Goal: Task Accomplishment & Management: Use online tool/utility

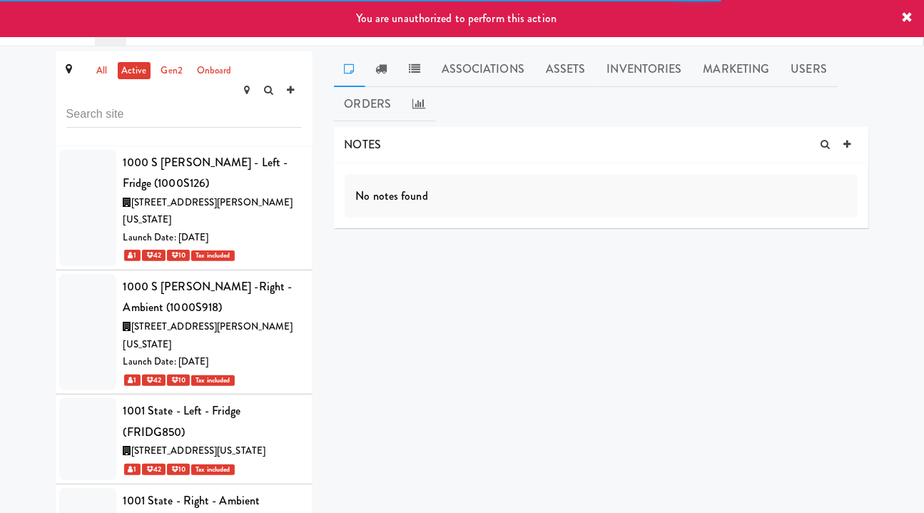
click at [583, 64] on link "Assets" at bounding box center [565, 69] width 61 height 36
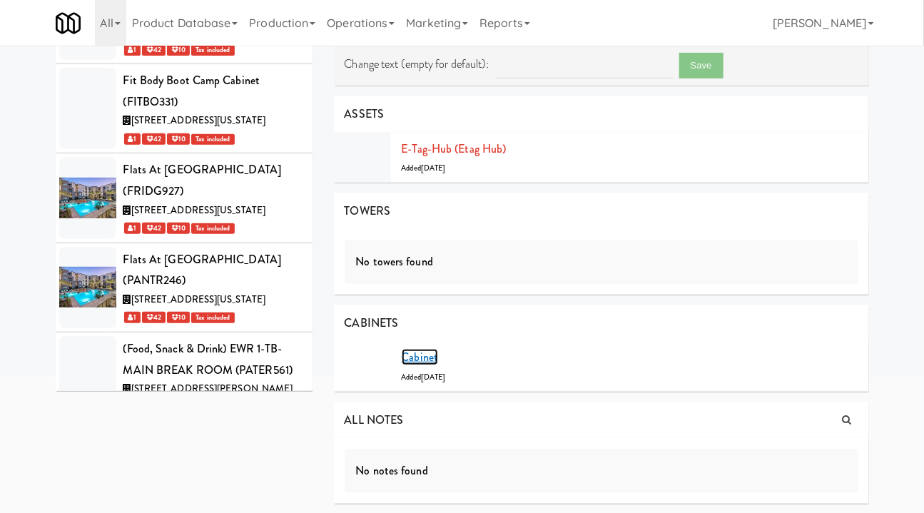
click at [428, 353] on link "Cabinet" at bounding box center [420, 357] width 37 height 16
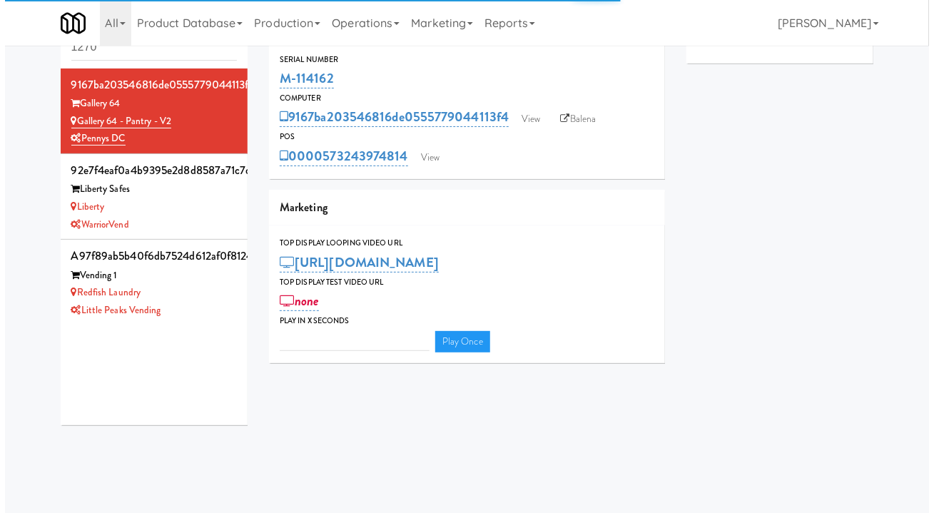
scroll to position [46, 0]
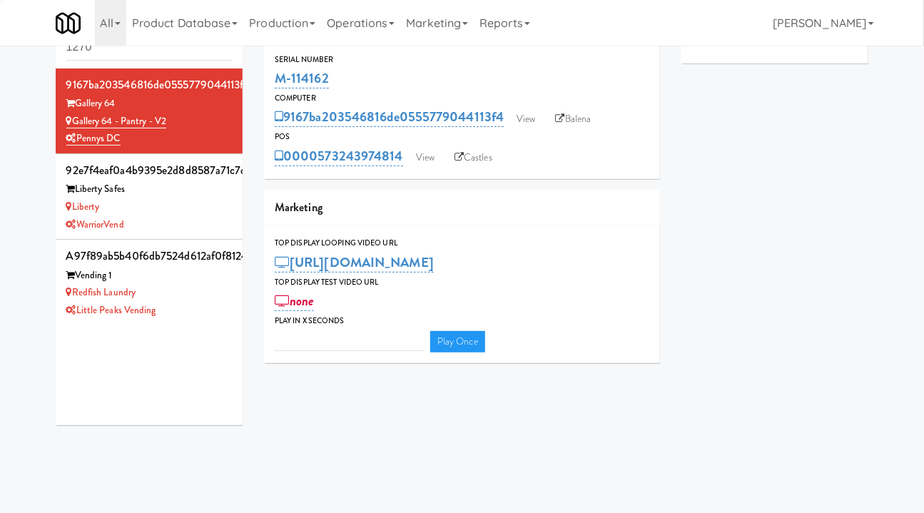
type input "3"
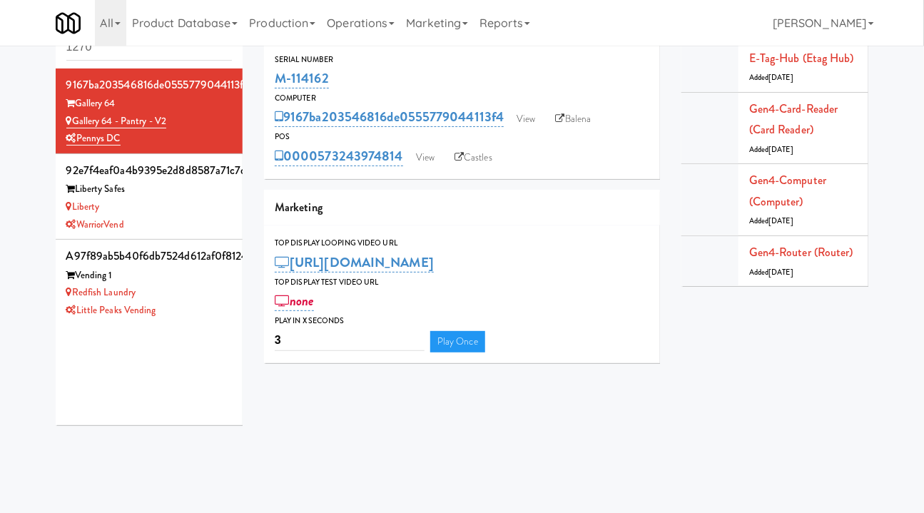
click at [576, 115] on link "Balena" at bounding box center [574, 118] width 50 height 21
click at [439, 156] on link "View" at bounding box center [425, 157] width 33 height 21
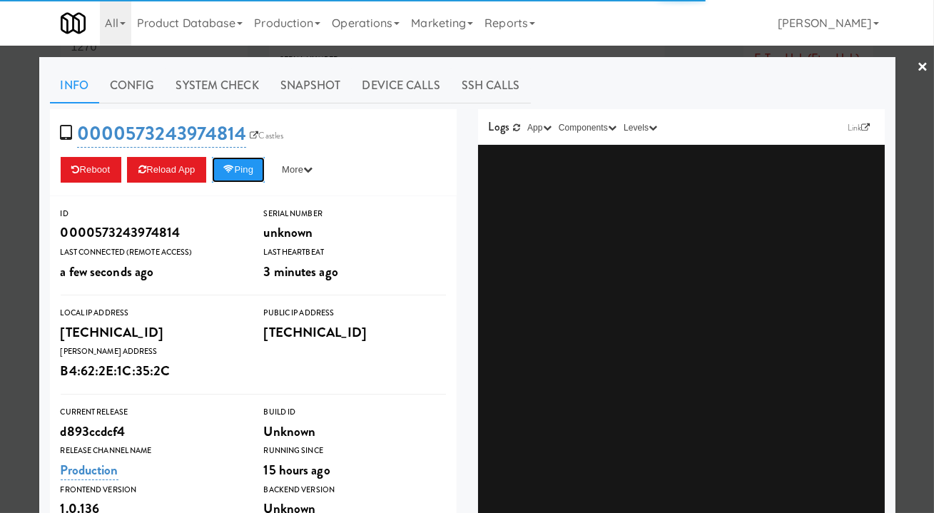
click at [250, 175] on button "Ping" at bounding box center [238, 170] width 53 height 26
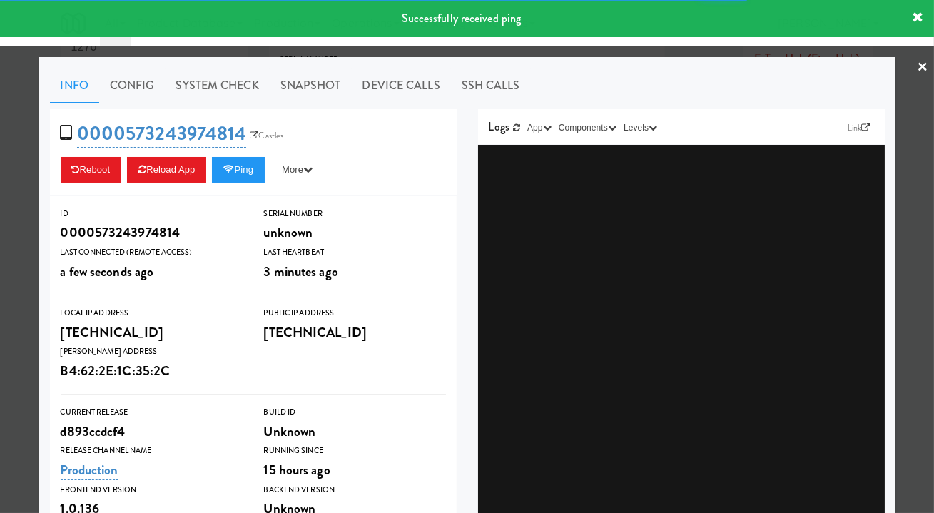
click at [220, 73] on link "System Check" at bounding box center [218, 86] width 104 height 36
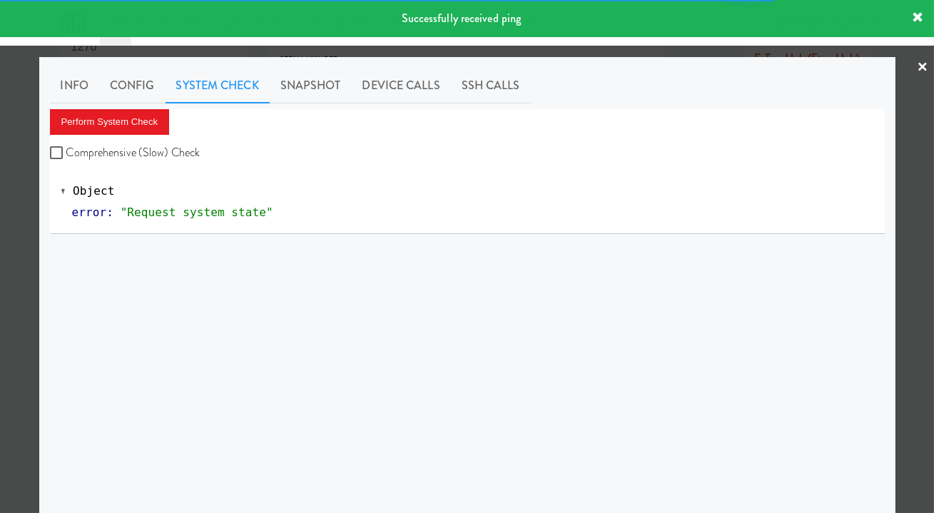
click at [149, 142] on label "Comprehensive (Slow) Check" at bounding box center [125, 152] width 151 height 21
click at [66, 148] on input "Comprehensive (Slow) Check" at bounding box center [58, 153] width 16 height 11
checkbox input "true"
click at [130, 115] on button "Perform System Check" at bounding box center [110, 122] width 120 height 26
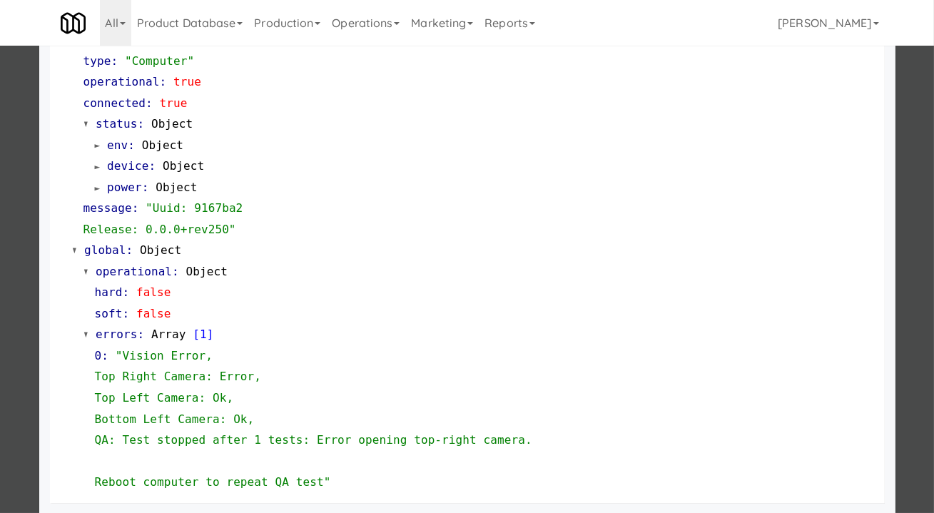
scroll to position [1459, 0]
click at [908, 265] on div at bounding box center [467, 256] width 934 height 513
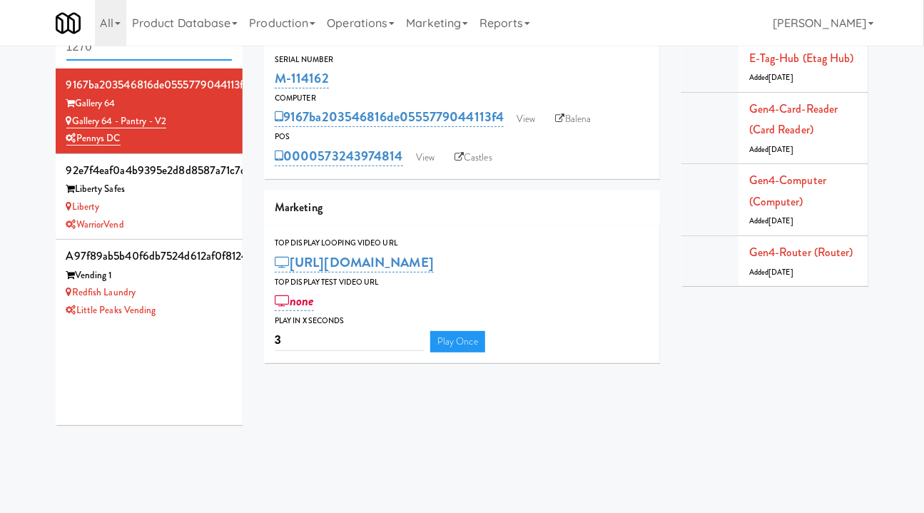
click at [126, 51] on input "1270" at bounding box center [149, 47] width 166 height 26
type input "p"
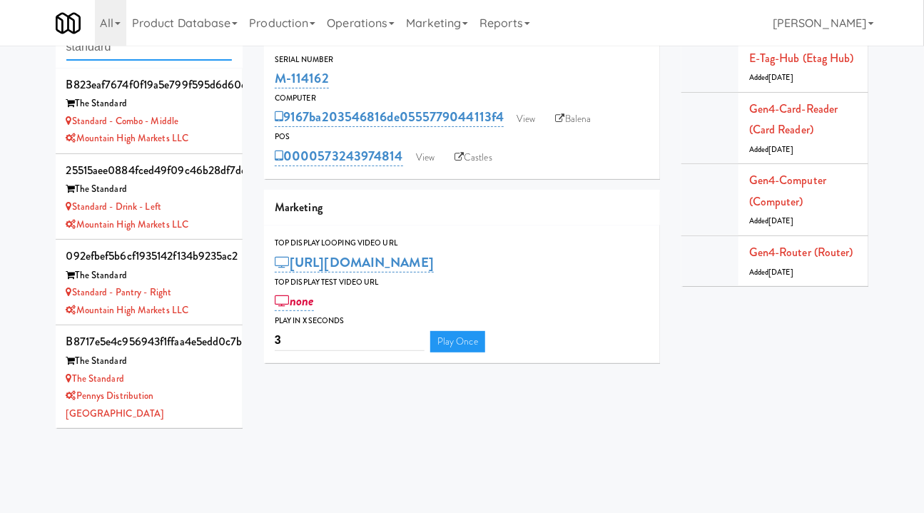
type input "standard"
click at [218, 278] on div "The Standard" at bounding box center [149, 276] width 166 height 18
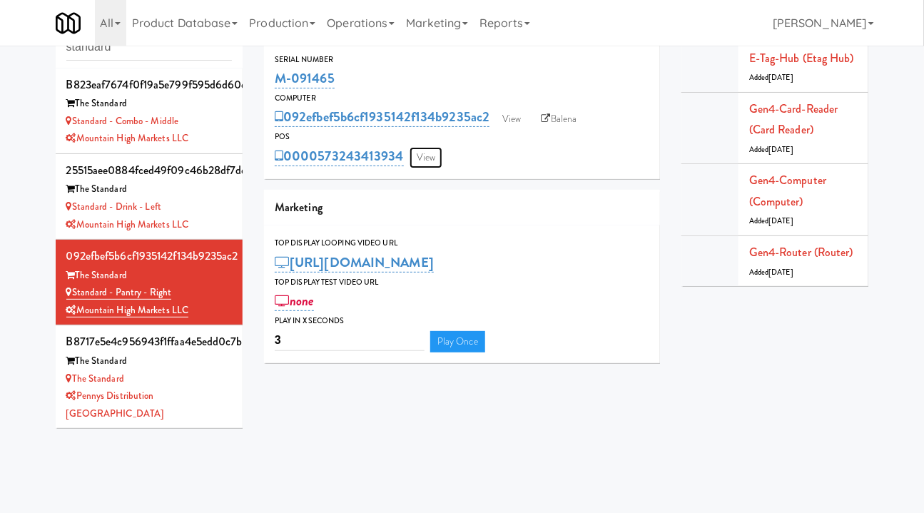
click at [429, 151] on link "View" at bounding box center [425, 157] width 33 height 21
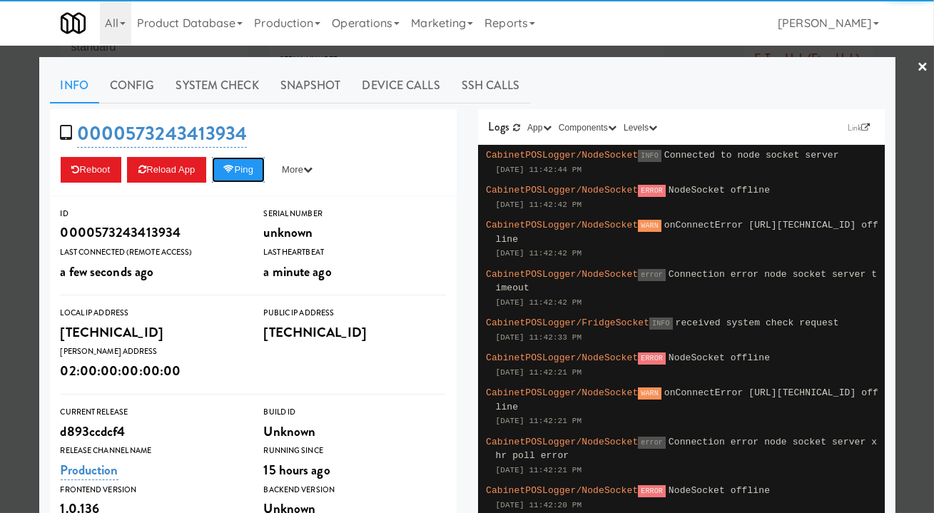
click at [248, 167] on button "Ping" at bounding box center [238, 170] width 53 height 26
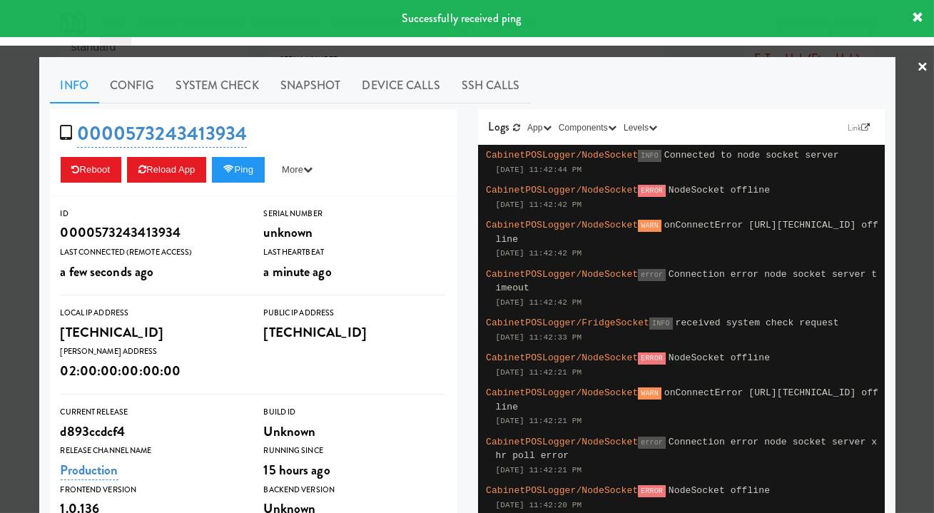
click at [189, 93] on link "System Check" at bounding box center [218, 86] width 104 height 36
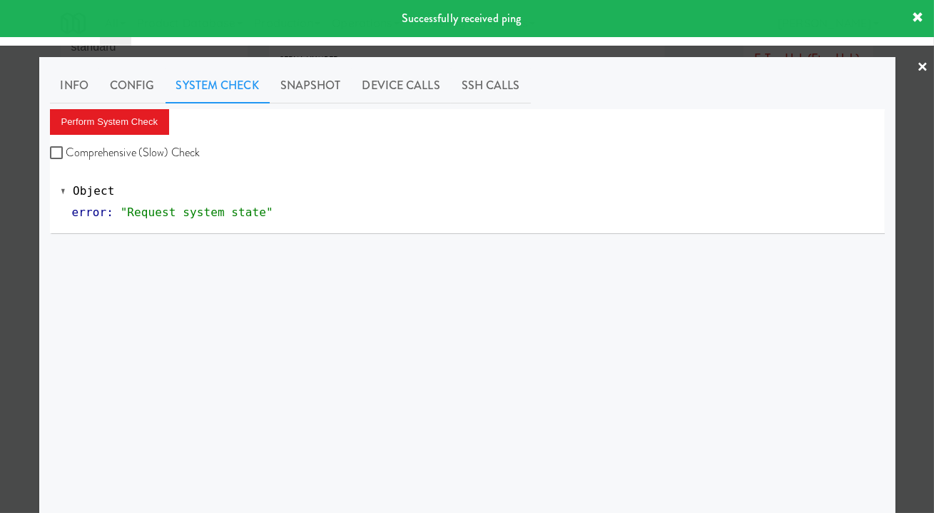
click at [170, 157] on label "Comprehensive (Slow) Check" at bounding box center [125, 152] width 151 height 21
click at [66, 157] on input "Comprehensive (Slow) Check" at bounding box center [58, 153] width 16 height 11
checkbox input "true"
click at [135, 126] on button "Perform System Check" at bounding box center [110, 122] width 120 height 26
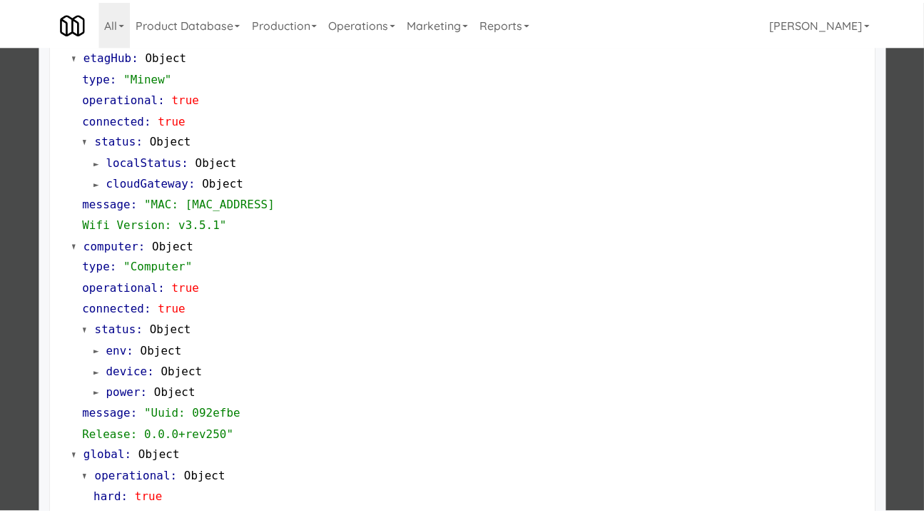
scroll to position [1248, 0]
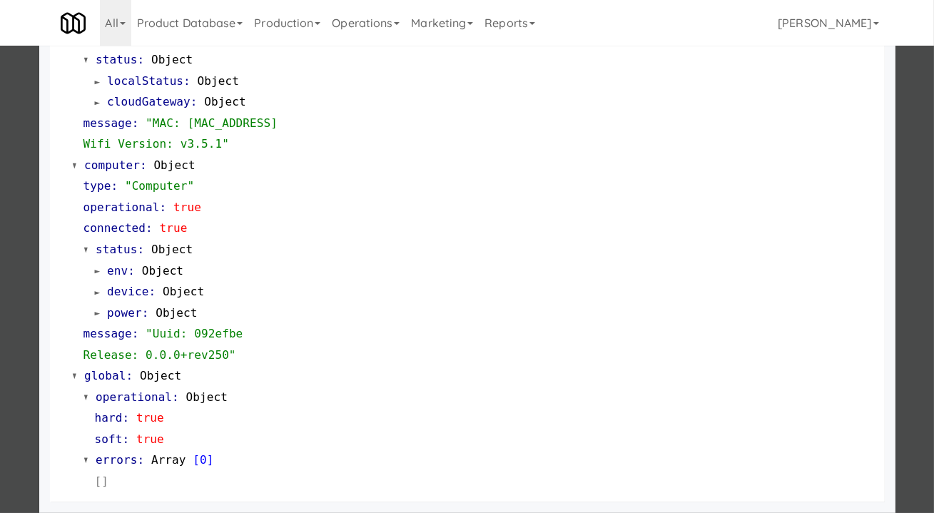
click at [902, 210] on div at bounding box center [467, 256] width 934 height 513
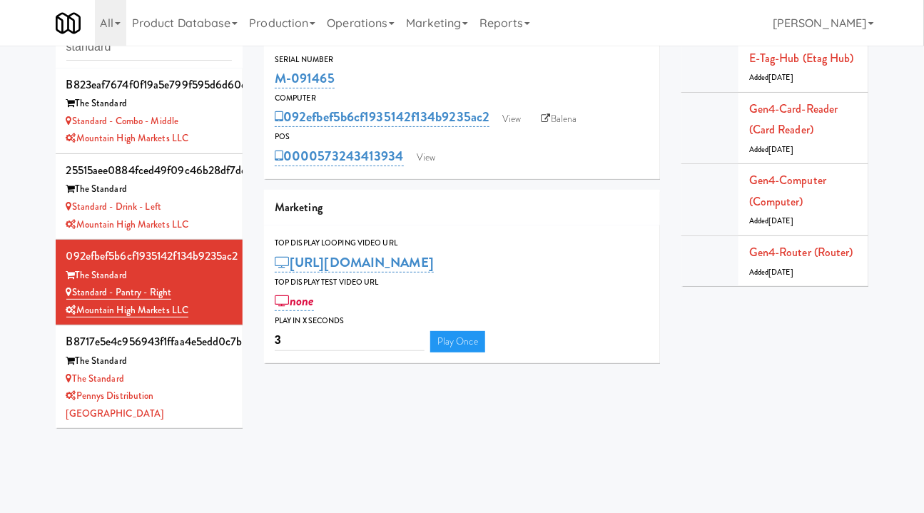
drag, startPoint x: 360, startPoint y: 81, endPoint x: 273, endPoint y: 73, distance: 86.6
click at [273, 73] on div "Serial Number M-091465" at bounding box center [462, 72] width 396 height 39
copy link "M-091465"
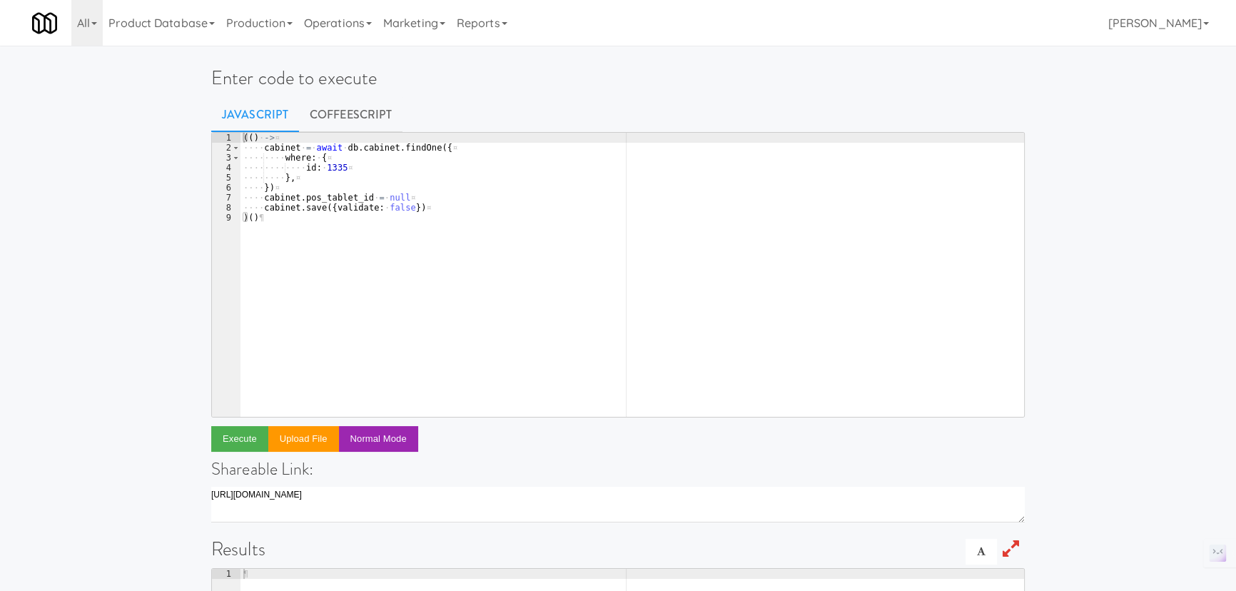
click at [407, 200] on div "(( ) · -> ¤ ···· cabinet · = · await · db . cabinet . findOne ({ ¤ ···· ···· wh…" at bounding box center [631, 285] width 783 height 304
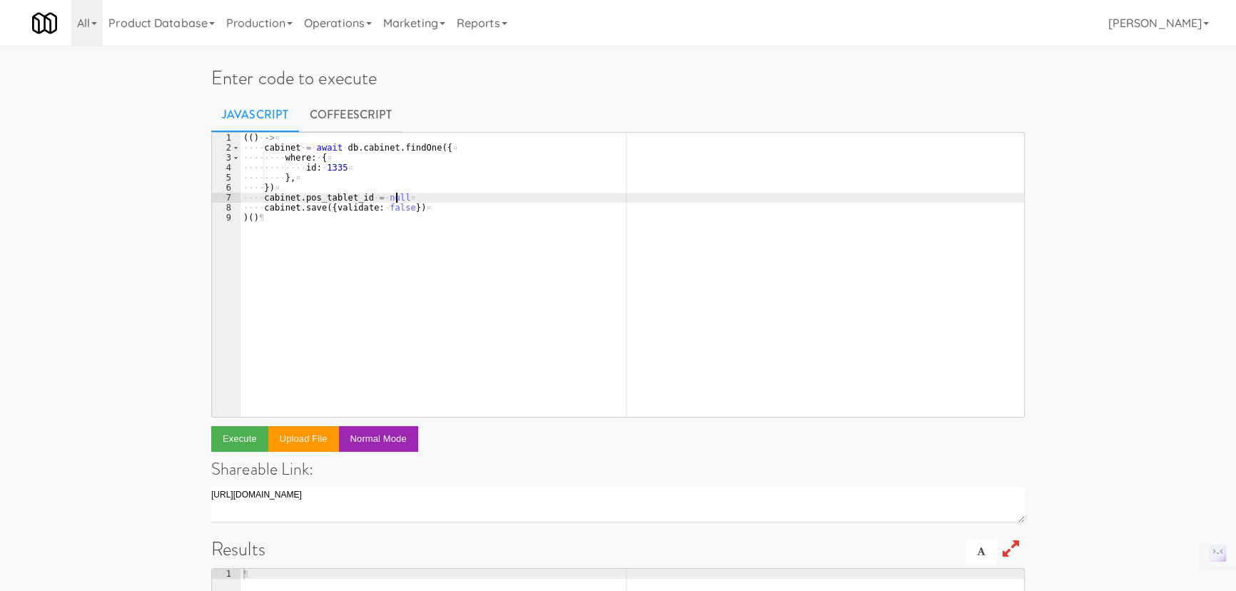
type textarea "})"
paste textarea "cabinet.tablet_id = 1726"
click at [362, 164] on div "(( ) · -> ¤ ···· cabinet · = · await · db . cabinet . findOne ({ ¤ ···· ···· wh…" at bounding box center [634, 285] width 779 height 304
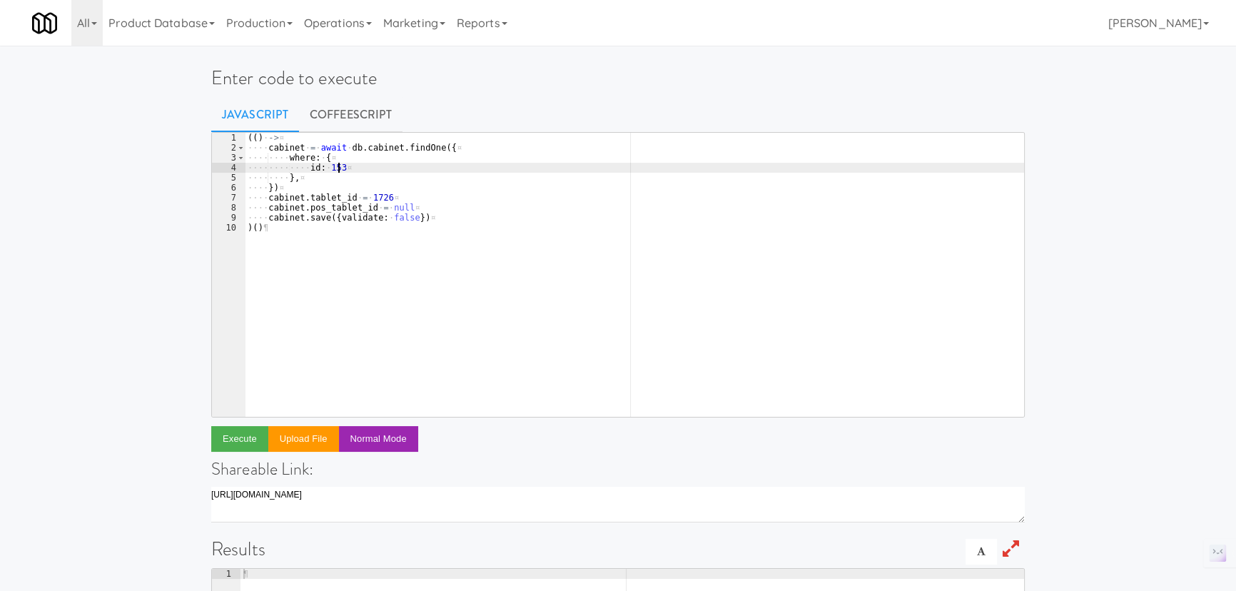
scroll to position [0, 6]
click at [367, 197] on div "(( ) · -> ¤ ···· cabinet · = · await · db . cabinet . findOne ({ ¤ ···· ···· wh…" at bounding box center [634, 285] width 779 height 304
click at [393, 210] on div "(( ) · -> ¤ ···· cabinet · = · await · db . cabinet . findOne ({ ¤ ···· ···· wh…" at bounding box center [634, 285] width 779 height 304
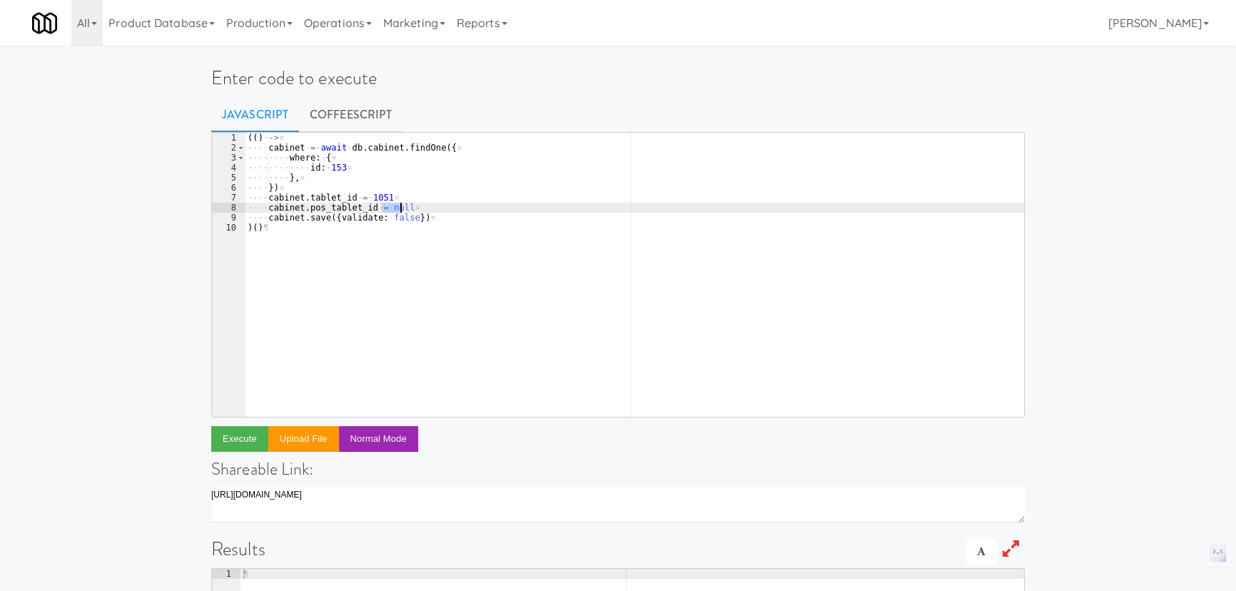
click at [393, 210] on div "(( ) · -> ¤ ···· cabinet · = · await · db . cabinet . findOne ({ ¤ ···· ···· wh…" at bounding box center [634, 285] width 779 height 304
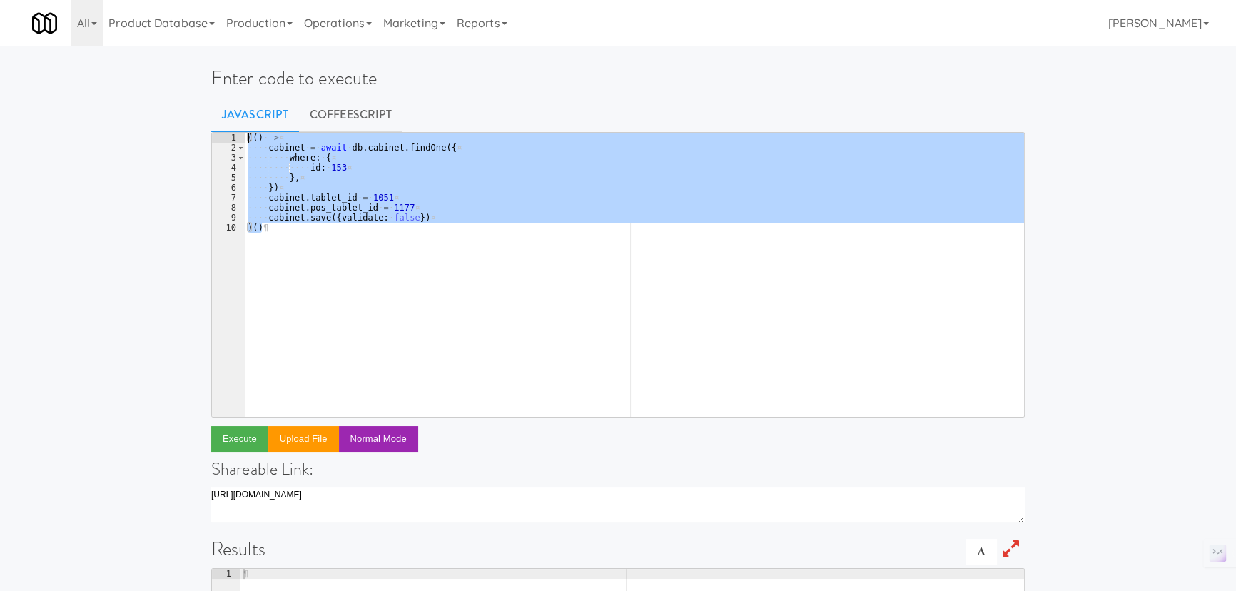
drag, startPoint x: 284, startPoint y: 228, endPoint x: 245, endPoint y: 132, distance: 103.1
click at [245, 133] on div "(( ) · -> ¤ ···· cabinet · = · await · db . cabinet . findOne ({ ¤ ···· ···· wh…" at bounding box center [634, 275] width 779 height 284
click at [327, 251] on div "(( ) · -> ¤ ···· cabinet · = · await · db . cabinet . findOne ({ ¤ ···· ···· wh…" at bounding box center [634, 275] width 779 height 284
type textarea ")()"
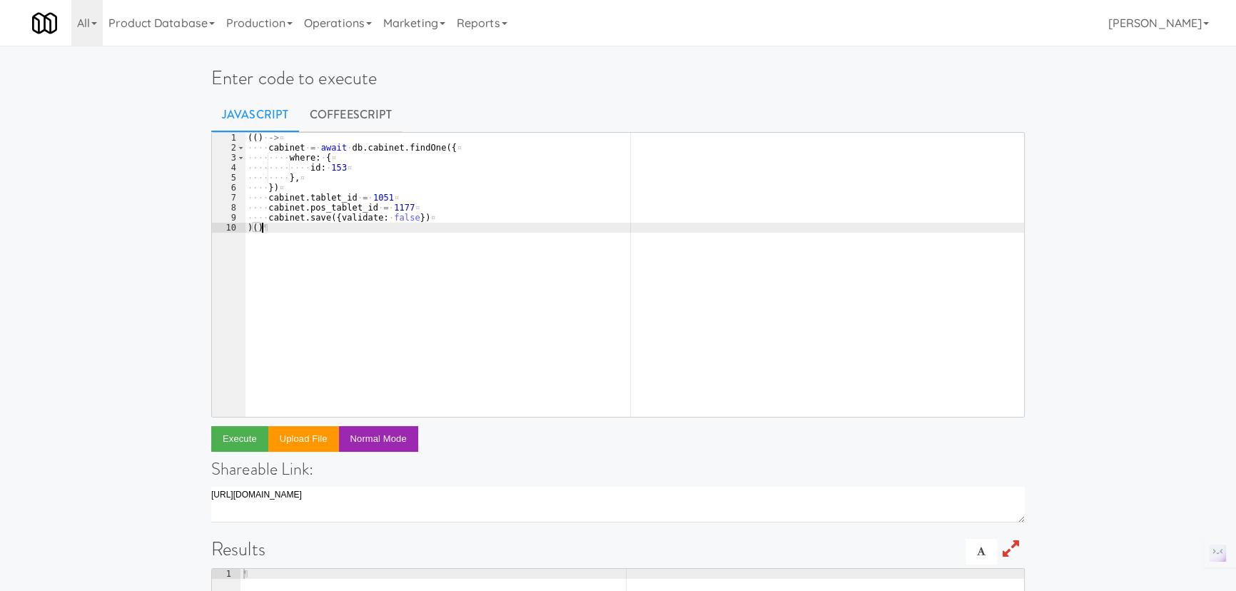
scroll to position [0, 0]
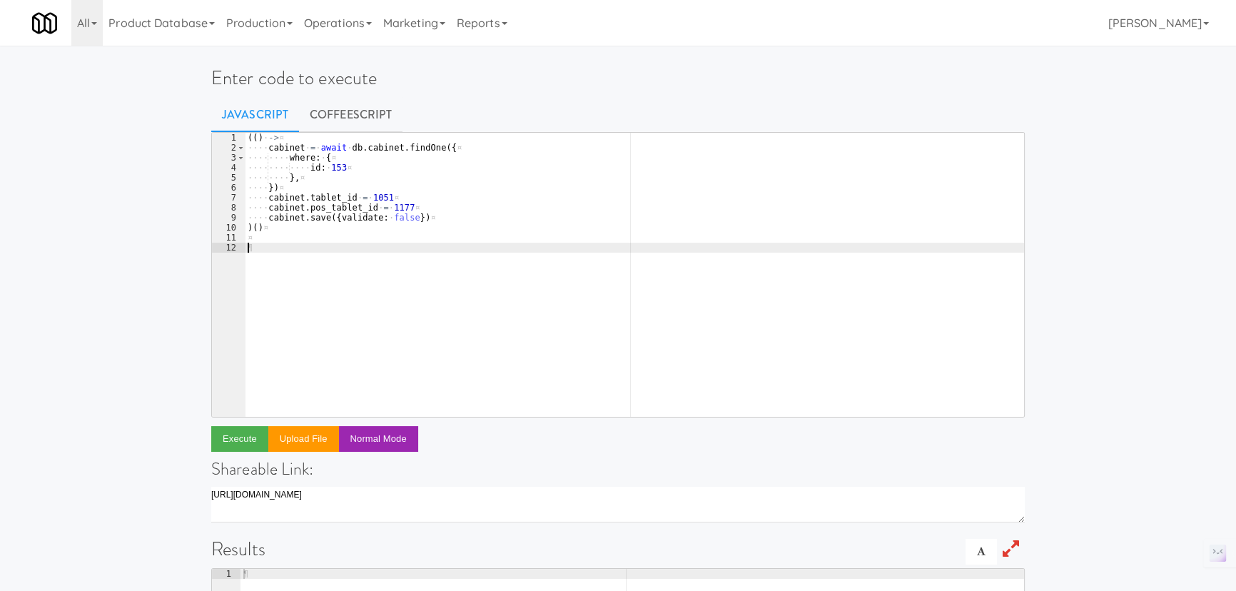
paste textarea ")()"
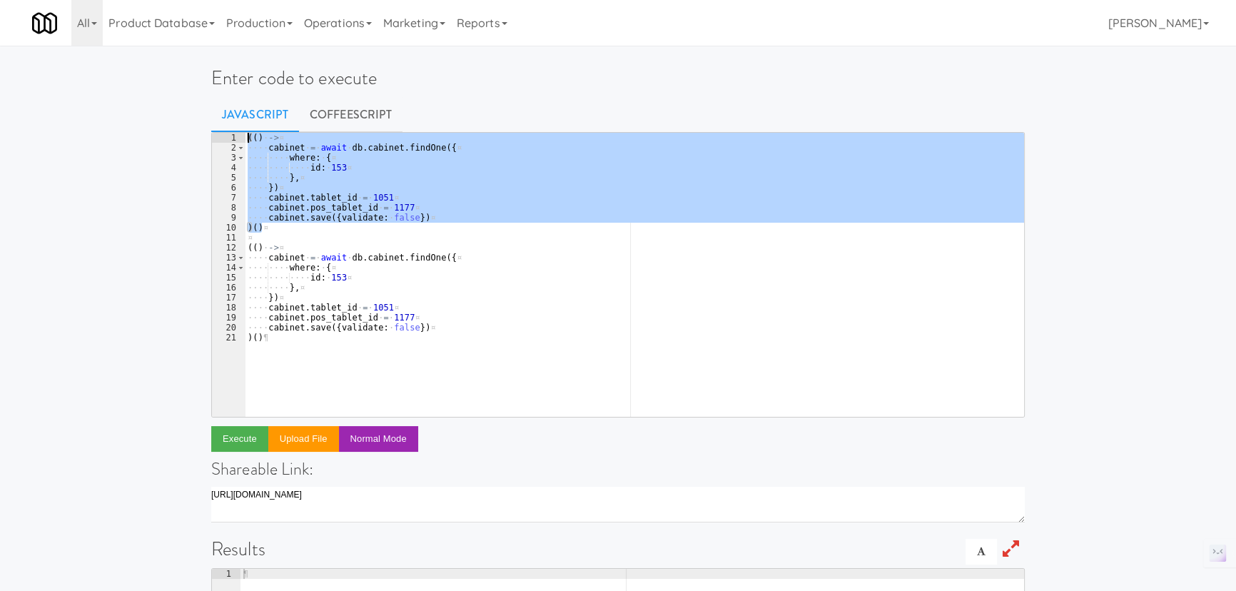
drag, startPoint x: 286, startPoint y: 224, endPoint x: 213, endPoint y: 130, distance: 119.4
click at [213, 130] on div "Enter code to execute Javascript CoffeeScript )() 1 2 3 4 5 6 7 8 9 10 11 12 13…" at bounding box center [617, 462] width 835 height 823
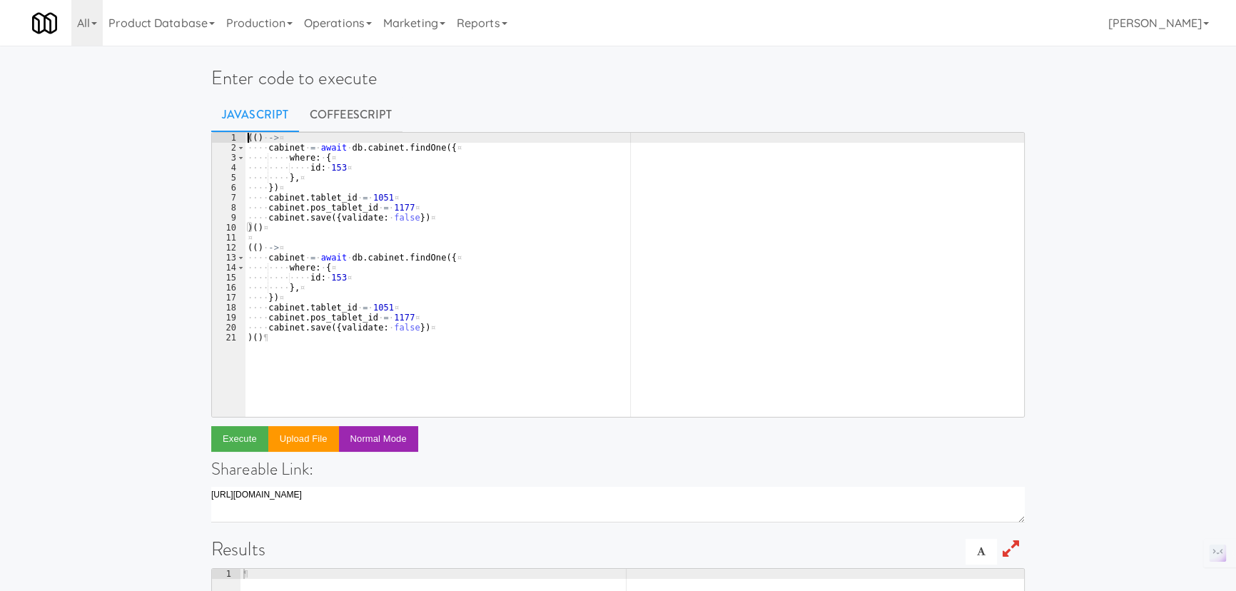
type textarea "(() ->"
click at [365, 107] on link "CoffeeScript" at bounding box center [350, 115] width 103 height 36
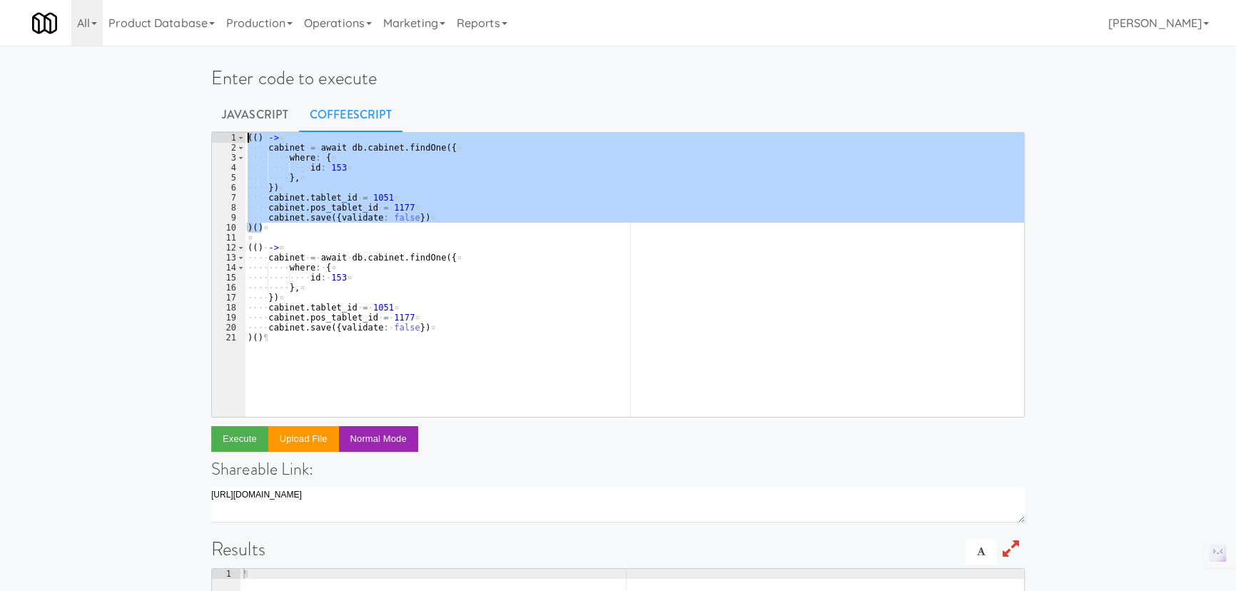
drag, startPoint x: 283, startPoint y: 228, endPoint x: 252, endPoint y: 143, distance: 90.5
click at [219, 125] on div "Enter code to execute Javascript CoffeeScript )() 1 2 3 4 5 6 7 8 9 10 11 12 13…" at bounding box center [617, 462] width 835 height 823
click at [383, 262] on div "# · (() · -> ¤ # ····· cabinet · = · await · db.cabinet.findOne({ ¤ # ·········…" at bounding box center [634, 285] width 779 height 304
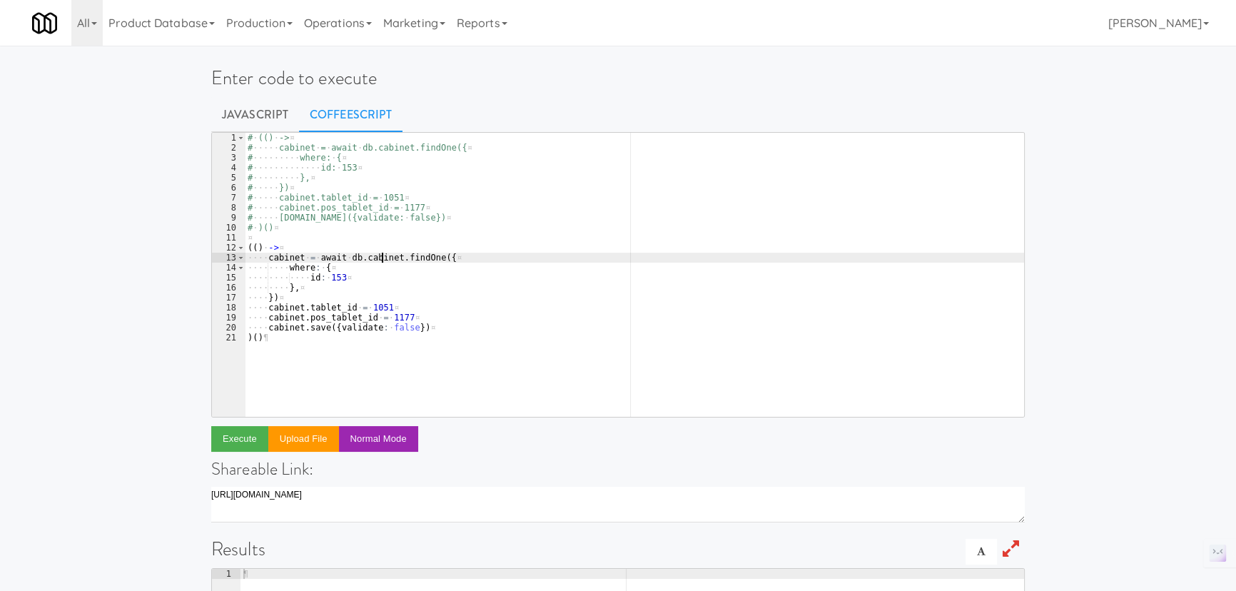
click at [346, 277] on div "# · (() · -> ¤ # ····· cabinet · = · await · db.cabinet.findOne({ ¤ # ·········…" at bounding box center [634, 285] width 779 height 304
click at [475, 214] on div "# · (() · -> ¤ # ····· cabinet · = · await · db.cabinet.findOne({ ¤ # ·········…" at bounding box center [634, 285] width 779 height 304
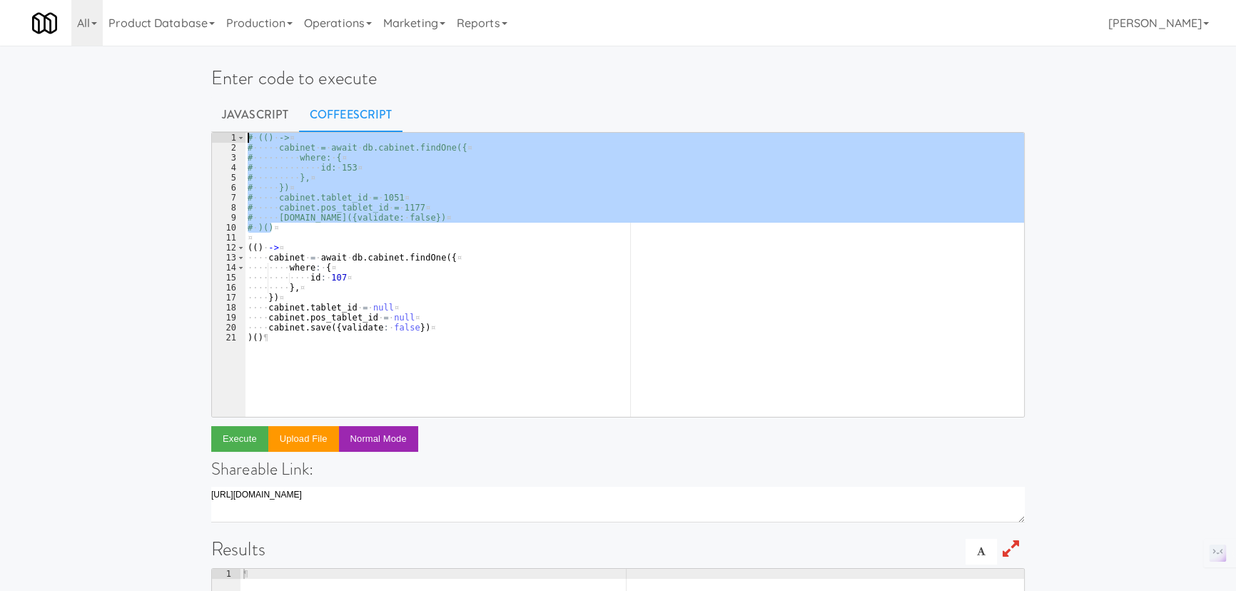
drag, startPoint x: 278, startPoint y: 229, endPoint x: 241, endPoint y: 121, distance: 113.9
click at [241, 121] on div "Enter code to execute Javascript CoffeeScript # cabinet.save({validate: false})…" at bounding box center [617, 462] width 835 height 823
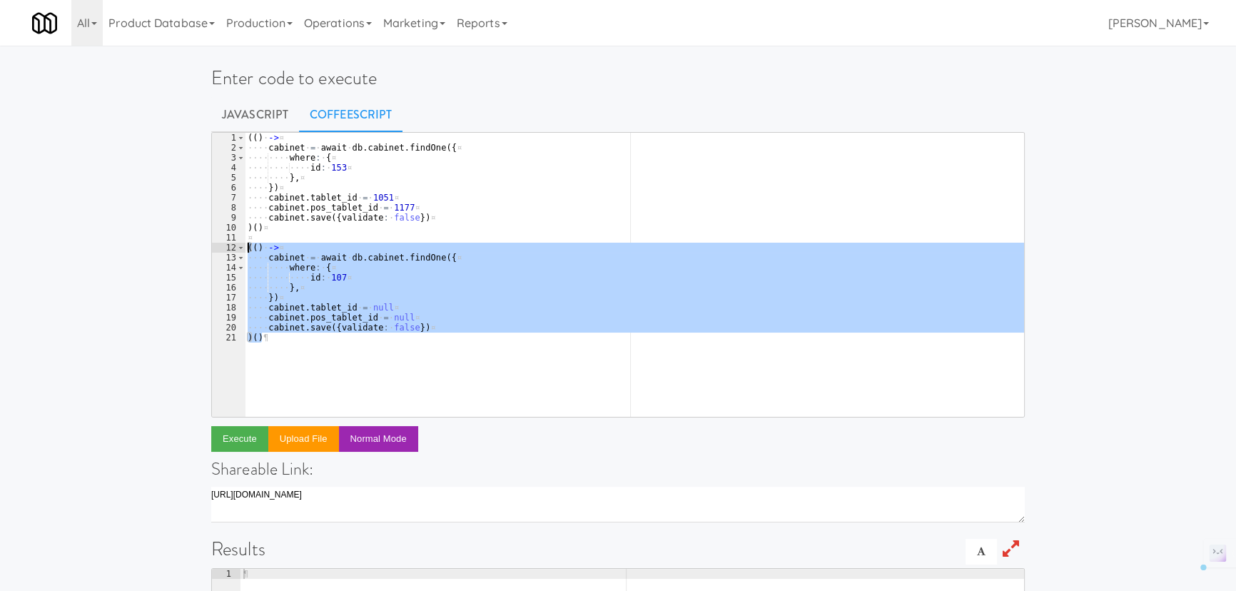
drag, startPoint x: 273, startPoint y: 347, endPoint x: 249, endPoint y: 250, distance: 100.0
click at [249, 250] on div "( ( ) · -> ¤ ···· cabinet · = · await · db . cabinet . findOne ( { ¤ ···· ···· …" at bounding box center [634, 285] width 779 height 304
click at [474, 205] on div "( ( ) · -> ¤ ···· cabinet · = · await · db . cabinet . findOne ( { ¤ ···· ···· …" at bounding box center [634, 285] width 779 height 304
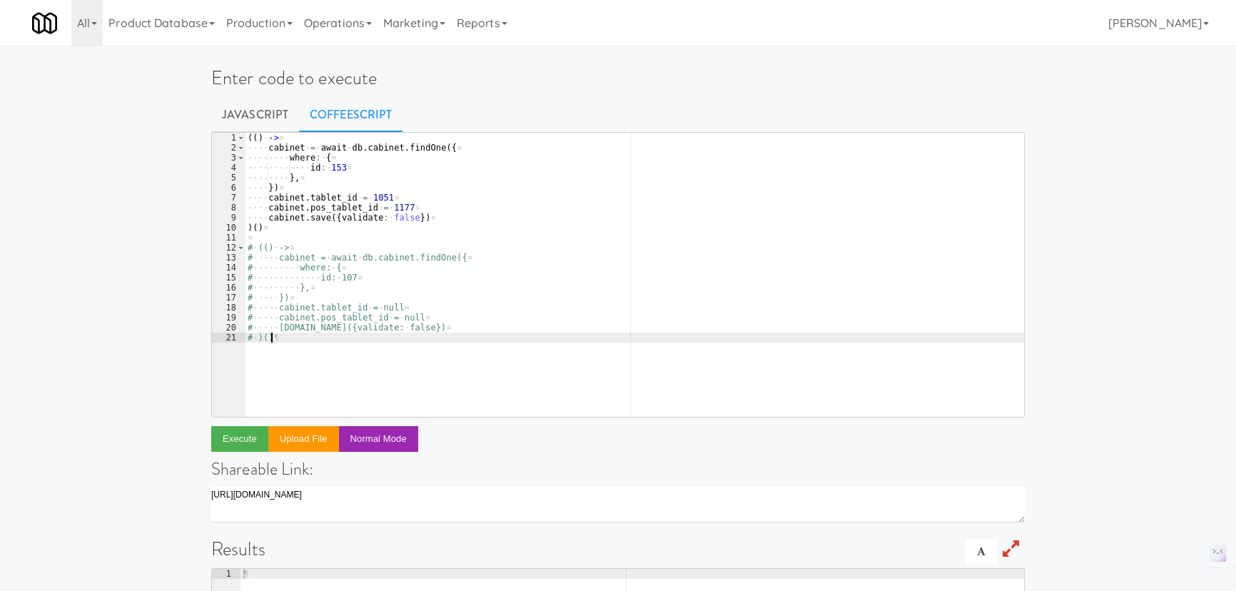
click at [335, 352] on div "( ( ) · -> ¤ ···· cabinet · = · await · db . cabinet . findOne ( { ¤ ···· ···· …" at bounding box center [634, 285] width 779 height 304
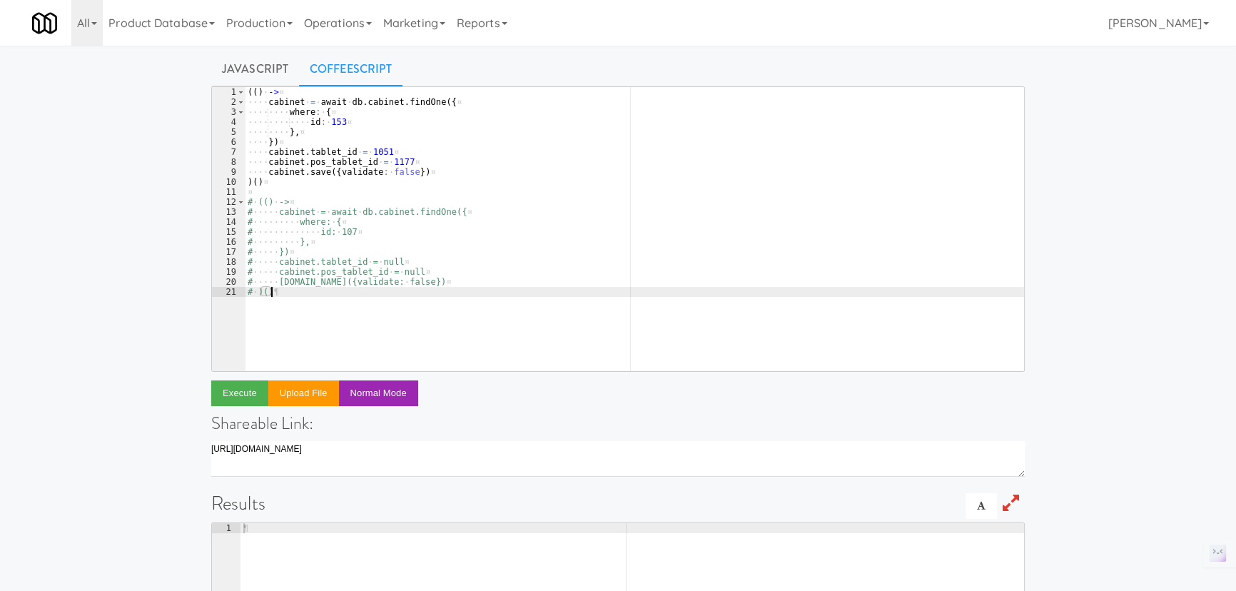
scroll to position [64, 0]
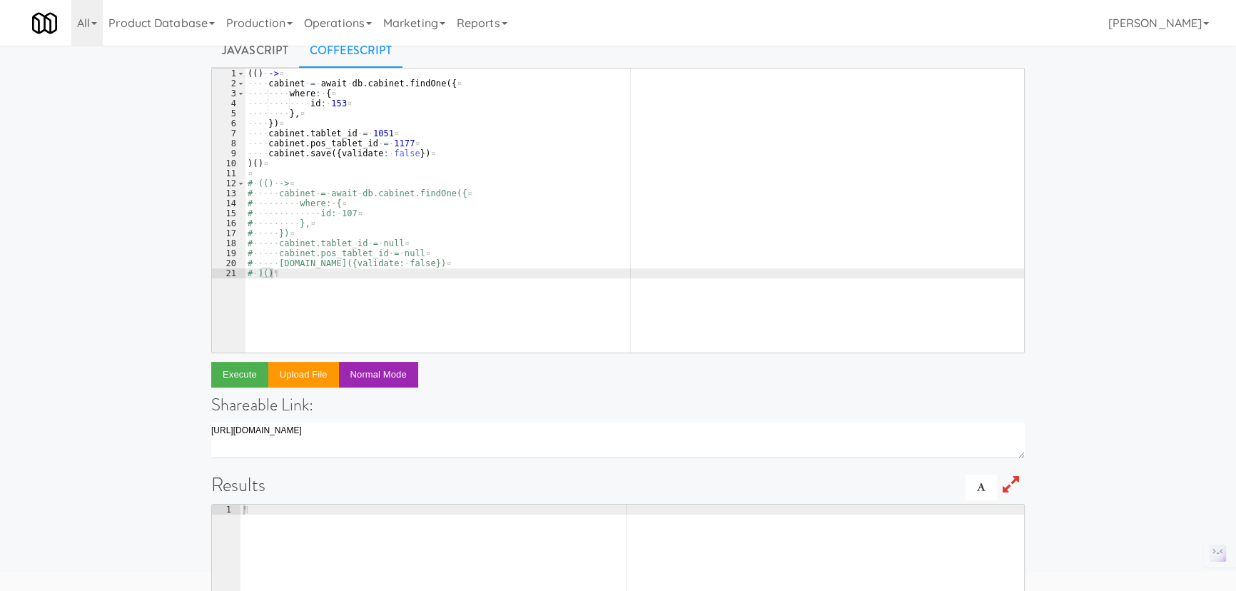
click at [459, 146] on div "( ( ) · -> ¤ ···· cabinet · = · await · db . cabinet . findOne ( { ¤ ···· ···· …" at bounding box center [634, 220] width 779 height 304
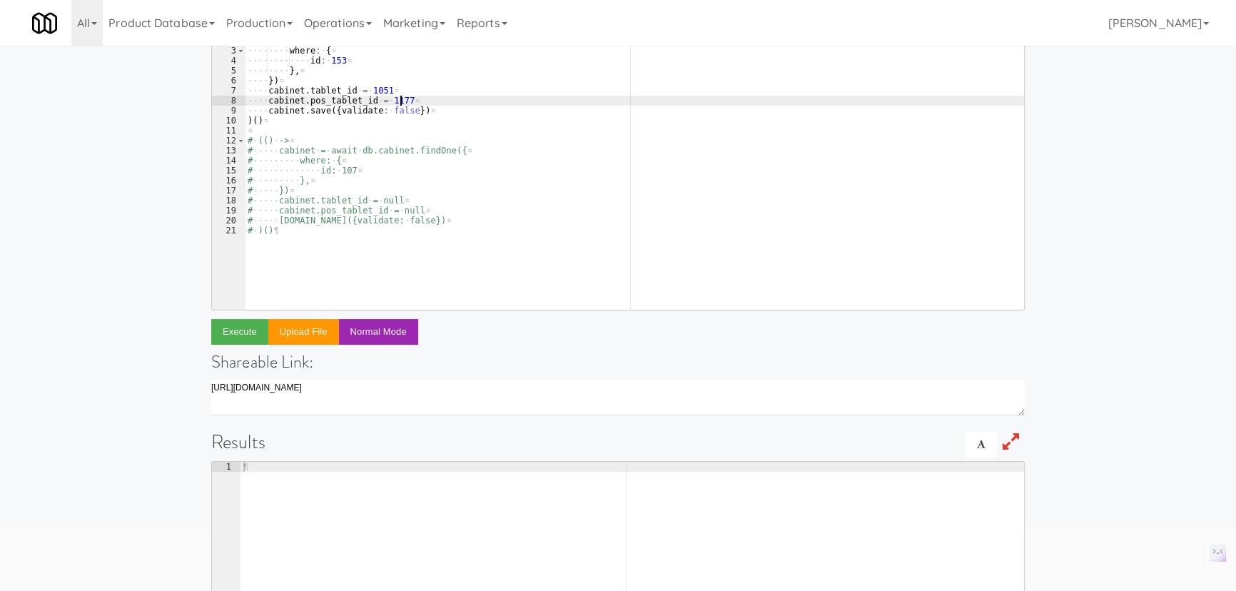
scroll to position [129, 0]
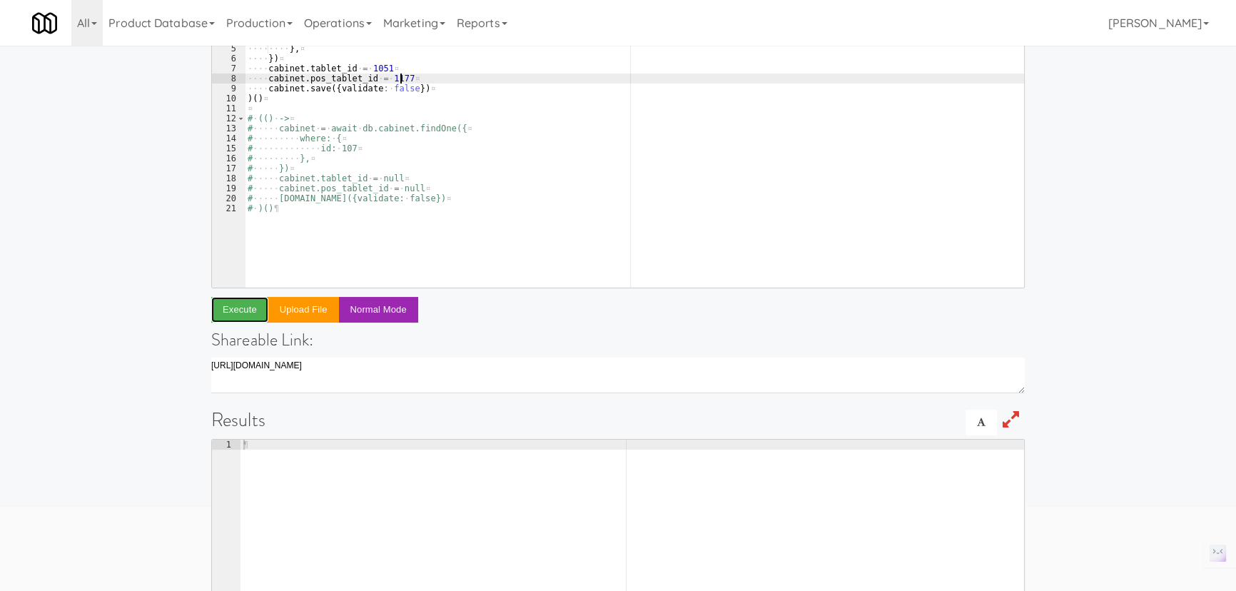
click at [236, 305] on button "Execute" at bounding box center [239, 310] width 57 height 26
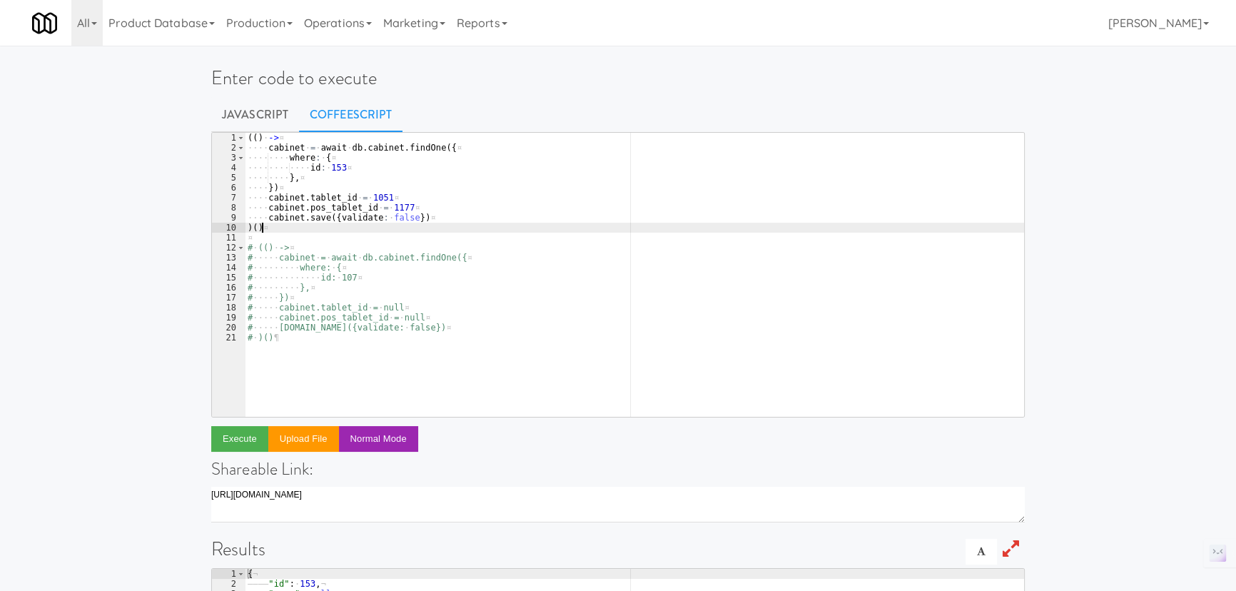
scroll to position [0, 0]
click at [271, 229] on div "( ( ) · -> ¤ ···· cabinet · = · await · db . cabinet . findOne ( { ¤ ···· ···· …" at bounding box center [634, 285] width 779 height 304
drag, startPoint x: 342, startPoint y: 227, endPoint x: 330, endPoint y: 231, distance: 12.2
click at [342, 227] on div "( ( ) · -> ¤ ···· cabinet · = · await · db . cabinet . findOne ( { ¤ ···· ···· …" at bounding box center [634, 285] width 779 height 304
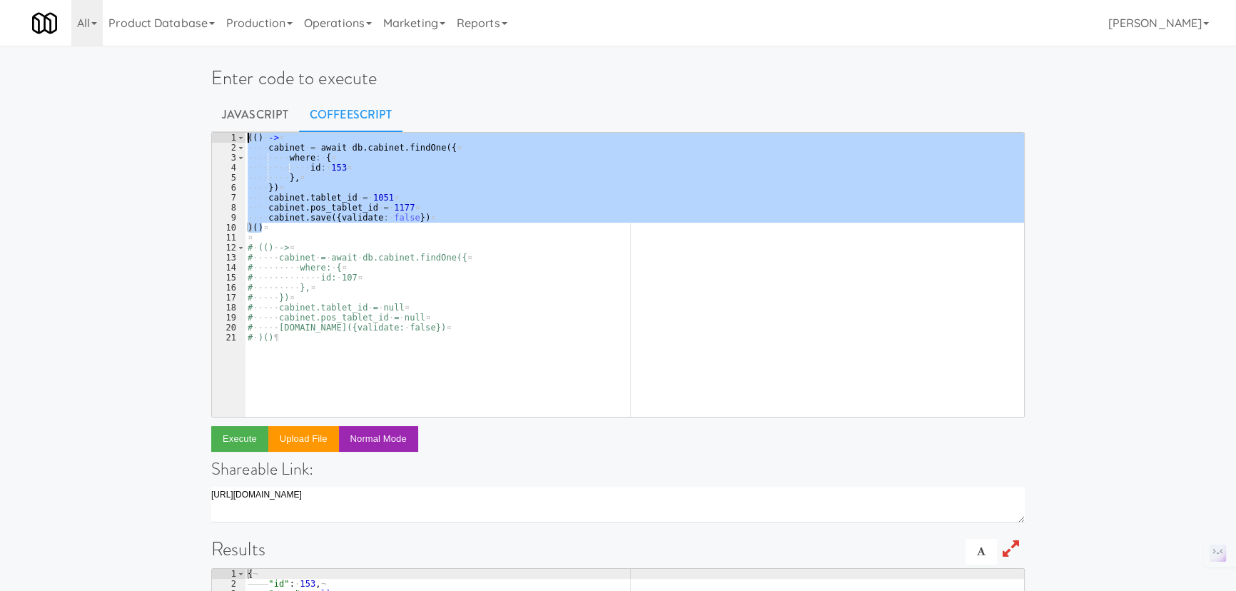
drag, startPoint x: 271, startPoint y: 228, endPoint x: 243, endPoint y: 134, distance: 98.4
click at [243, 134] on pre ")() 1 2 3 4 5 6 7 8 9 10 11 12 13 14 15 16 17 18 19 20 21 ( ( ) · -> ¤ ···· cab…" at bounding box center [617, 274] width 813 height 285
click at [318, 263] on div "# · (() · -> ¤ # ····· cabinet · = · await · db.cabinet.findOne({ ¤ # ·········…" at bounding box center [634, 285] width 779 height 304
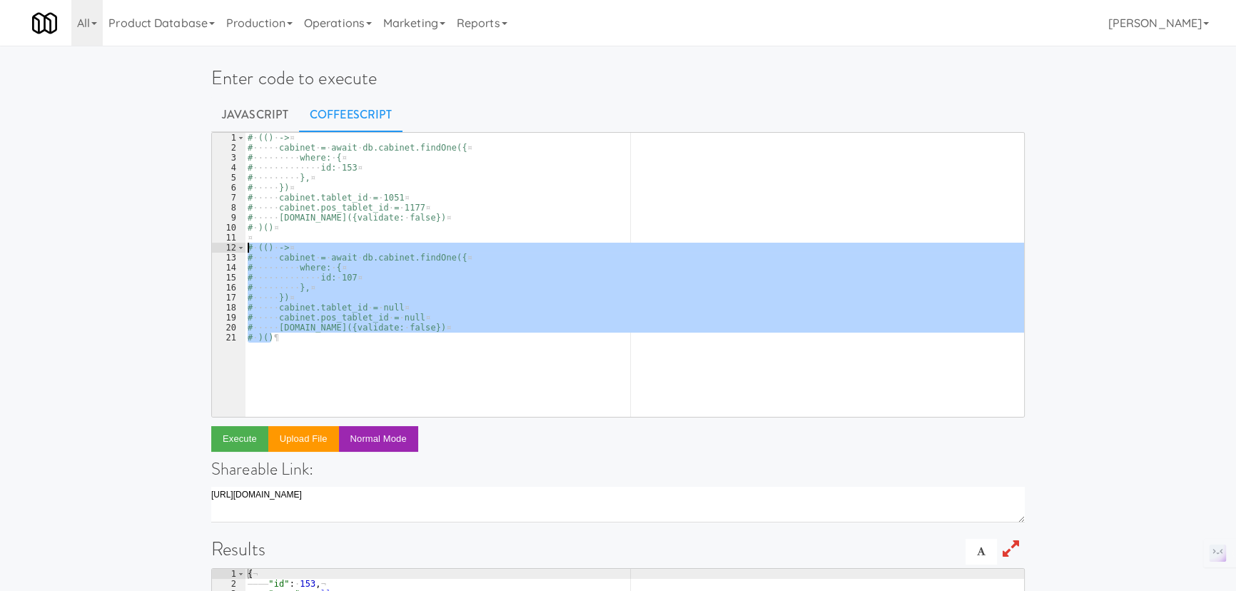
drag, startPoint x: 290, startPoint y: 340, endPoint x: 242, endPoint y: 248, distance: 103.7
click at [242, 248] on pre "# cabinet = await db.cabinet.findOne({ 1 2 3 4 5 6 7 8 9 10 11 12 13 14 15 16 1…" at bounding box center [617, 274] width 813 height 285
click at [347, 349] on div "# · (() · -> ¤ # ····· cabinet · = · await · db.cabinet.findOne({ ¤ # ·········…" at bounding box center [634, 275] width 779 height 284
type textarea ")()"
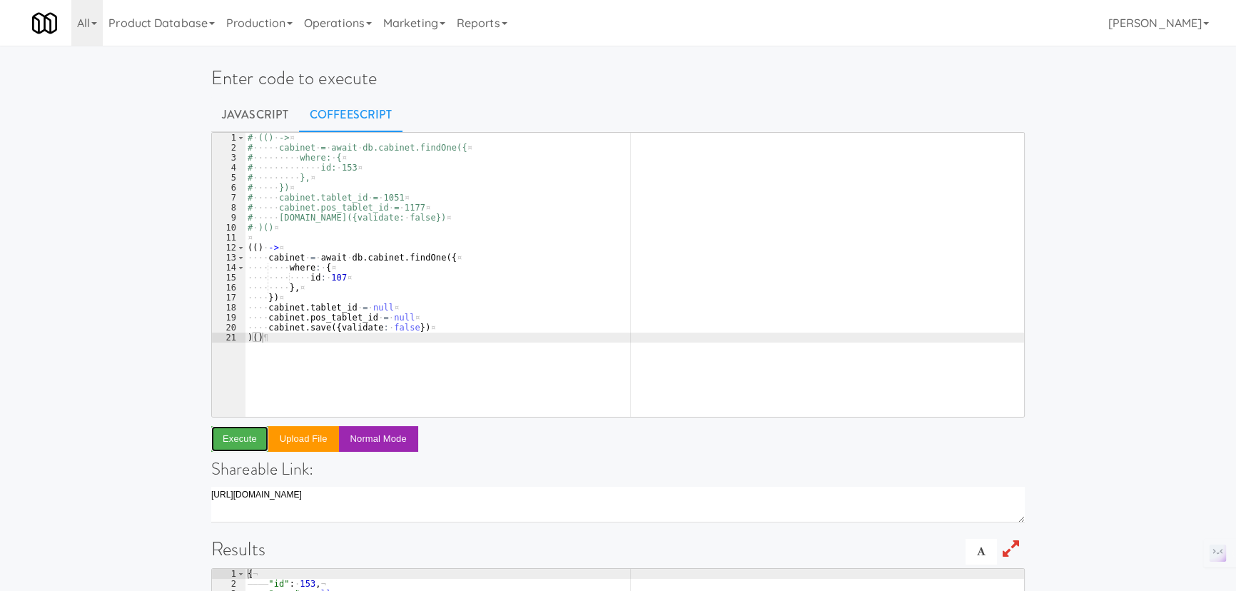
click at [219, 429] on button "Execute" at bounding box center [239, 439] width 57 height 26
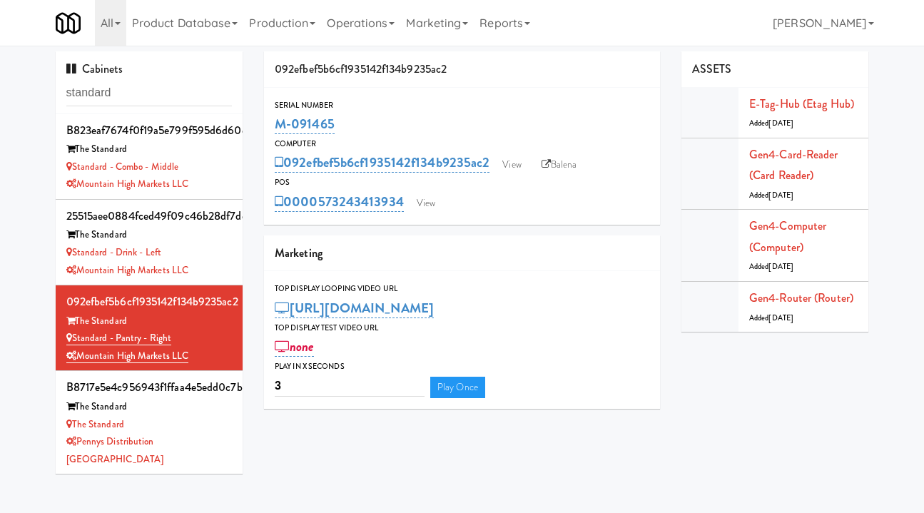
scroll to position [46, 0]
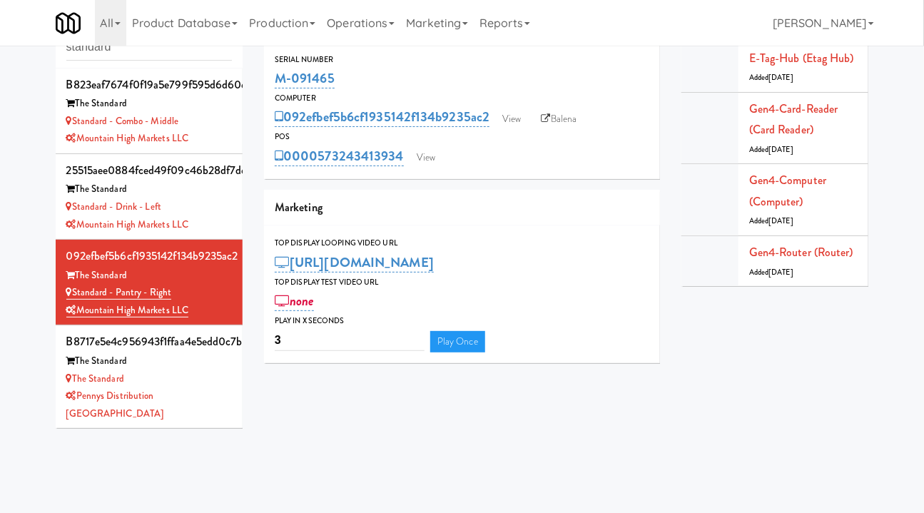
click at [338, 82] on div "M-091465" at bounding box center [462, 78] width 375 height 24
click at [353, 67] on div "M-091465" at bounding box center [462, 78] width 375 height 24
click at [352, 76] on div "M-091465" at bounding box center [462, 78] width 375 height 24
drag, startPoint x: 345, startPoint y: 76, endPoint x: 260, endPoint y: 83, distance: 86.0
click at [260, 83] on div "092efbef5b6cf1935142f134b9235ac2 Serial Number M-091465 Computer 092efbef5b6cf1…" at bounding box center [461, 190] width 417 height 368
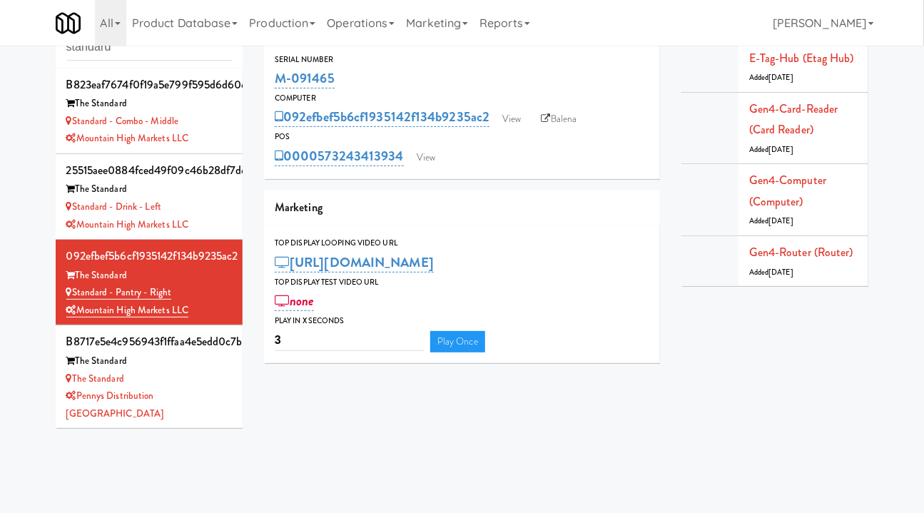
copy link "M-091465"
drag, startPoint x: 402, startPoint y: 174, endPoint x: 320, endPoint y: 171, distance: 81.4
click at [320, 173] on div "Serial Number M-091465 Computer 092efbef5b6cf1935142f134b9235ac2 View Balena PO…" at bounding box center [462, 110] width 396 height 137
copy link "573243413934"
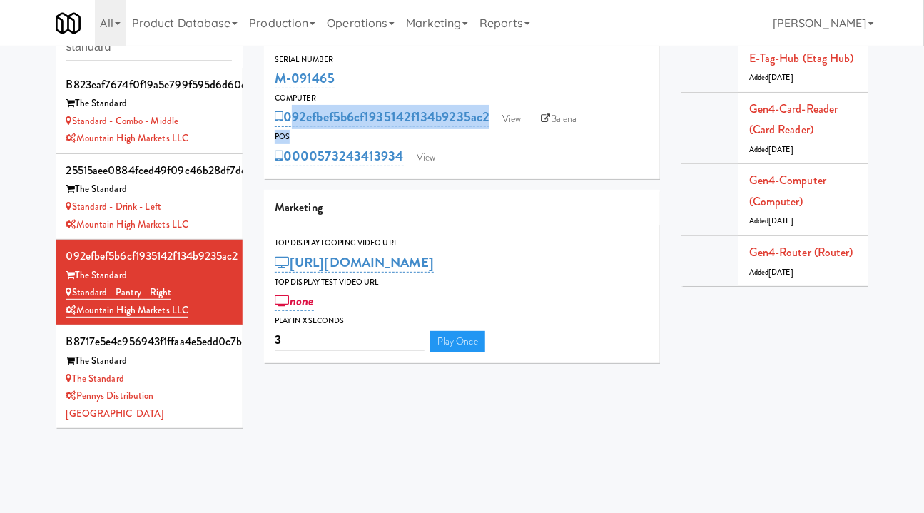
drag, startPoint x: 495, startPoint y: 132, endPoint x: 289, endPoint y: 123, distance: 206.3
click at [289, 123] on div "Serial Number M-091465 Computer 092efbef5b6cf1935142f134b9235ac2 View Balena PO…" at bounding box center [462, 111] width 396 height 116
copy div "092efbef5b6cf1935142f134b9235ac2 View Balena POS"
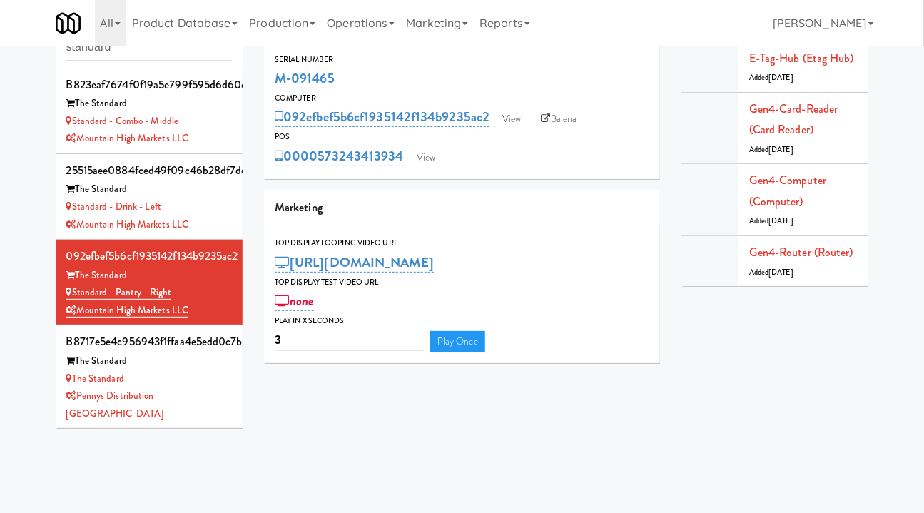
click at [553, 166] on div "0000573243413934 View" at bounding box center [462, 156] width 375 height 24
drag, startPoint x: 355, startPoint y: 71, endPoint x: 277, endPoint y: 76, distance: 77.9
click at [277, 76] on div "M-091465" at bounding box center [462, 78] width 375 height 24
click at [447, 88] on div "M-091465" at bounding box center [462, 78] width 375 height 24
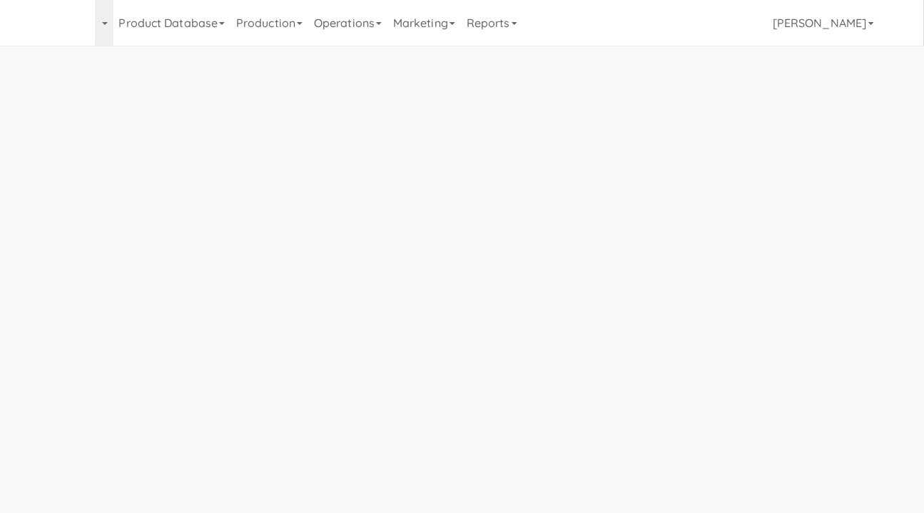
scroll to position [46, 0]
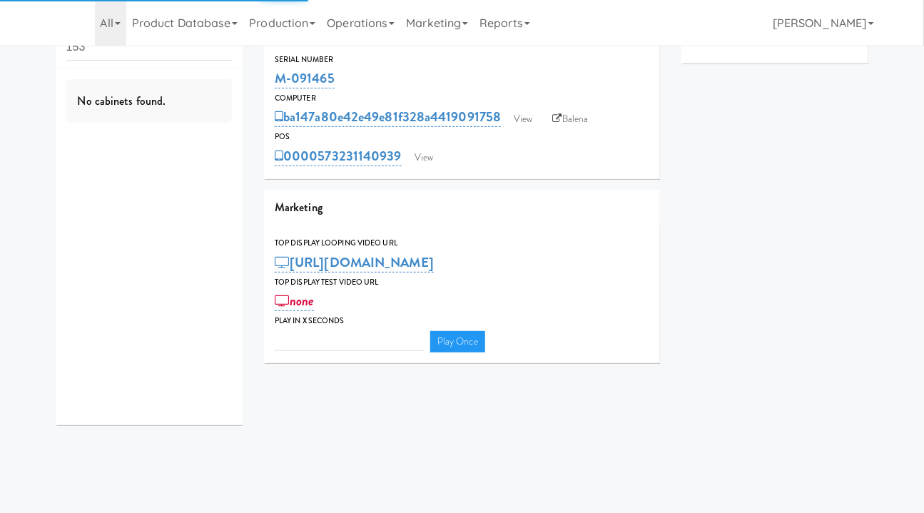
type input "3"
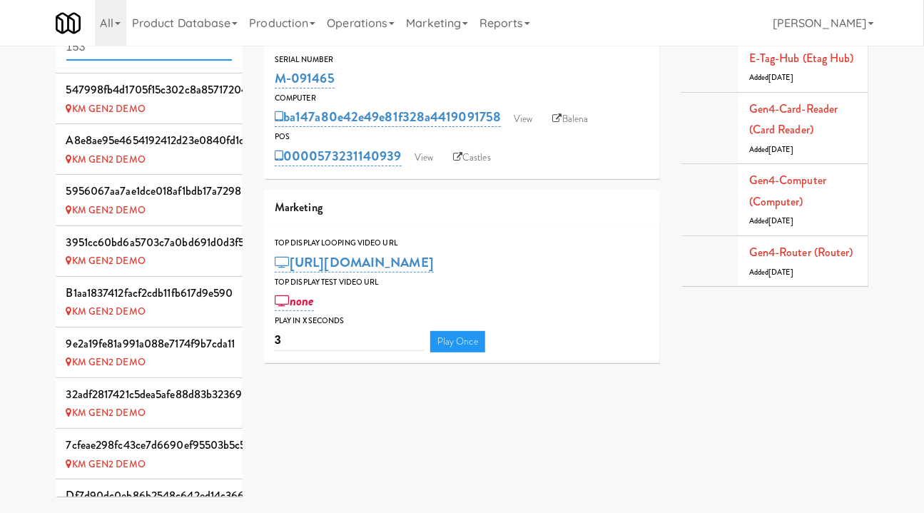
scroll to position [1089, 0]
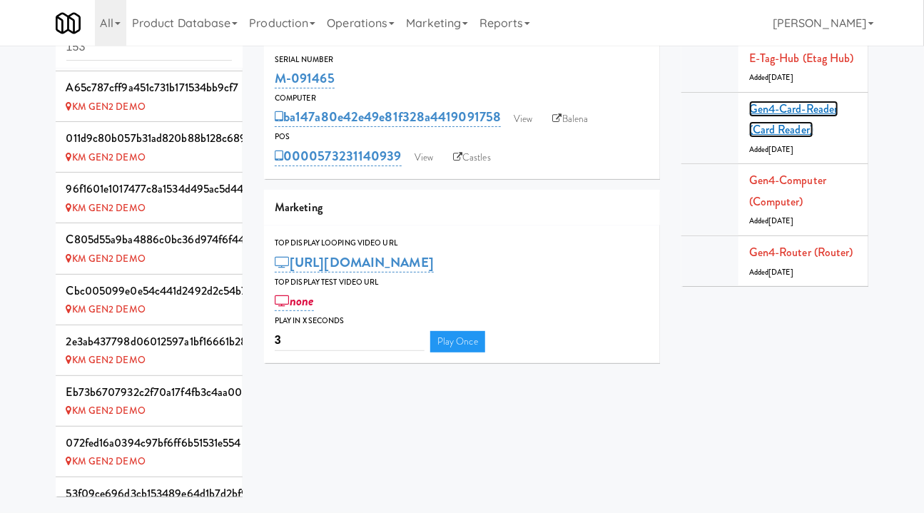
click at [770, 107] on link "Gen4-card-reader (Card Reader)" at bounding box center [793, 120] width 89 height 38
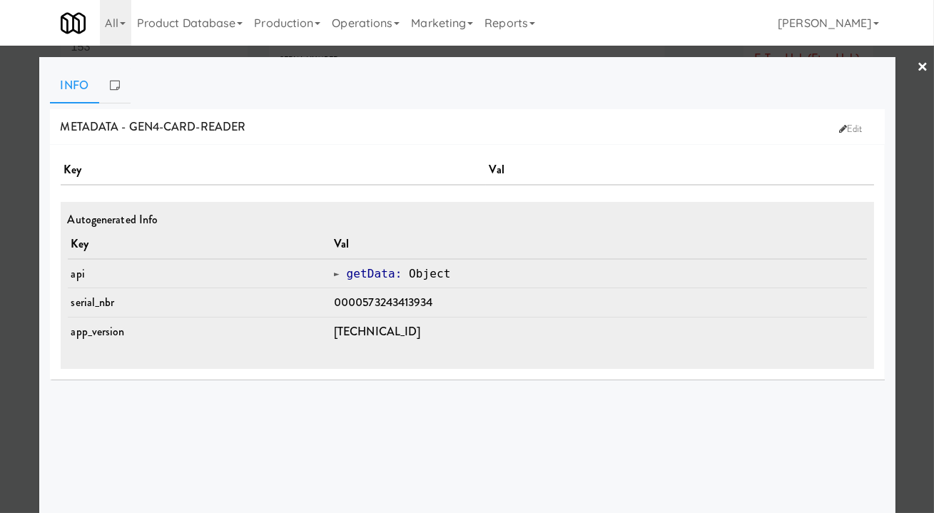
click at [908, 309] on div at bounding box center [467, 256] width 934 height 513
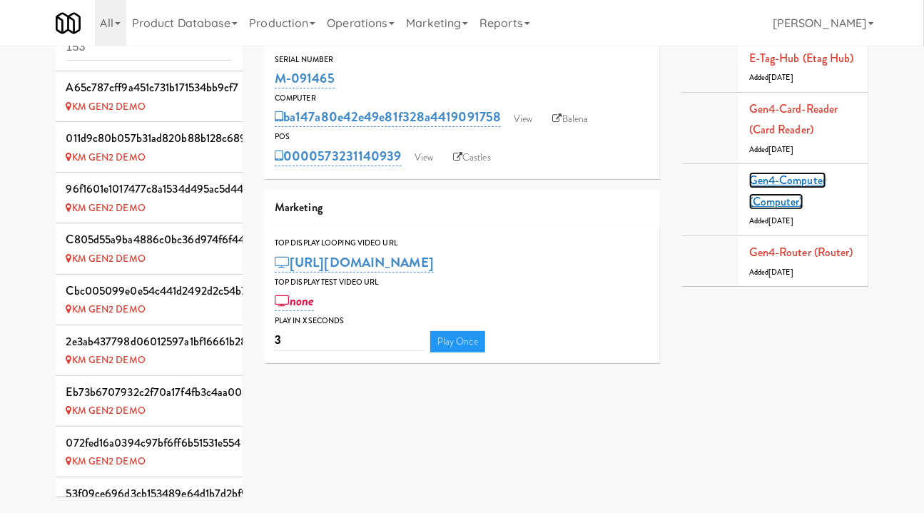
click at [781, 185] on link "Gen4-computer (Computer)" at bounding box center [787, 191] width 77 height 38
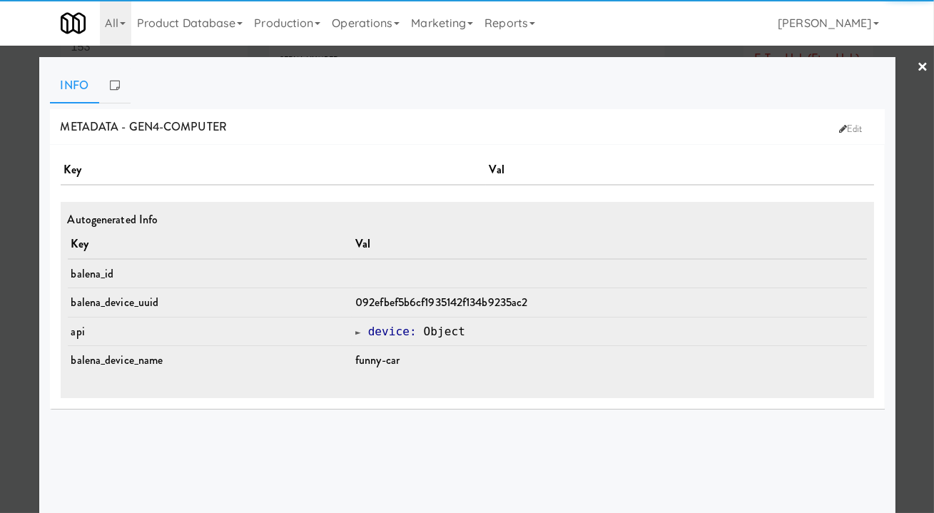
click at [905, 352] on div at bounding box center [467, 256] width 934 height 513
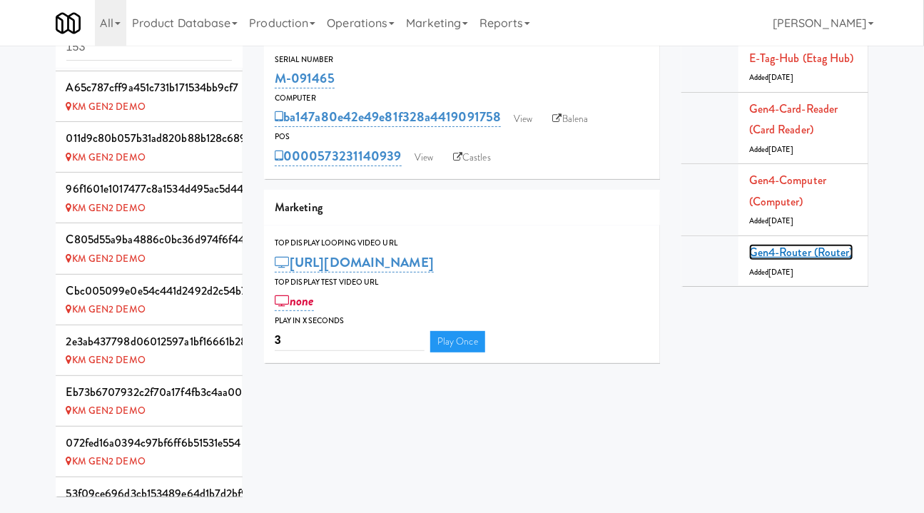
click at [818, 250] on link "Gen4-router (Router)" at bounding box center [801, 252] width 104 height 16
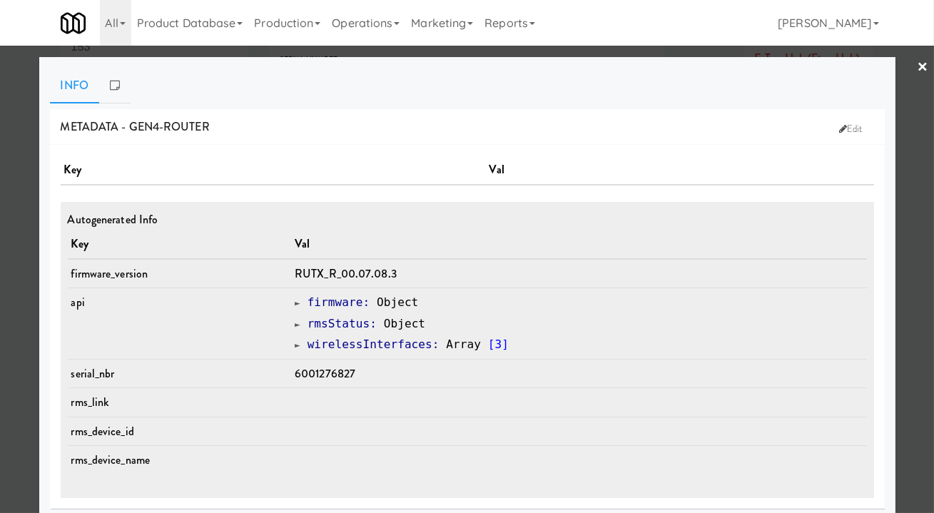
click at [905, 305] on div at bounding box center [467, 256] width 934 height 513
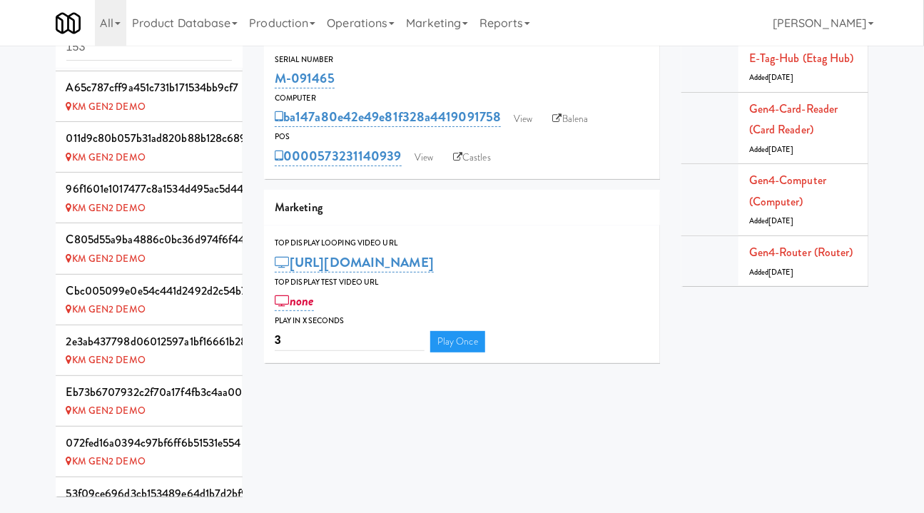
drag, startPoint x: 336, startPoint y: 77, endPoint x: 272, endPoint y: 79, distance: 64.2
click at [272, 79] on div "Serial Number M-091465" at bounding box center [462, 72] width 396 height 39
copy link "M-091465"
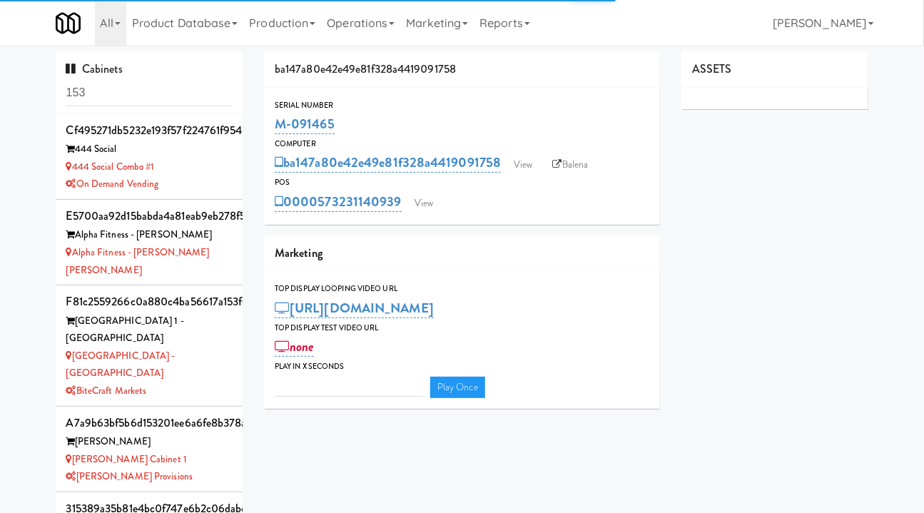
type input "3"
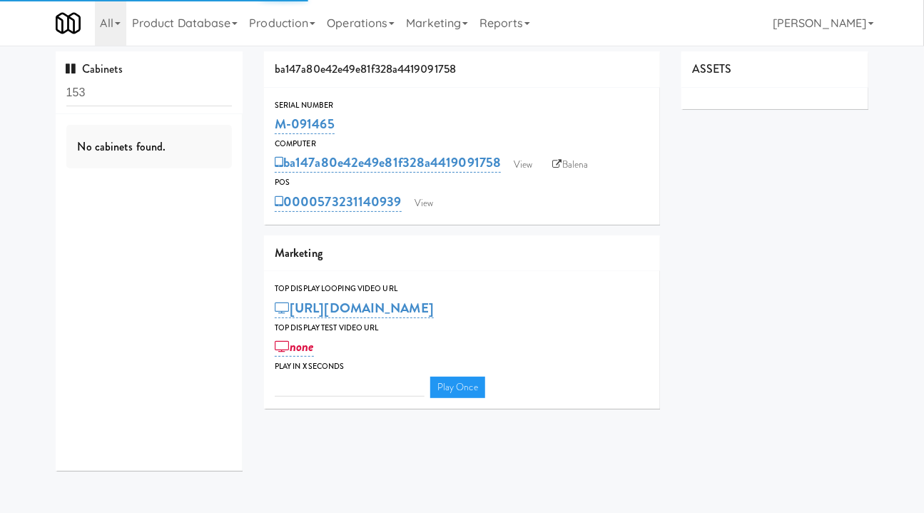
type input "3"
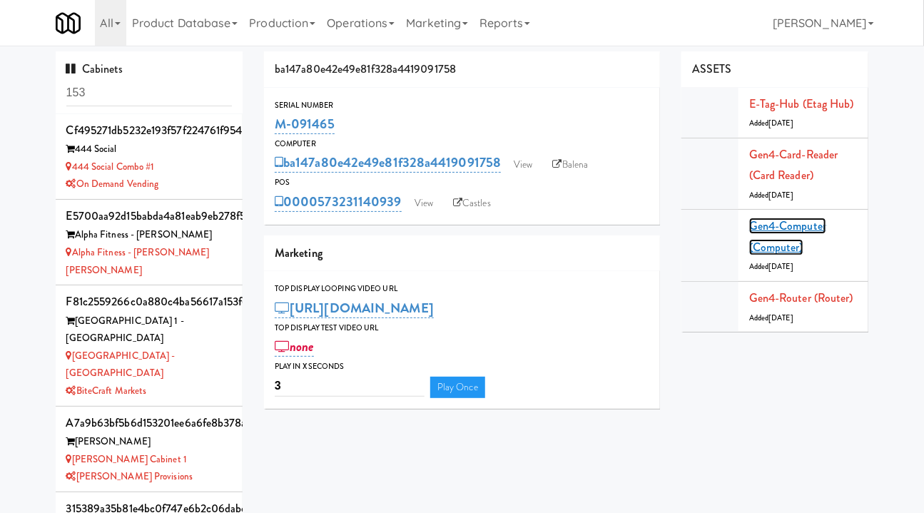
click at [790, 228] on link "Gen4-computer (Computer)" at bounding box center [787, 237] width 77 height 38
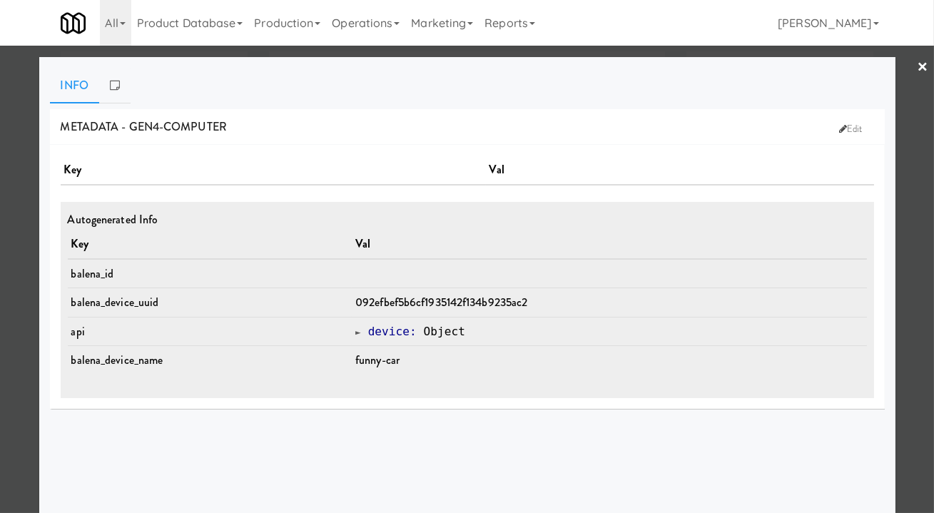
click at [917, 417] on div at bounding box center [467, 256] width 934 height 513
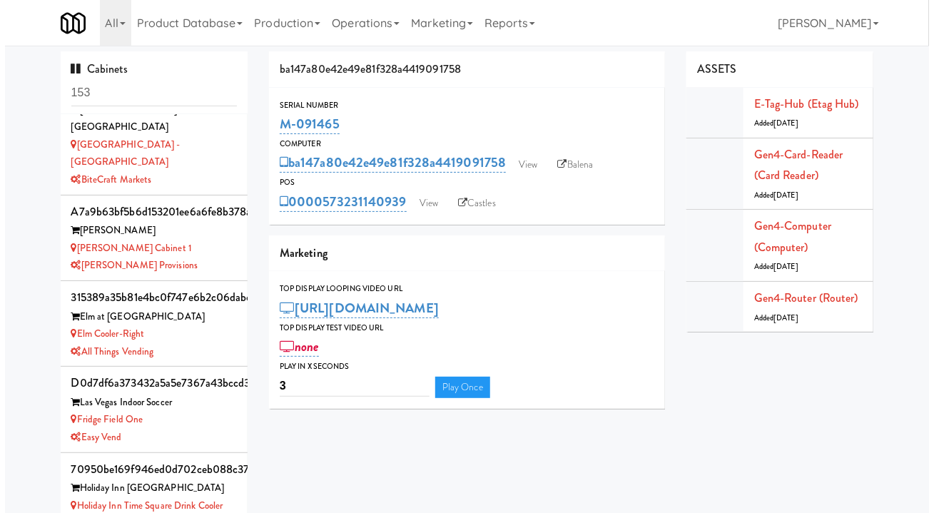
scroll to position [519, 0]
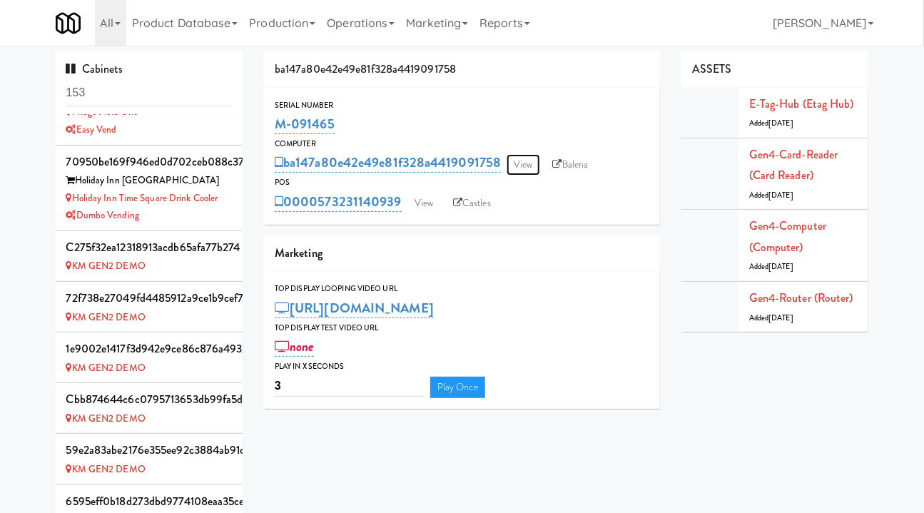
click at [521, 156] on link "View" at bounding box center [523, 164] width 33 height 21
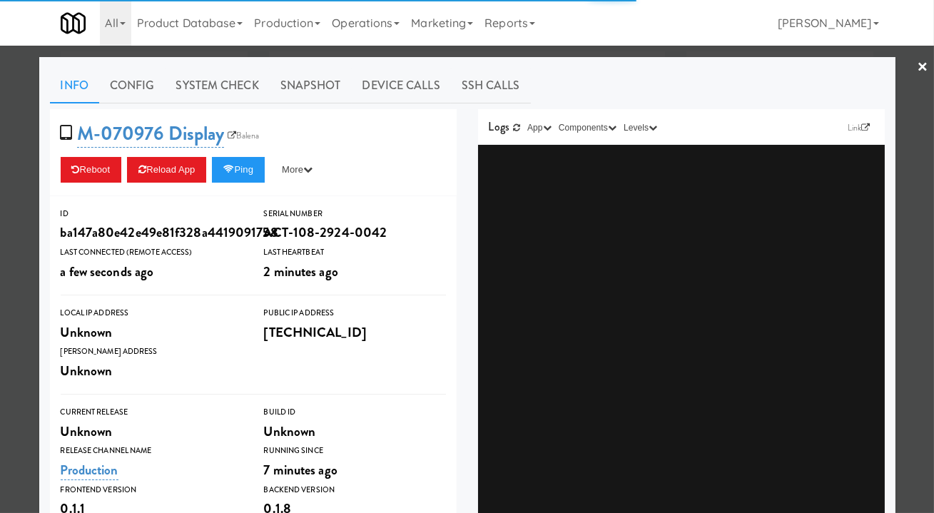
scroll to position [334, 0]
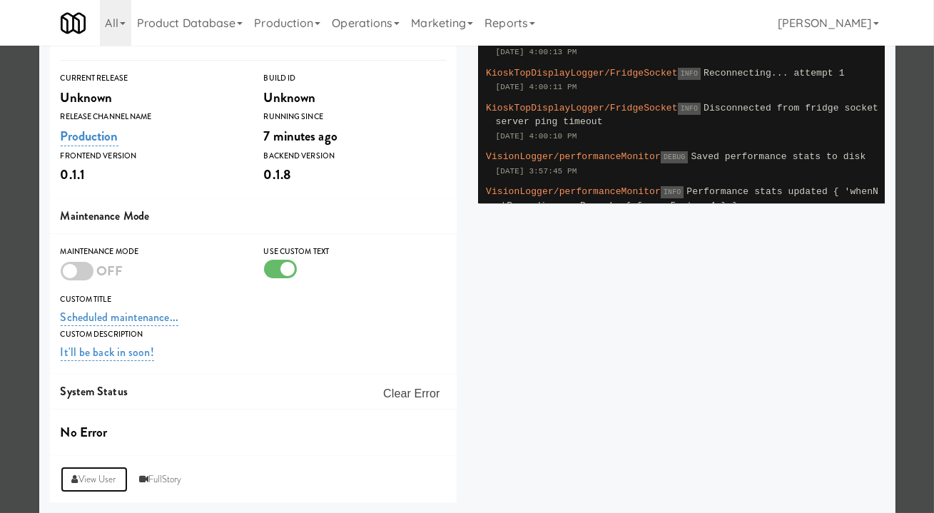
click at [81, 478] on link "View User" at bounding box center [94, 480] width 67 height 26
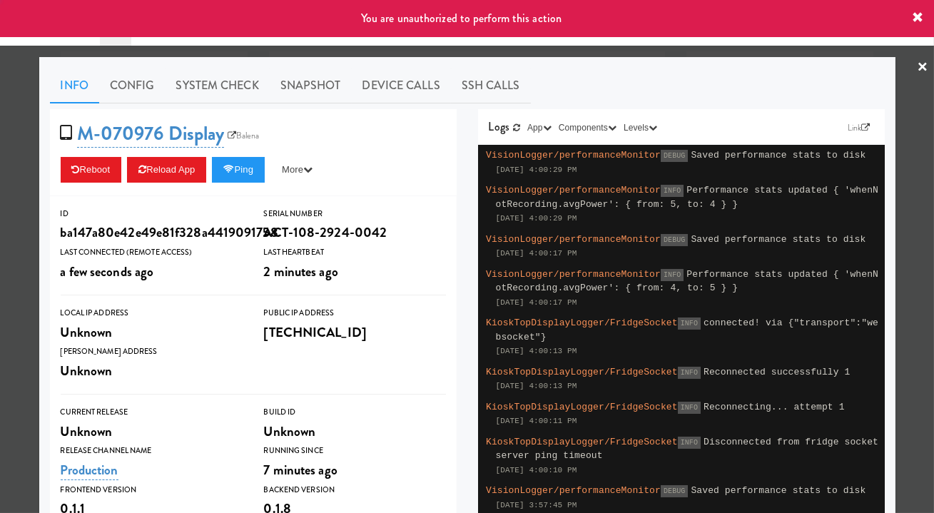
type input "3"
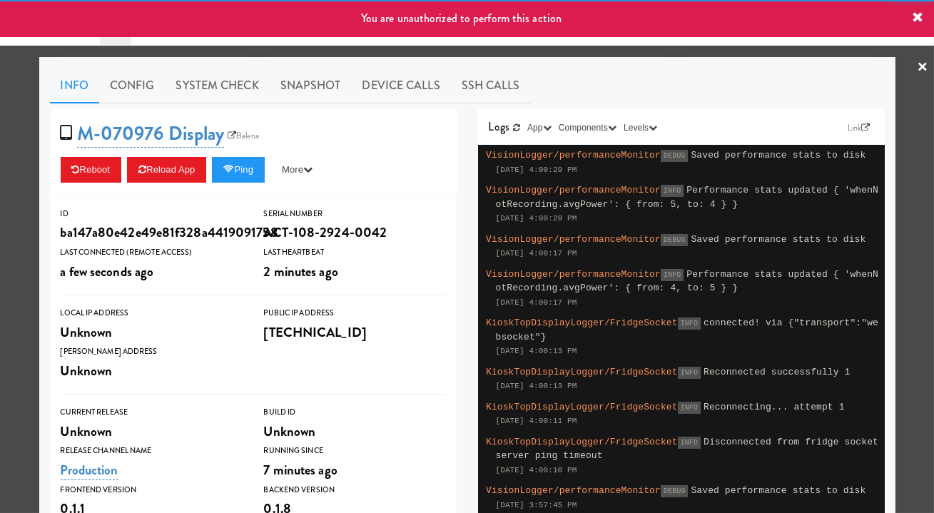
click at [481, 51] on div at bounding box center [467, 256] width 934 height 513
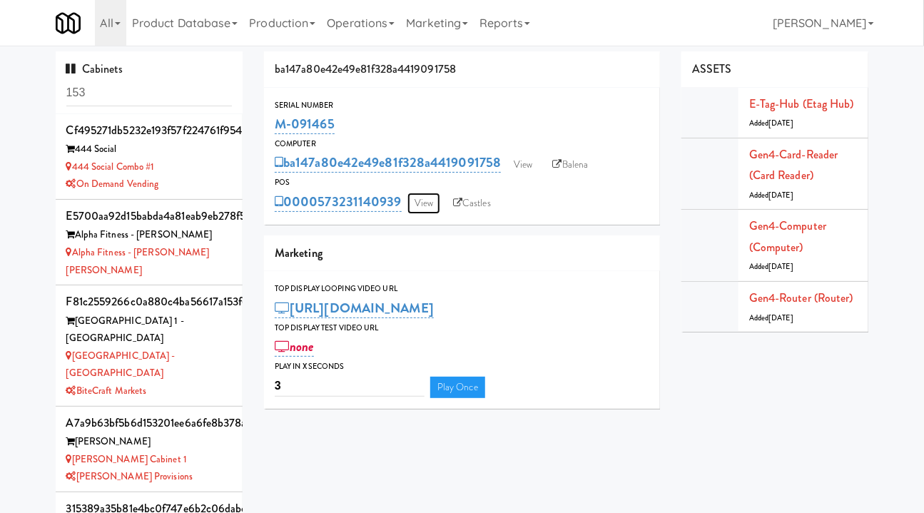
click at [416, 201] on link "View" at bounding box center [423, 203] width 33 height 21
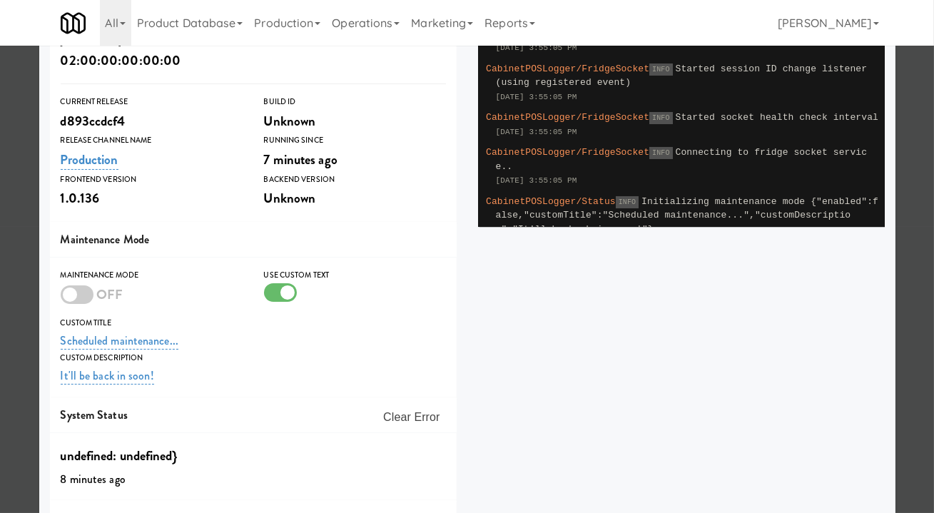
scroll to position [355, 0]
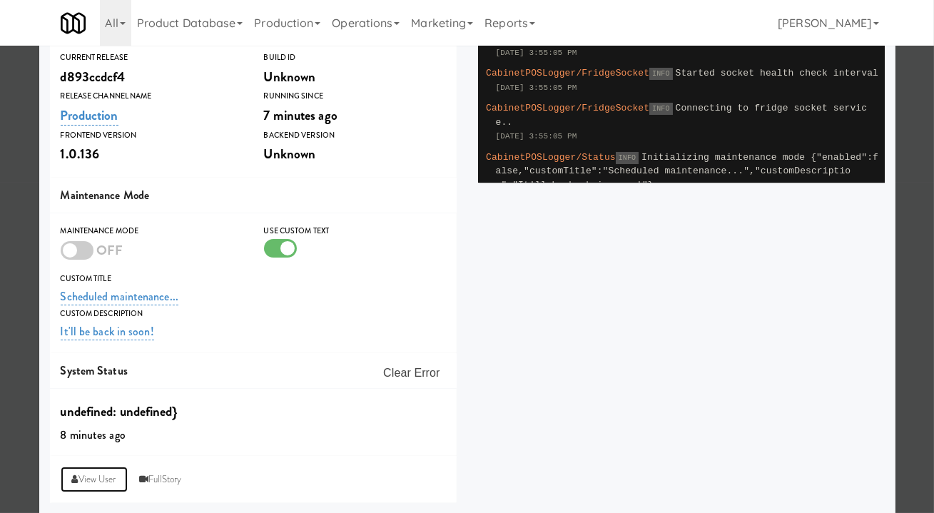
click at [87, 476] on link "View User" at bounding box center [94, 480] width 67 height 26
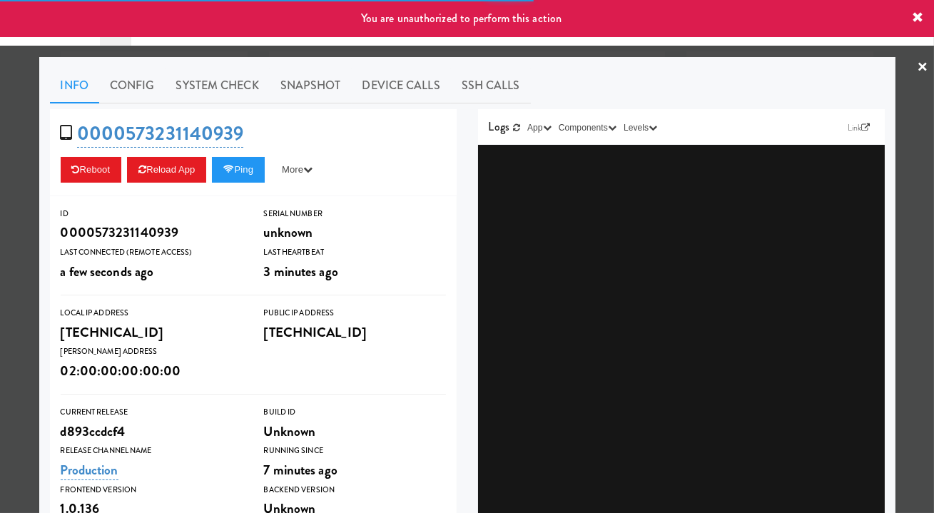
type input "3"
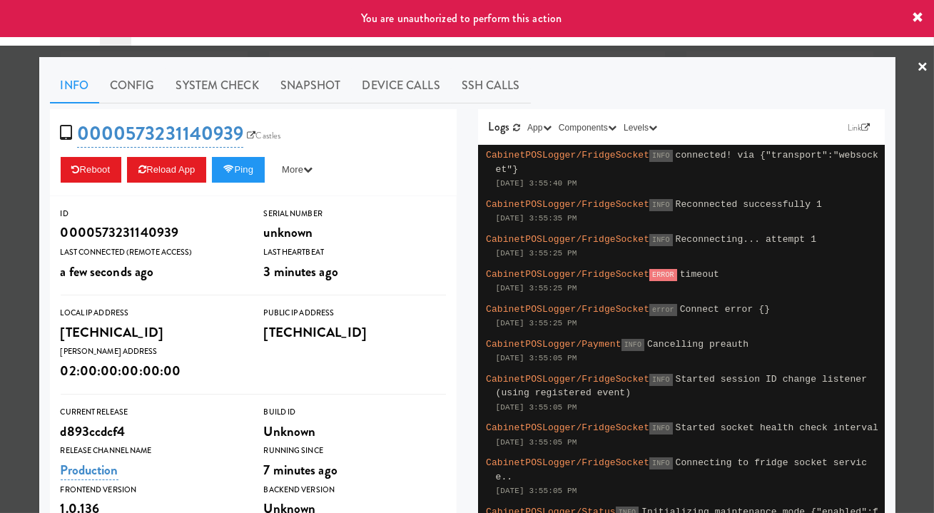
click at [7, 173] on div at bounding box center [467, 256] width 934 height 513
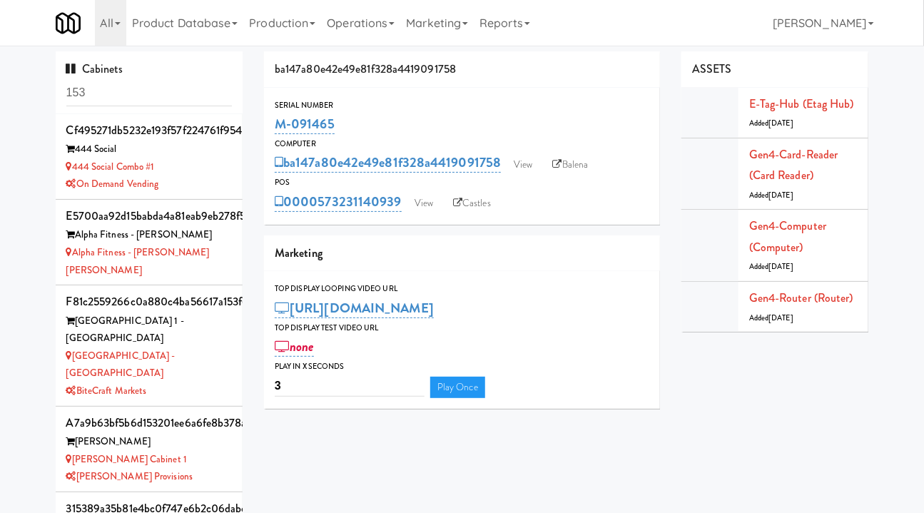
drag, startPoint x: 340, startPoint y: 128, endPoint x: 263, endPoint y: 132, distance: 76.5
click at [263, 132] on div "ba147a80e42e49e81f328a4419091758 Serial Number M-091465 Computer ba147a80e42e49…" at bounding box center [461, 235] width 417 height 368
copy link "M-091465"
click at [528, 170] on link "View" at bounding box center [523, 164] width 33 height 21
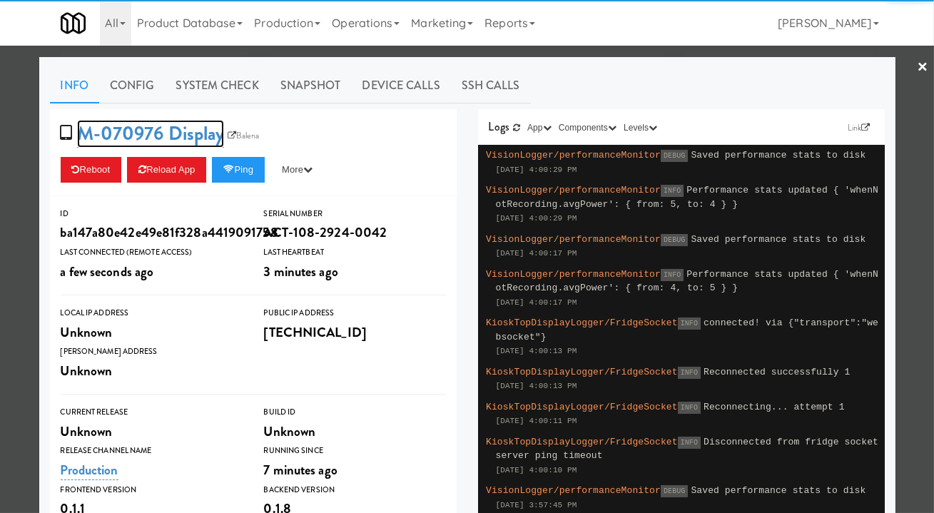
click at [143, 136] on link "M-070976 Display" at bounding box center [151, 134] width 148 height 28
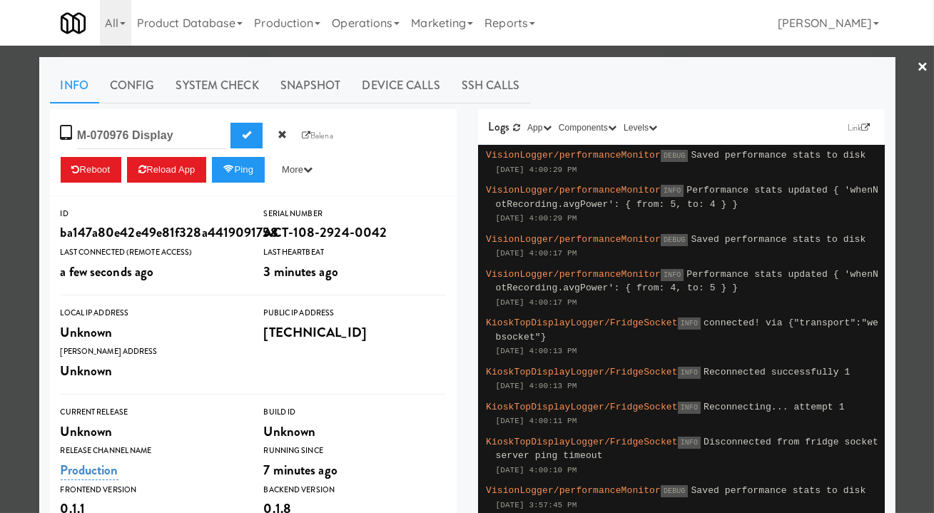
drag, startPoint x: 122, startPoint y: 138, endPoint x: 7, endPoint y: 136, distance: 114.9
click at [6, 136] on div "× Info Config System Check Snapshot Device Calls SSH Calls M-070976 Display M-0…" at bounding box center [467, 256] width 934 height 513
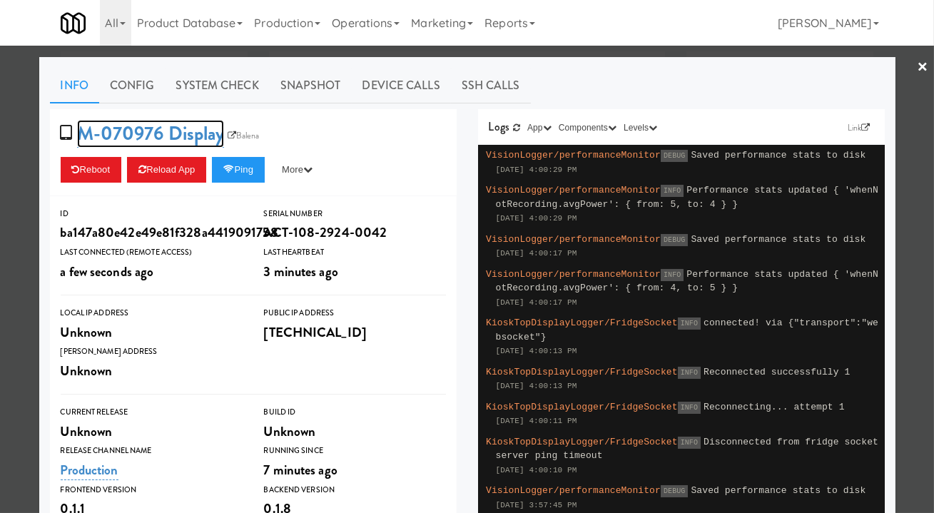
click at [146, 134] on link "M-070976 Display" at bounding box center [151, 134] width 148 height 28
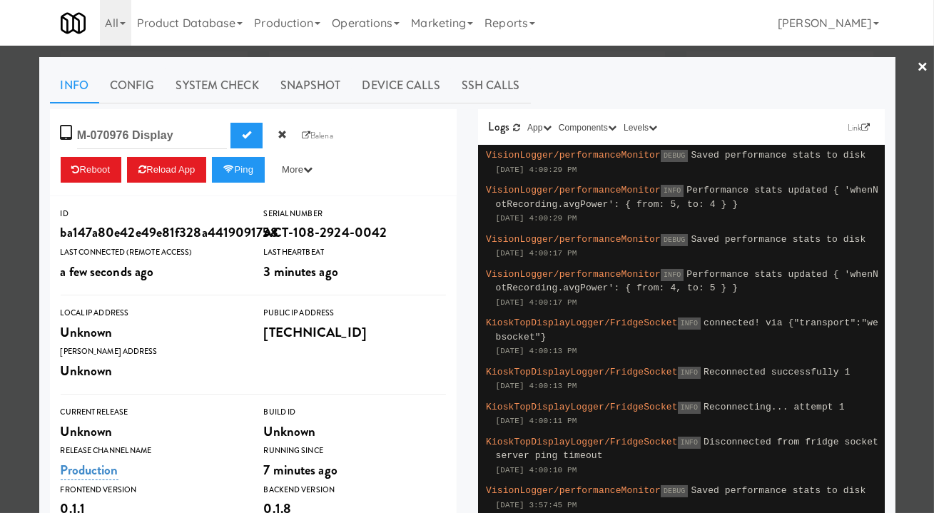
drag, startPoint x: 123, startPoint y: 136, endPoint x: 64, endPoint y: 134, distance: 59.2
click at [64, 134] on span "M-070976 Display M-070976 Display Balena" at bounding box center [202, 133] width 282 height 27
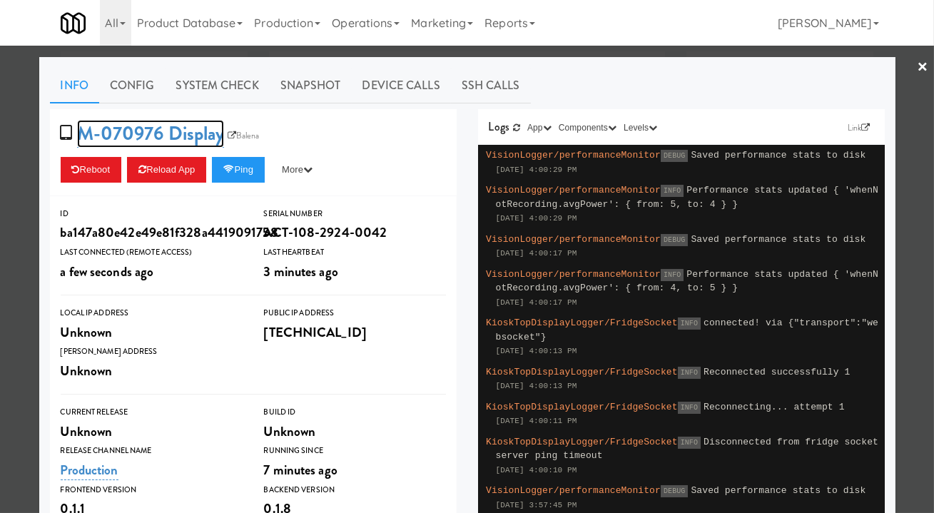
click at [129, 140] on link "M-070976 Display" at bounding box center [151, 134] width 148 height 28
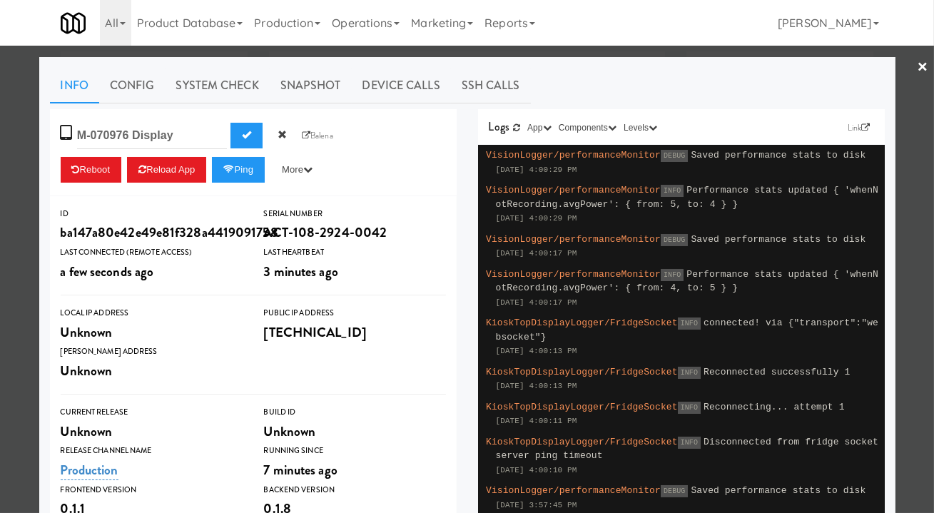
drag, startPoint x: 121, startPoint y: 141, endPoint x: 75, endPoint y: 136, distance: 46.6
click at [77, 136] on input "M-070976 Display" at bounding box center [152, 136] width 150 height 26
type input "M-091465 Display"
click at [245, 138] on span "Submit" at bounding box center [246, 134] width 9 height 9
click at [223, 88] on link "System Check" at bounding box center [218, 86] width 104 height 36
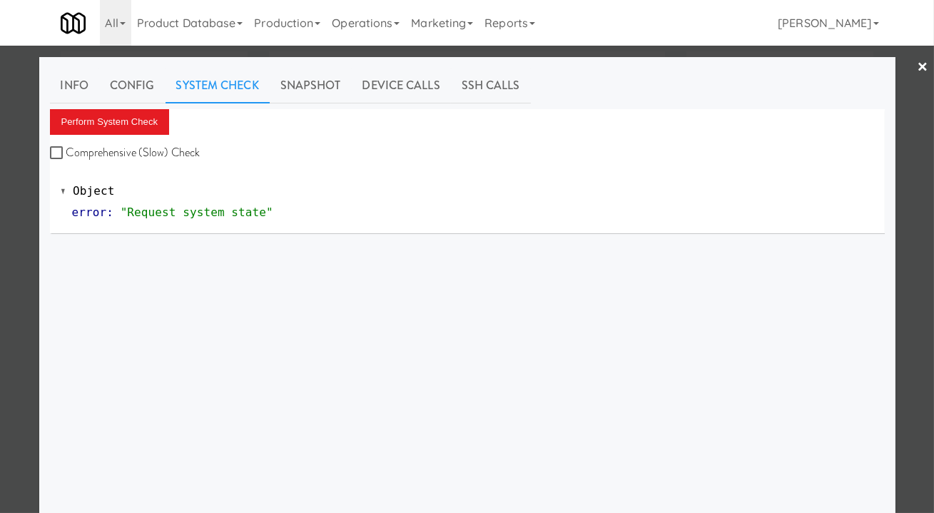
drag, startPoint x: 158, startPoint y: 151, endPoint x: 148, endPoint y: 146, distance: 10.5
click at [158, 151] on label "Comprehensive (Slow) Check" at bounding box center [125, 152] width 151 height 21
click at [66, 151] on input "Comprehensive (Slow) Check" at bounding box center [58, 153] width 16 height 11
checkbox input "true"
click at [122, 126] on button "Perform System Check" at bounding box center [110, 122] width 120 height 26
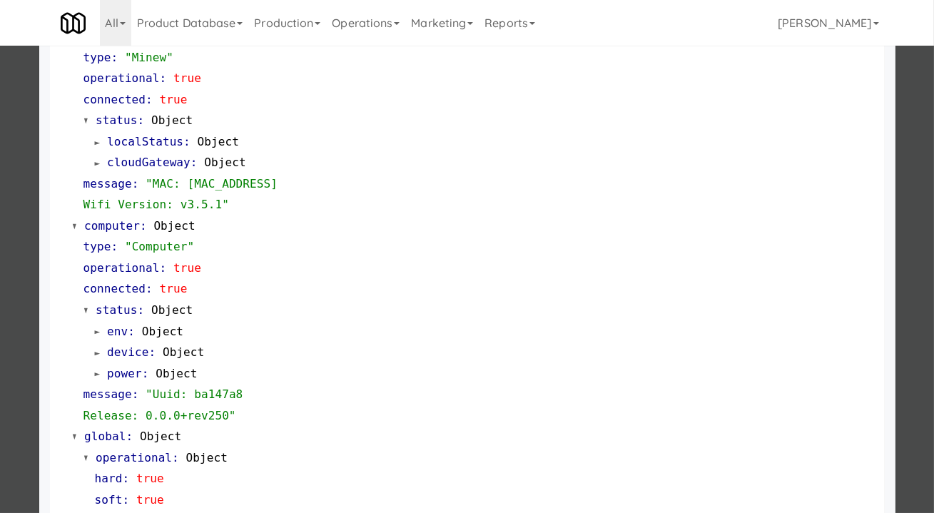
scroll to position [1248, 0]
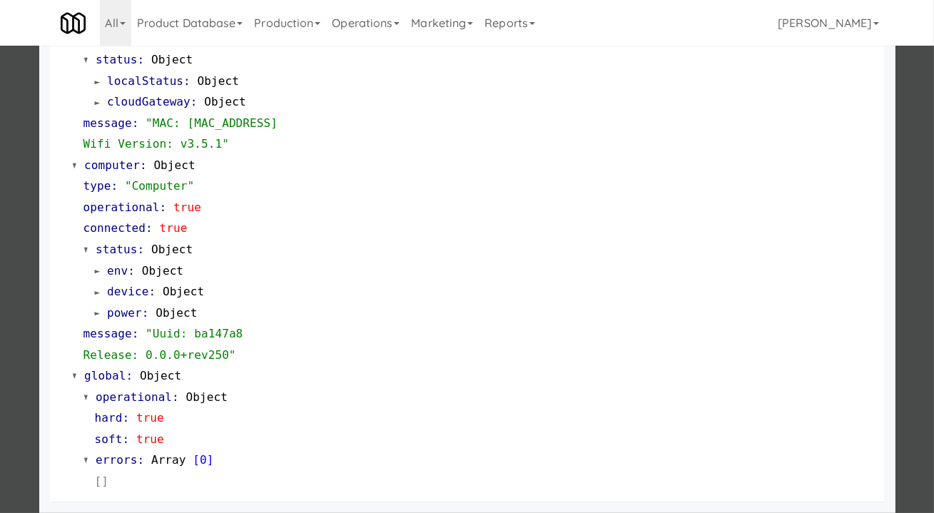
click at [910, 245] on div at bounding box center [467, 256] width 934 height 513
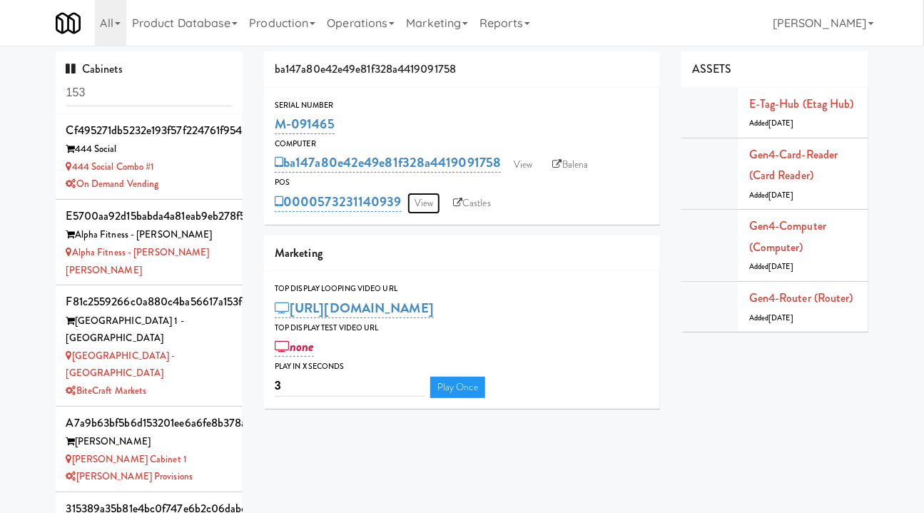
click at [424, 208] on link "View" at bounding box center [423, 203] width 33 height 21
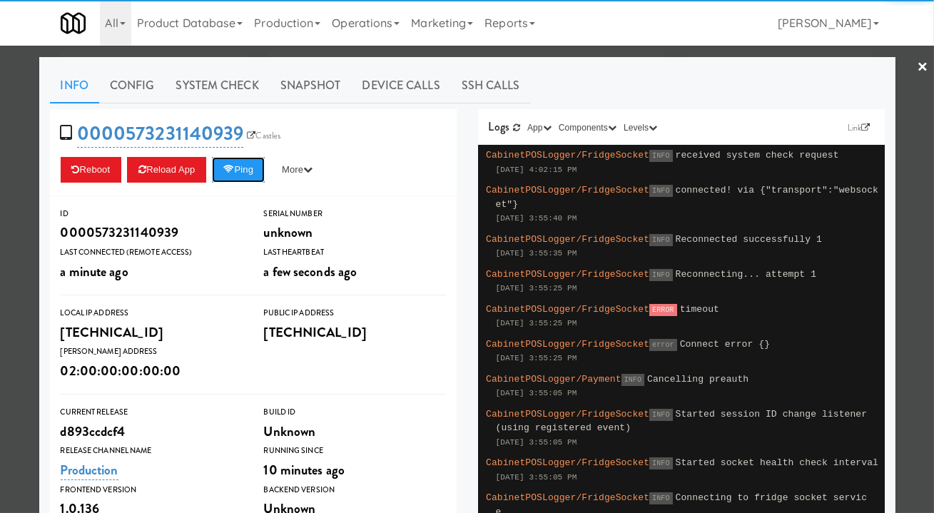
click at [239, 180] on button "Ping" at bounding box center [238, 170] width 53 height 26
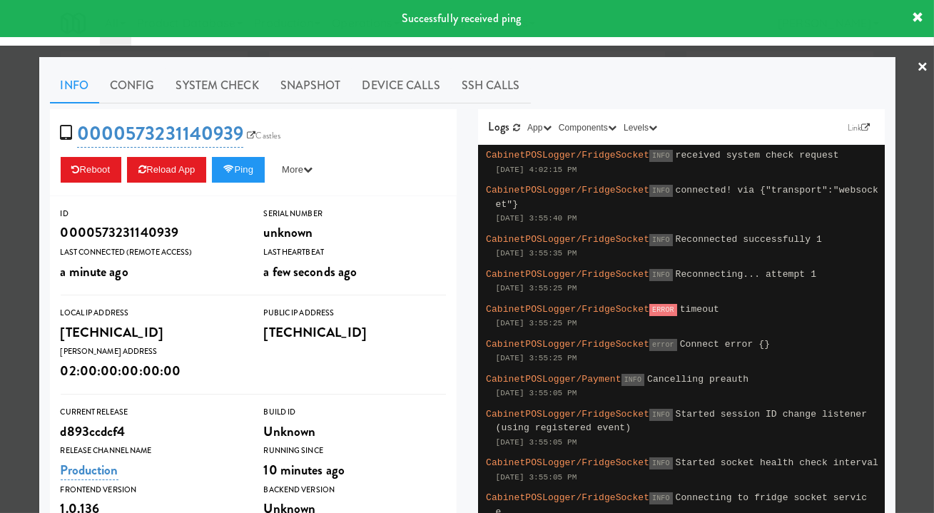
click at [225, 88] on link "System Check" at bounding box center [218, 86] width 104 height 36
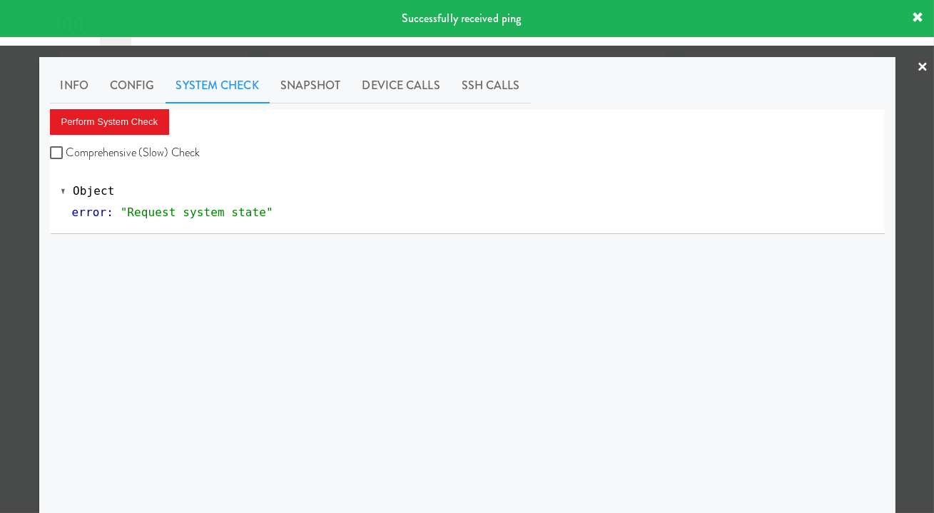
click at [173, 148] on label "Comprehensive (Slow) Check" at bounding box center [125, 152] width 151 height 21
click at [66, 148] on input "Comprehensive (Slow) Check" at bounding box center [58, 153] width 16 height 11
checkbox input "true"
click at [137, 121] on button "Perform System Check" at bounding box center [110, 122] width 120 height 26
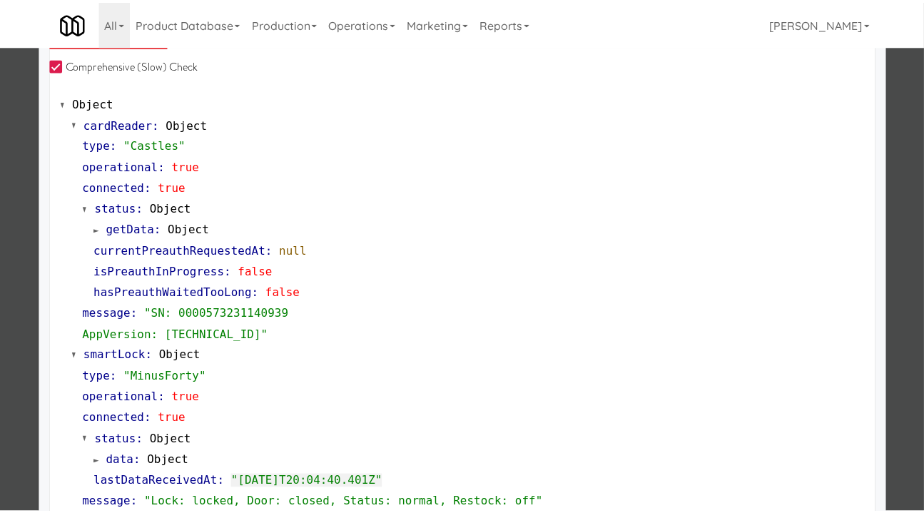
scroll to position [389, 0]
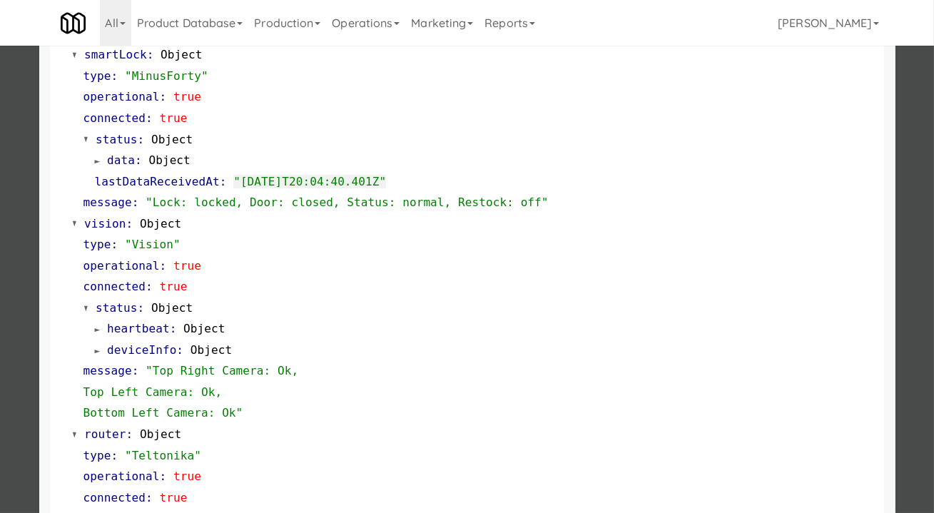
click at [9, 177] on div at bounding box center [467, 256] width 934 height 513
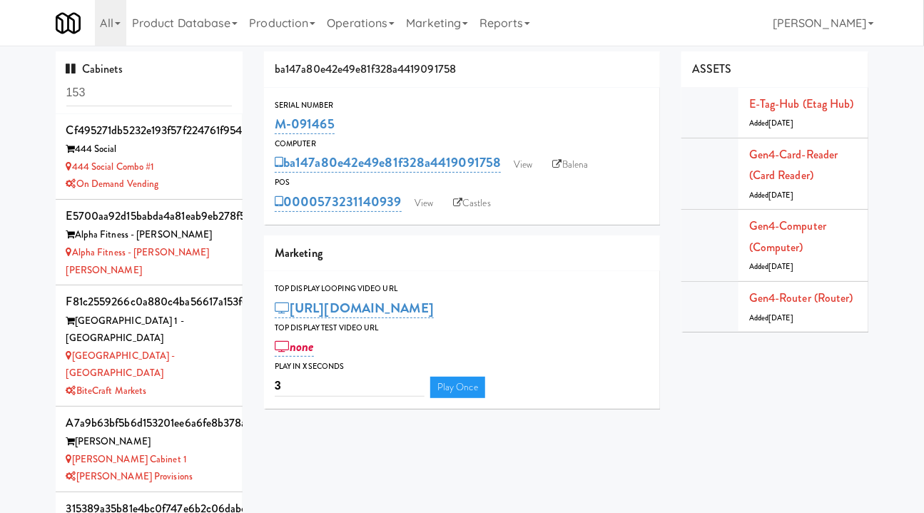
drag, startPoint x: 356, startPoint y: 123, endPoint x: 273, endPoint y: 123, distance: 82.8
click at [273, 123] on div "Serial Number M-091465" at bounding box center [462, 117] width 396 height 39
copy link "M-091465"
drag, startPoint x: 402, startPoint y: 215, endPoint x: 320, endPoint y: 210, distance: 82.9
click at [320, 210] on div "Serial Number M-091465 Computer ba147a80e42e49e81f328a4419091758 View Balena PO…" at bounding box center [462, 156] width 396 height 137
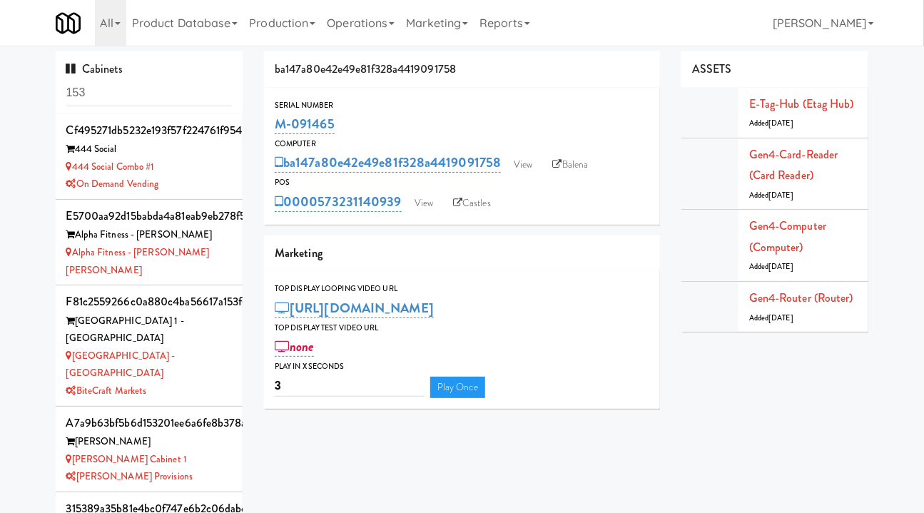
copy link "573231140939"
click at [511, 101] on div "Serial Number" at bounding box center [462, 105] width 375 height 14
drag, startPoint x: 404, startPoint y: 217, endPoint x: 320, endPoint y: 215, distance: 83.5
click at [320, 215] on div "Serial Number M-091465 Computer ba147a80e42e49e81f328a4419091758 View Balena PO…" at bounding box center [462, 156] width 396 height 137
copy link "573231140939"
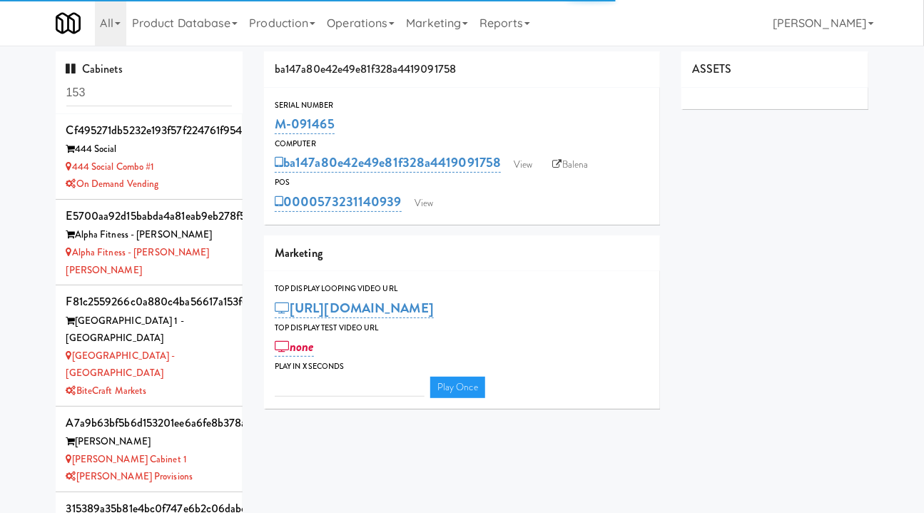
type input "3"
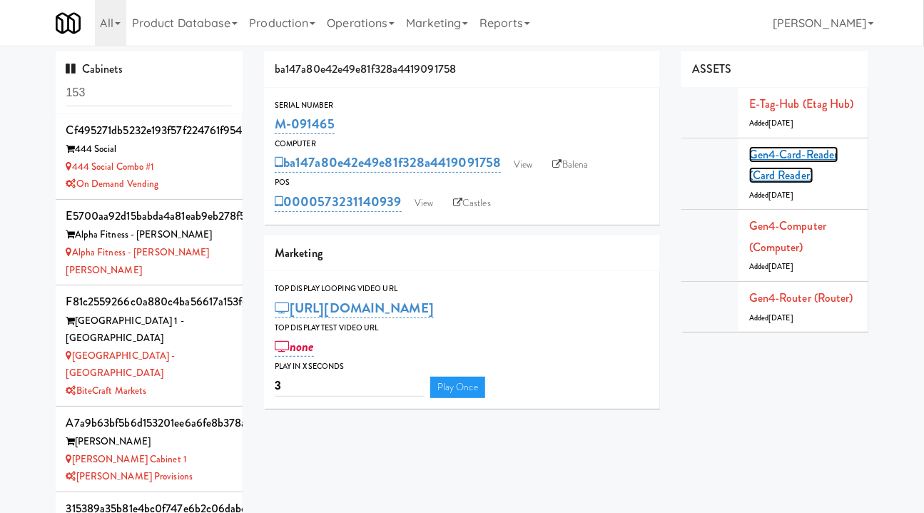
click at [779, 155] on link "Gen4-card-reader (Card Reader)" at bounding box center [793, 165] width 89 height 38
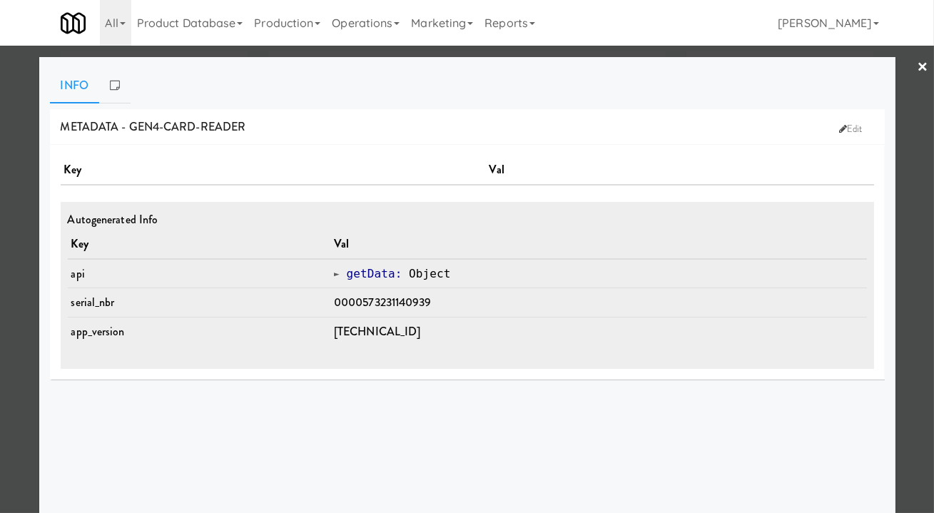
click at [903, 304] on div at bounding box center [467, 256] width 934 height 513
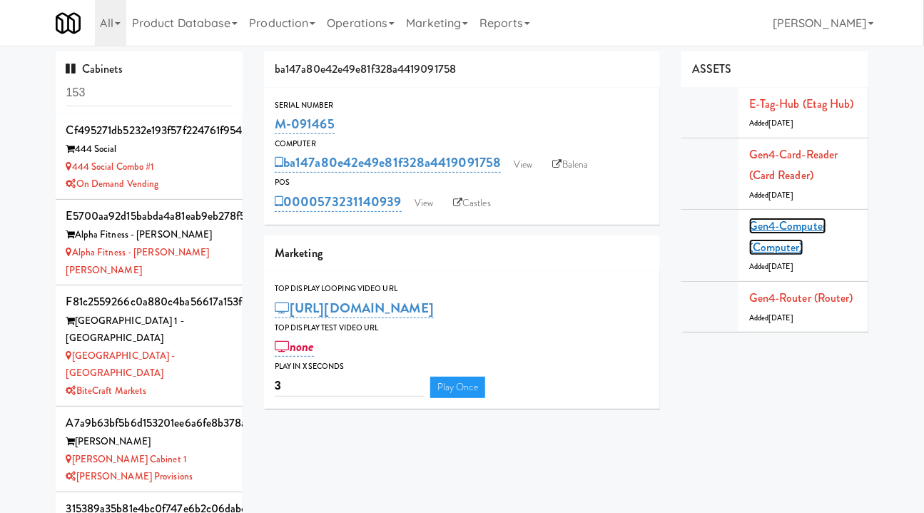
click at [781, 224] on link "Gen4-computer (Computer)" at bounding box center [787, 237] width 77 height 38
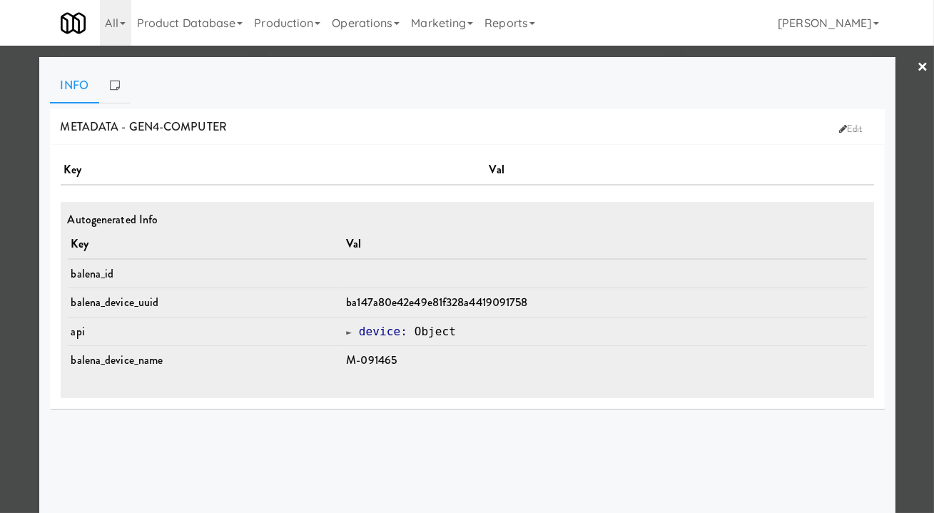
drag, startPoint x: 910, startPoint y: 282, endPoint x: 897, endPoint y: 288, distance: 15.0
click at [910, 282] on div at bounding box center [467, 256] width 934 height 513
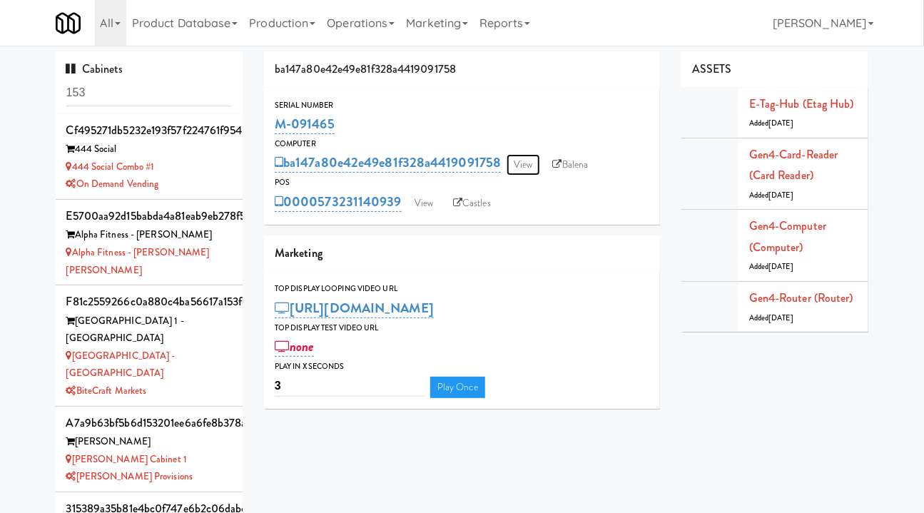
click at [529, 162] on link "View" at bounding box center [523, 164] width 33 height 21
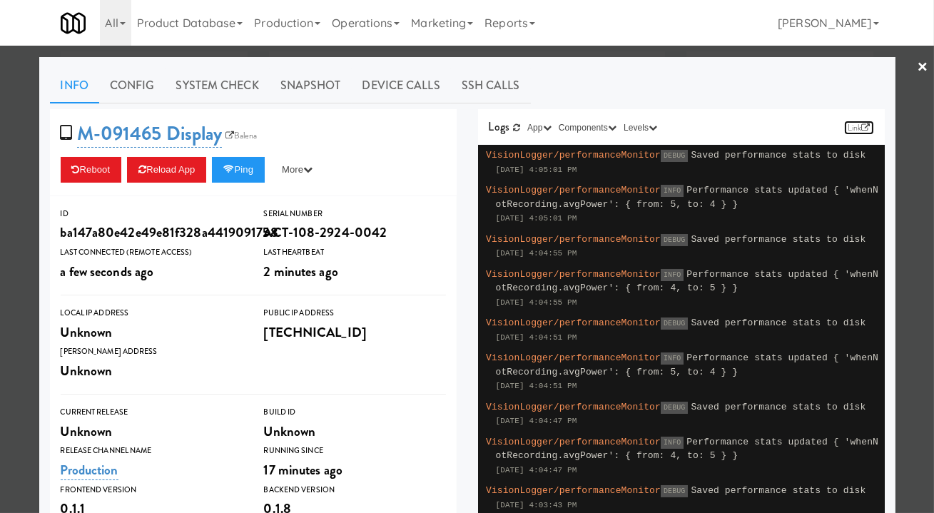
click at [861, 127] on icon at bounding box center [865, 127] width 9 height 9
click at [348, 27] on link "Operations" at bounding box center [365, 23] width 79 height 46
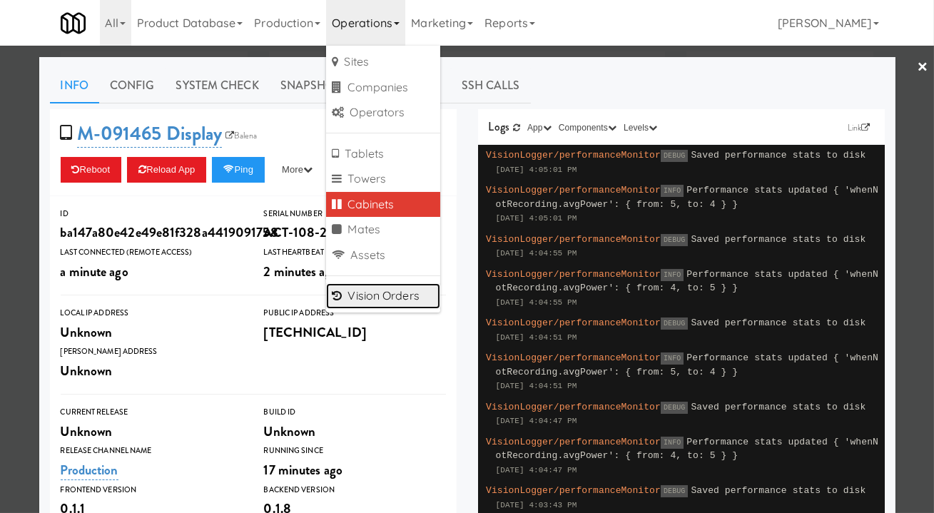
click at [376, 302] on link "Vision Orders" at bounding box center [383, 296] width 114 height 26
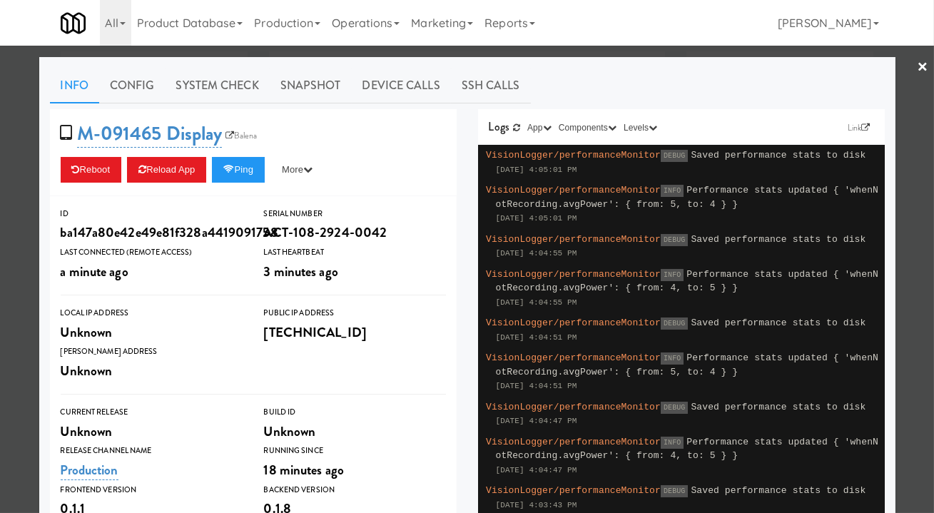
click at [374, 52] on div at bounding box center [467, 256] width 934 height 513
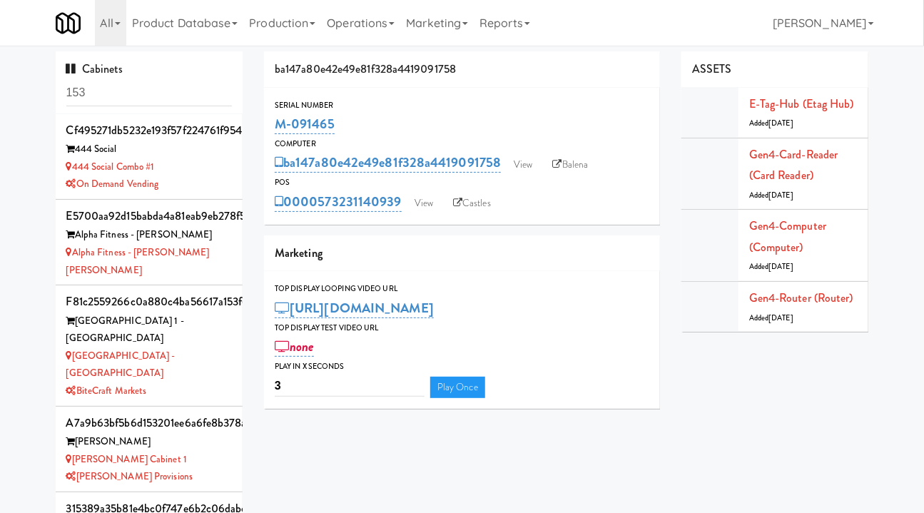
drag, startPoint x: 352, startPoint y: 121, endPoint x: 269, endPoint y: 126, distance: 82.9
click at [269, 126] on div "Serial Number M-091465" at bounding box center [462, 117] width 396 height 39
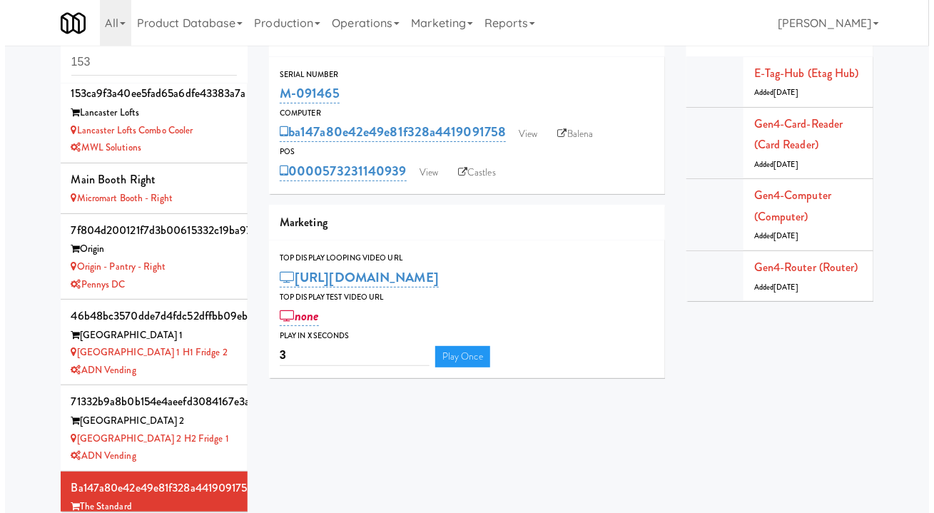
scroll to position [46, 0]
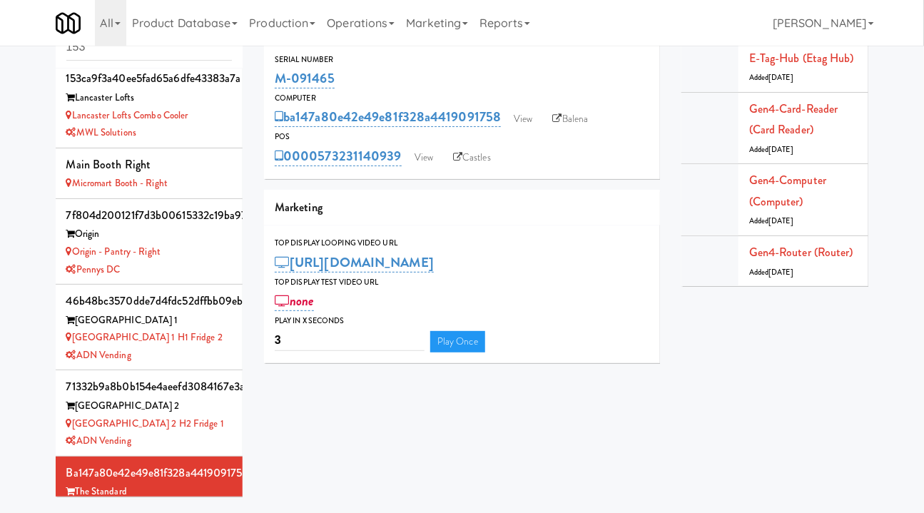
drag, startPoint x: 186, startPoint y: 449, endPoint x: 74, endPoint y: 454, distance: 112.1
click at [74, 501] on div "Standard - Pantry - Right" at bounding box center [149, 510] width 166 height 18
copy link "Standard - Pantry - Right"
click at [427, 156] on link "View" at bounding box center [423, 157] width 33 height 21
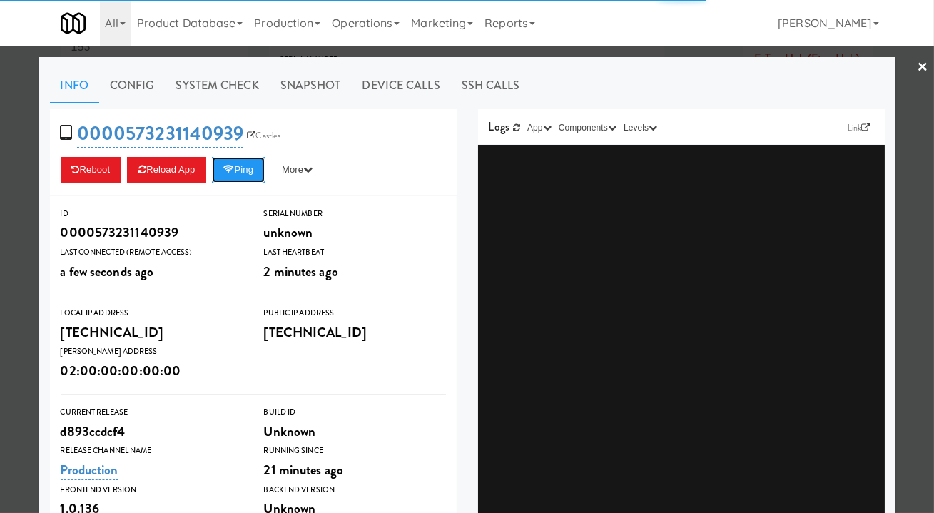
click at [240, 173] on button "Ping" at bounding box center [238, 170] width 53 height 26
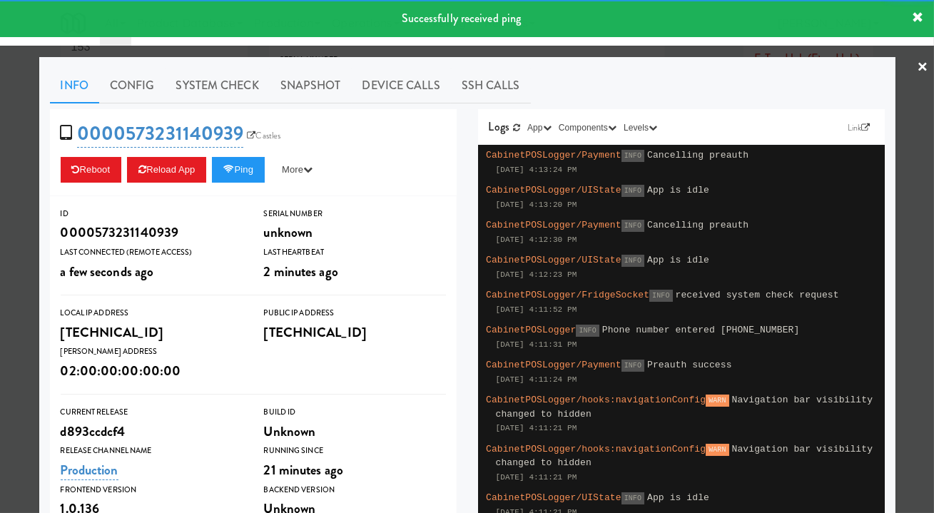
click at [229, 83] on link "System Check" at bounding box center [218, 86] width 104 height 36
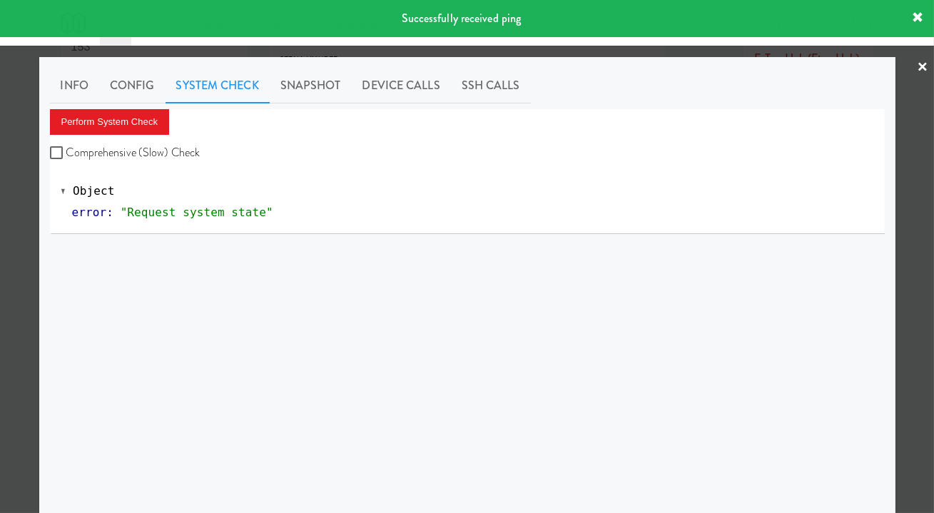
click at [160, 151] on label "Comprehensive (Slow) Check" at bounding box center [125, 152] width 151 height 21
click at [66, 151] on input "Comprehensive (Slow) Check" at bounding box center [58, 153] width 16 height 11
checkbox input "true"
click at [121, 107] on div "Info Config System Check Snapshot Device Calls SSH Calls Perform System Check C…" at bounding box center [467, 356] width 835 height 576
click at [128, 120] on button "Perform System Check" at bounding box center [110, 122] width 120 height 26
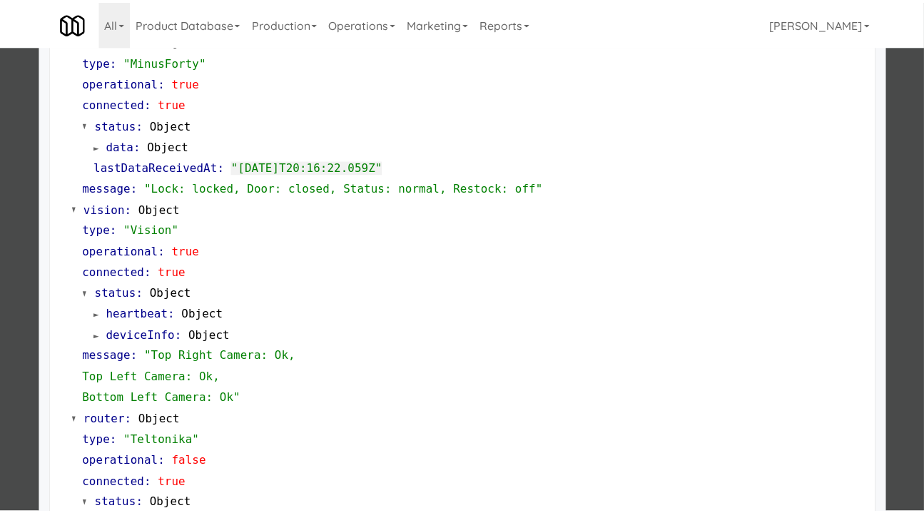
scroll to position [78, 0]
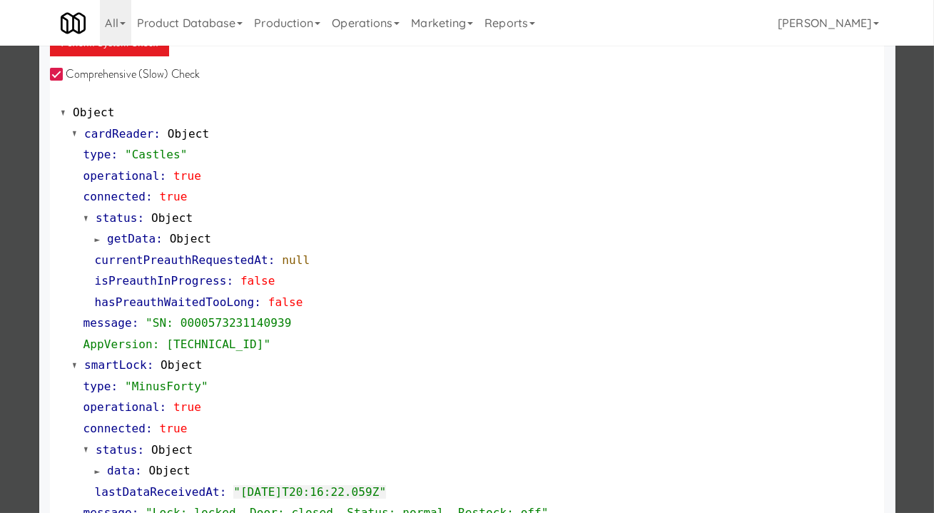
click at [6, 213] on div at bounding box center [467, 256] width 934 height 513
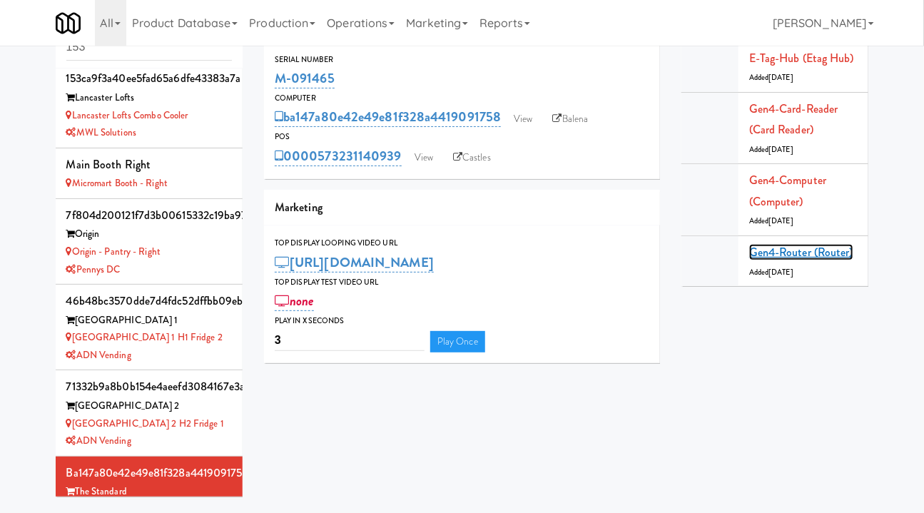
click at [788, 253] on link "Gen4-router (Router)" at bounding box center [801, 252] width 104 height 16
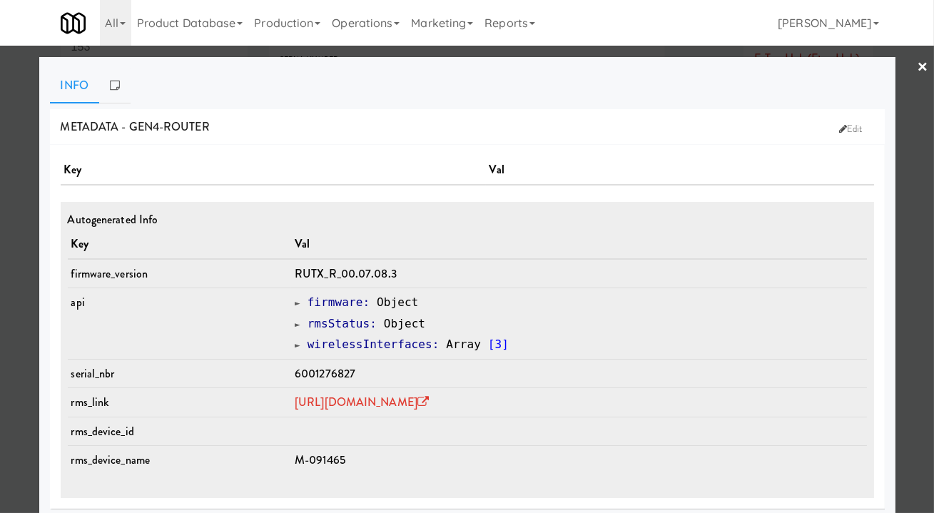
click at [910, 270] on div at bounding box center [467, 256] width 934 height 513
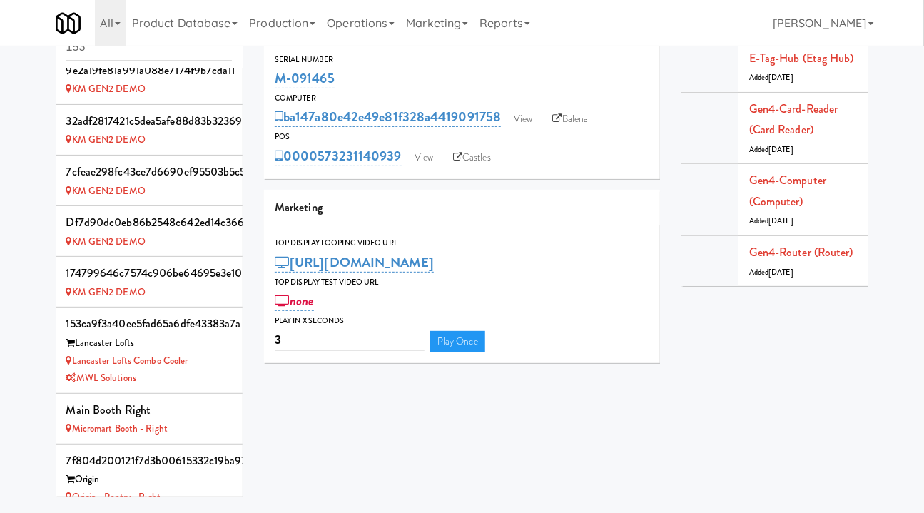
scroll to position [1673, 0]
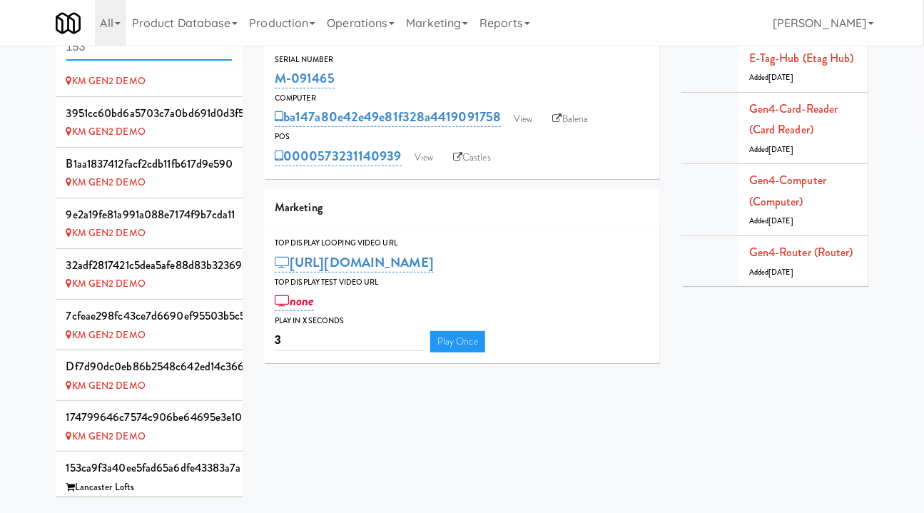
click at [96, 48] on input "153" at bounding box center [149, 47] width 166 height 26
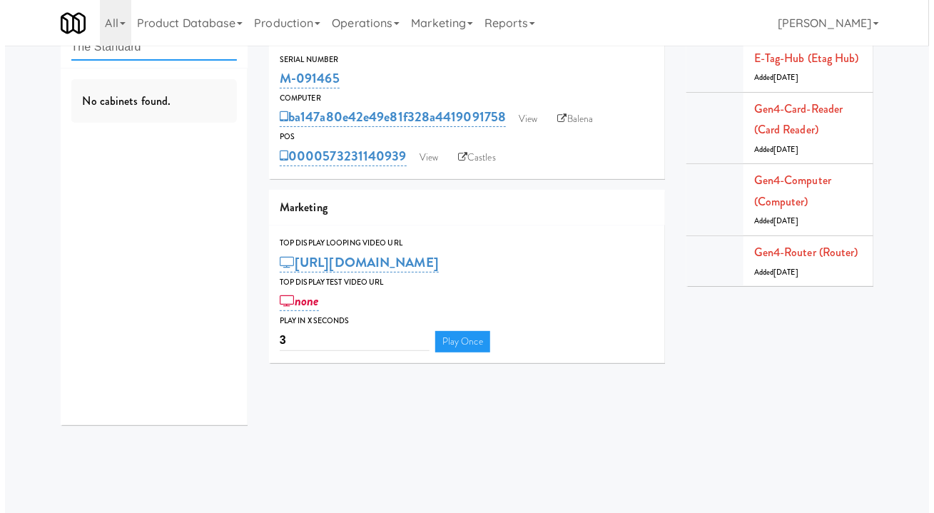
scroll to position [0, 0]
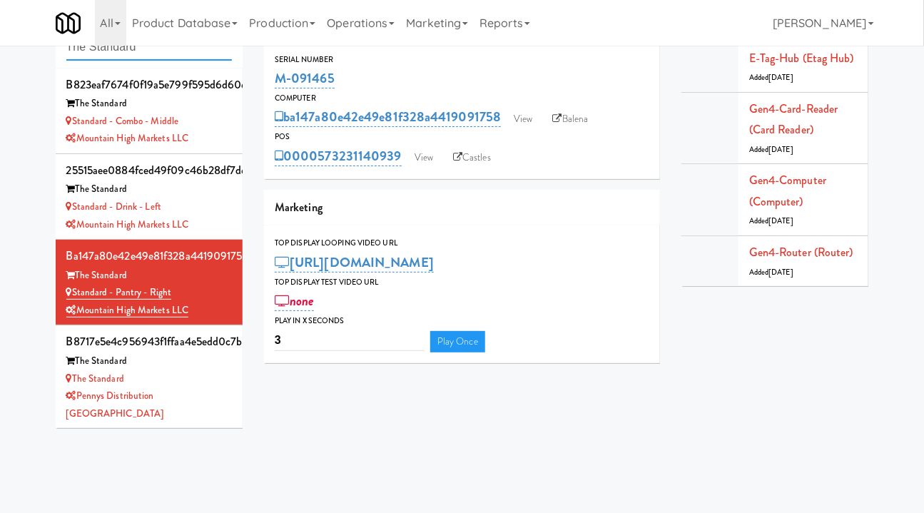
type input "The Standard"
click at [539, 121] on link "View" at bounding box center [523, 118] width 33 height 21
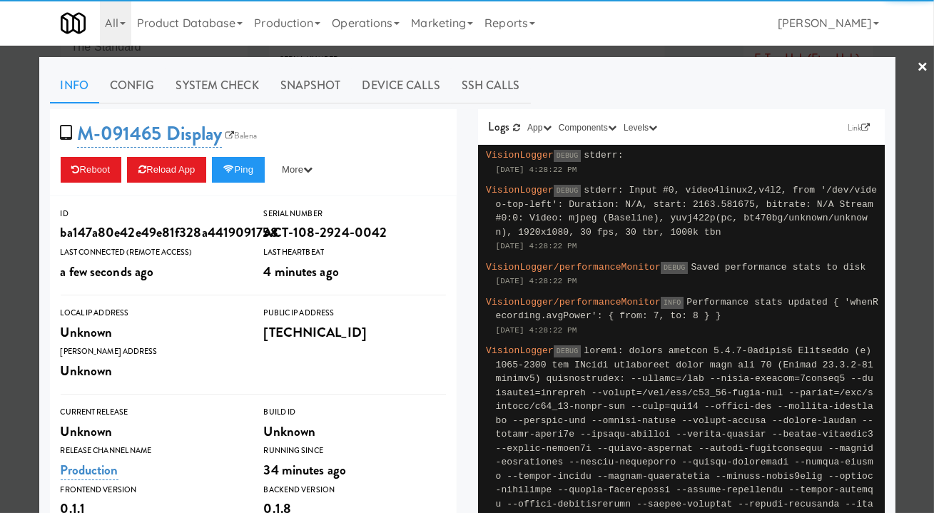
click at [220, 90] on link "System Check" at bounding box center [218, 86] width 104 height 36
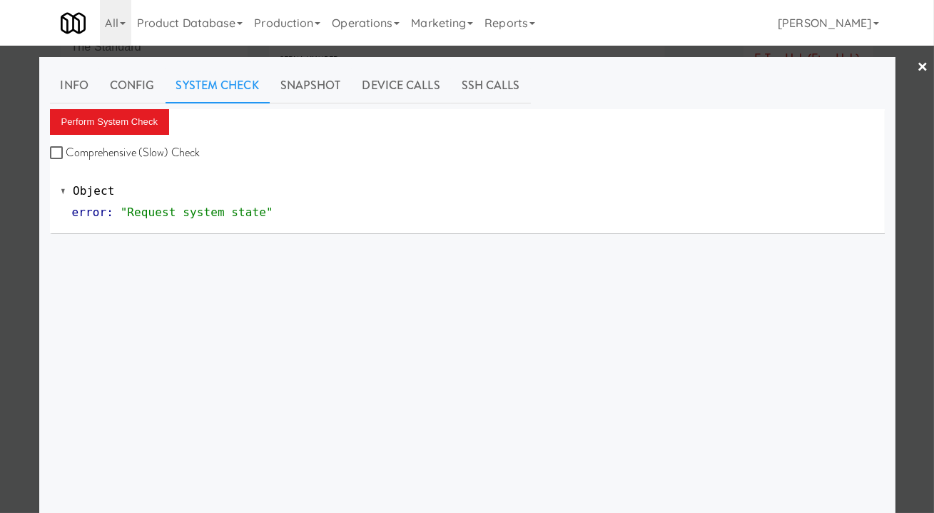
click at [129, 158] on label "Comprehensive (Slow) Check" at bounding box center [125, 152] width 151 height 21
click at [66, 158] on input "Comprehensive (Slow) Check" at bounding box center [58, 153] width 16 height 11
checkbox input "true"
click at [117, 125] on button "Perform System Check" at bounding box center [110, 122] width 120 height 26
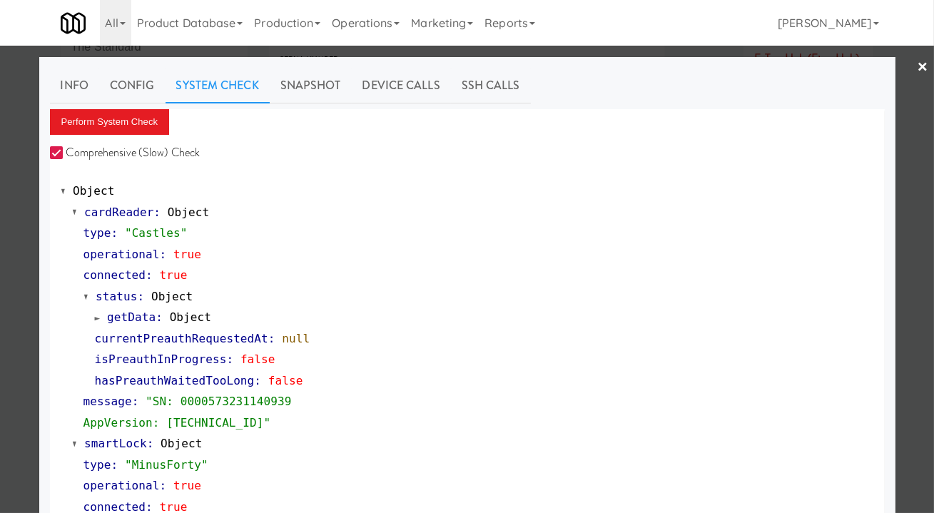
click at [27, 234] on div at bounding box center [467, 256] width 934 height 513
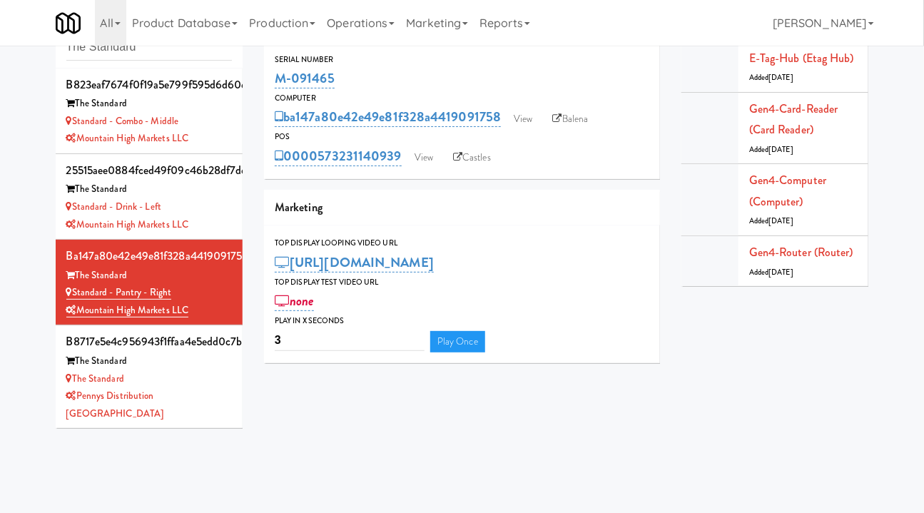
drag, startPoint x: 361, startPoint y: 81, endPoint x: 263, endPoint y: 83, distance: 97.8
click at [263, 83] on div "ba147a80e42e49e81f328a4419091758 Serial Number M-091465 Computer ba147a80e42e49…" at bounding box center [461, 190] width 417 height 368
click at [432, 153] on link "View" at bounding box center [423, 157] width 33 height 21
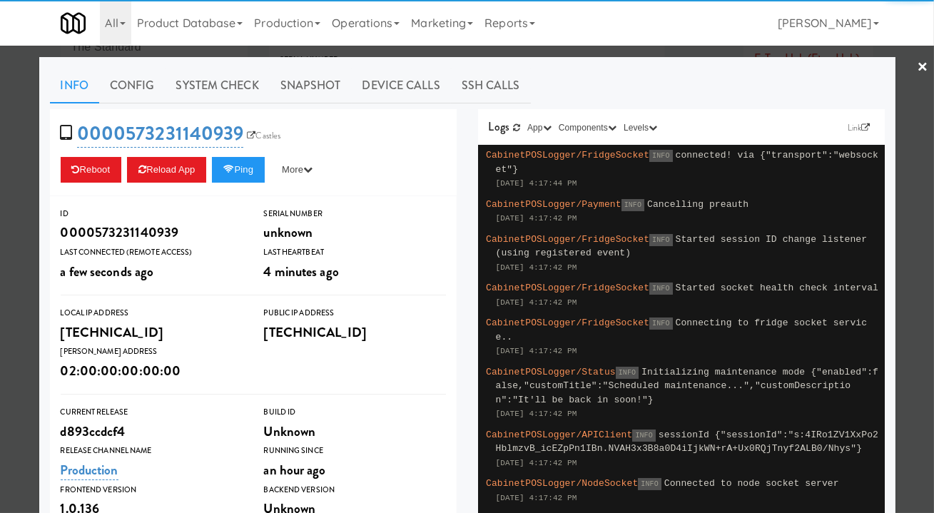
click at [330, 95] on link "Snapshot" at bounding box center [311, 86] width 82 height 36
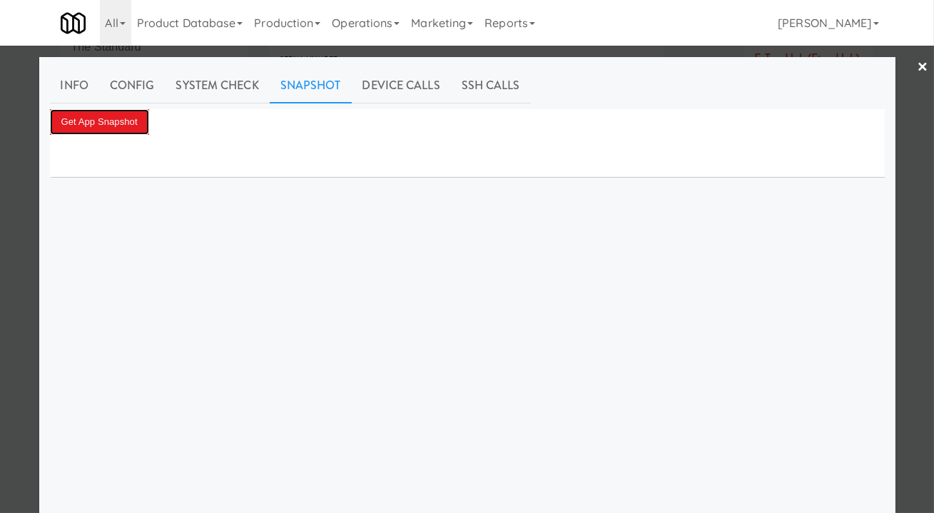
click at [87, 131] on button "Get App Snapshot" at bounding box center [99, 122] width 99 height 26
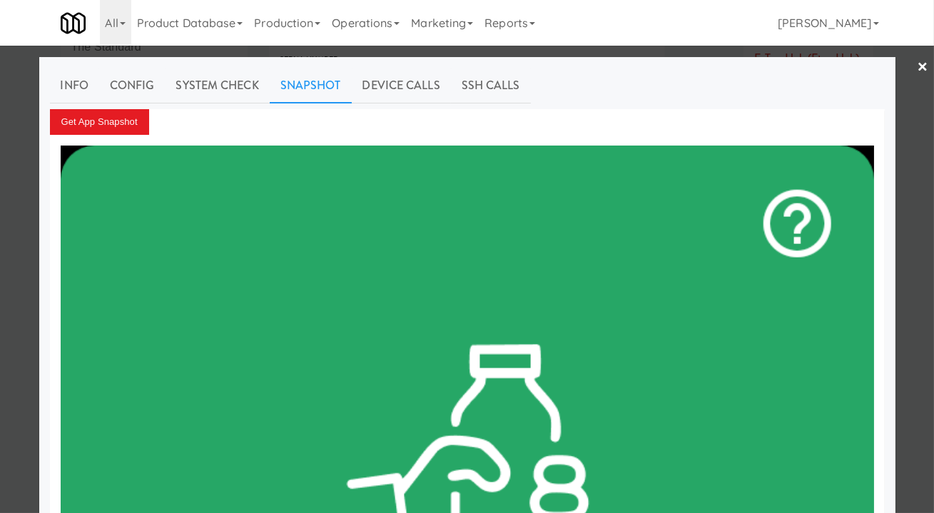
click at [916, 157] on div at bounding box center [467, 256] width 934 height 513
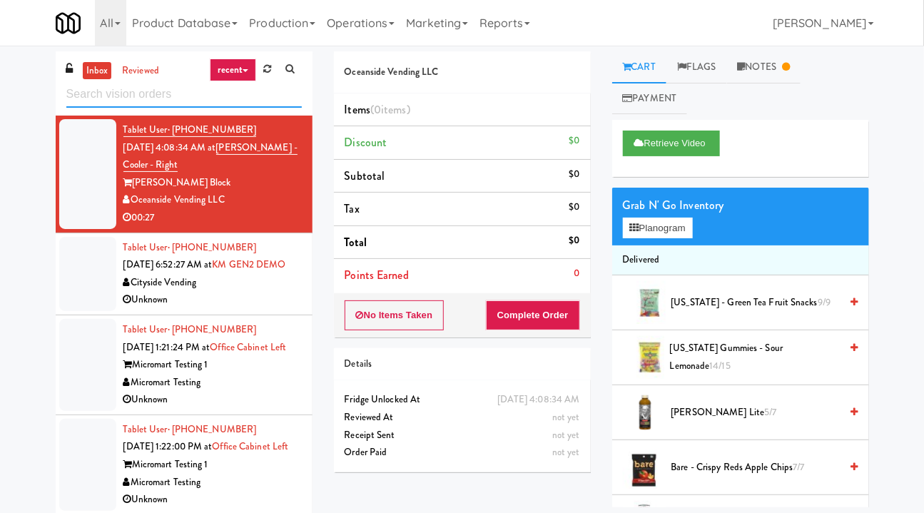
paste input "Standard - Pantry - Right"
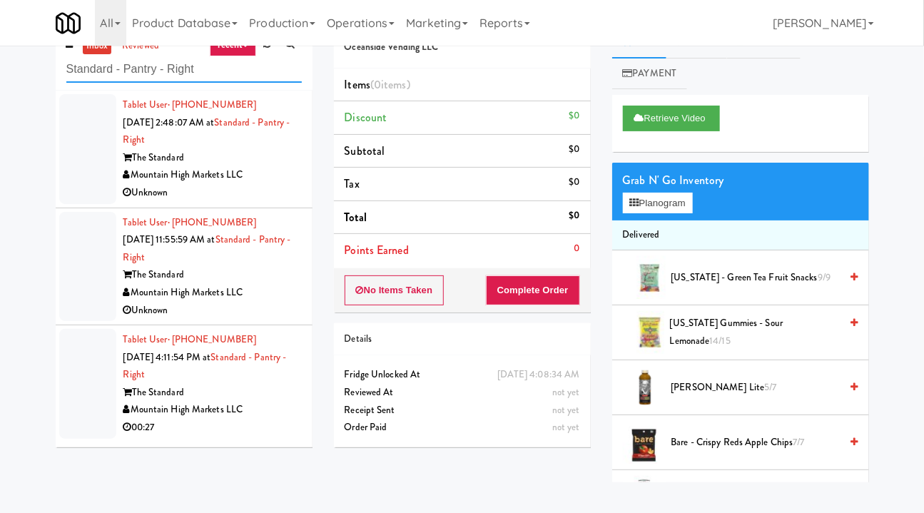
scroll to position [46, 0]
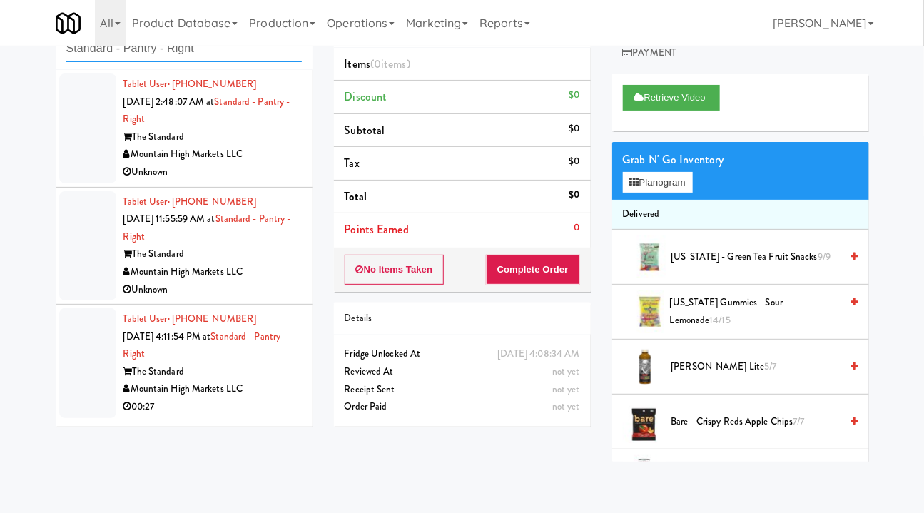
type input "Standard - Pantry - Right"
click at [273, 372] on div "The Standard" at bounding box center [212, 372] width 178 height 18
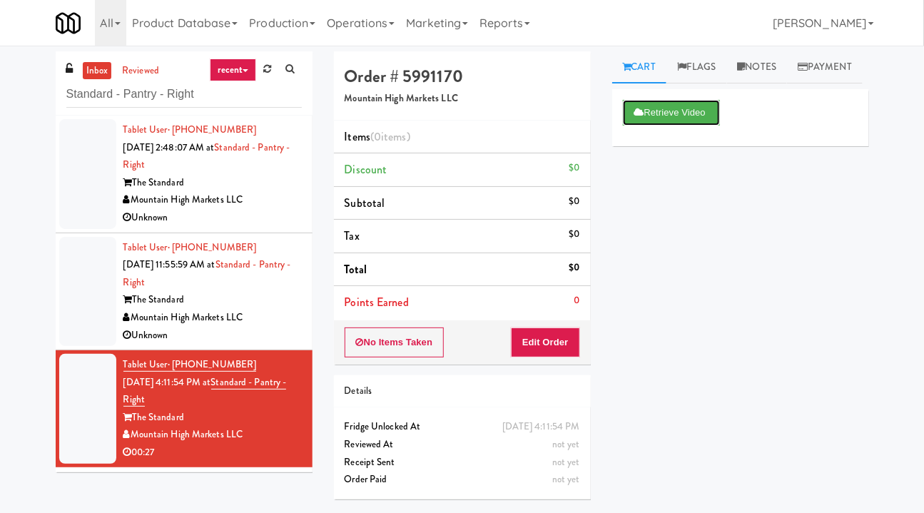
click at [663, 126] on button "Retrieve Video" at bounding box center [671, 113] width 97 height 26
click at [671, 126] on button "Retrieve Video" at bounding box center [671, 113] width 97 height 26
click at [631, 126] on button "Retrieve Video" at bounding box center [671, 113] width 97 height 26
click at [680, 126] on button "Retrieve Video" at bounding box center [671, 113] width 97 height 26
